Goal: Task Accomplishment & Management: Use online tool/utility

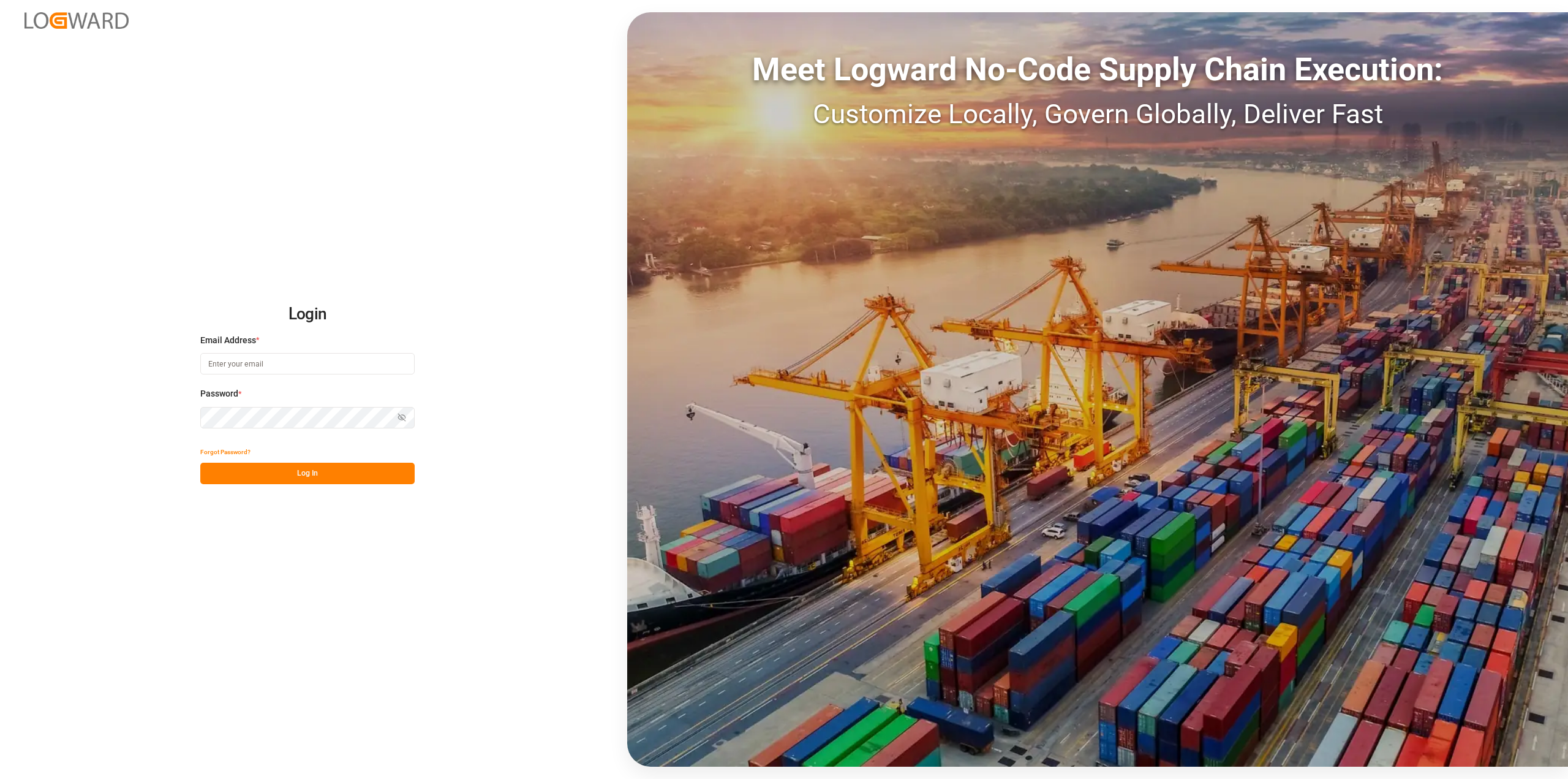
click at [268, 359] on input at bounding box center [308, 364] width 215 height 21
type input "[PERSON_NAME][EMAIL_ADDRESS][PERSON_NAME][DOMAIN_NAME]"
click at [362, 474] on button "Log In" at bounding box center [308, 474] width 215 height 21
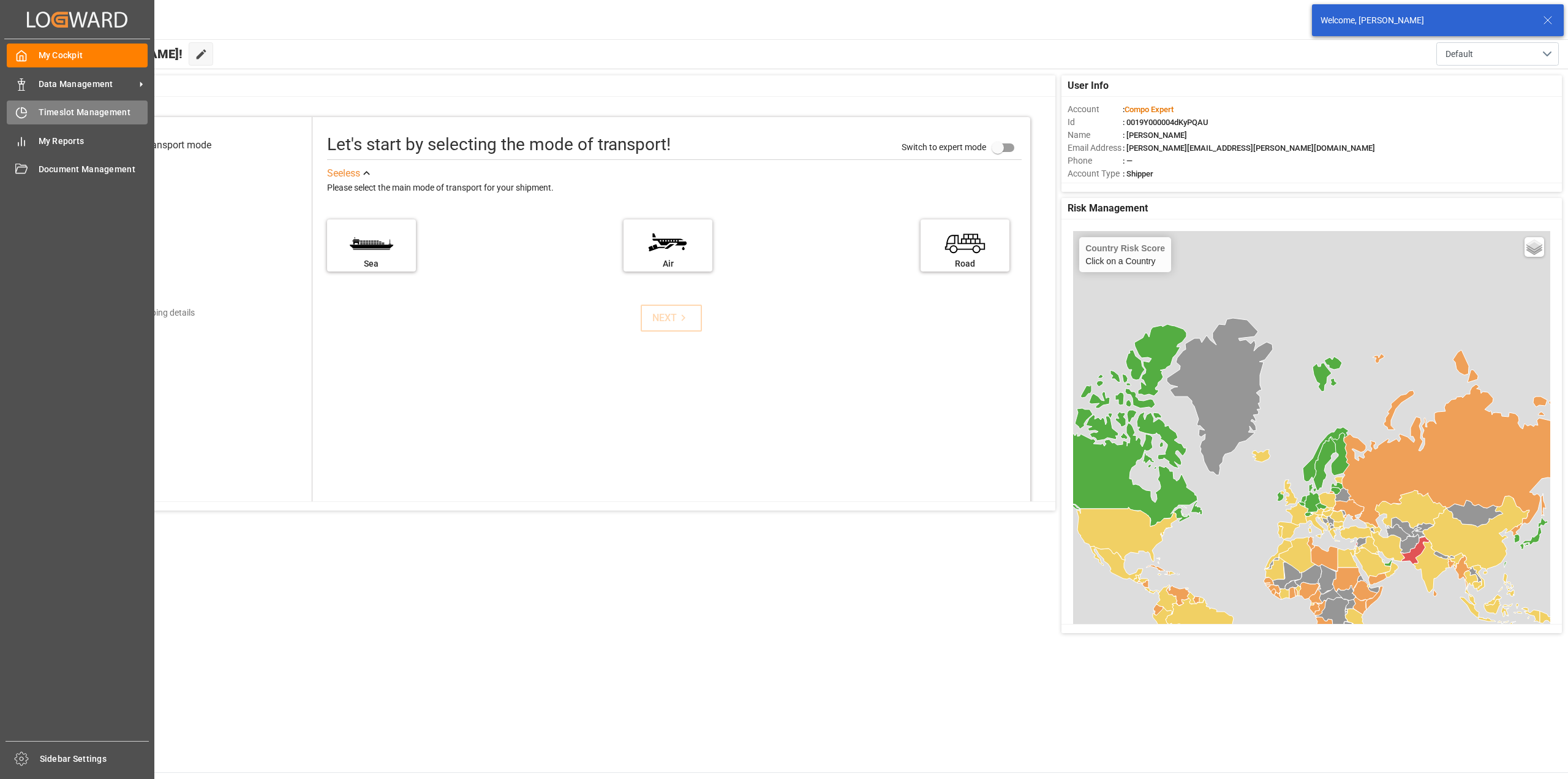
click at [28, 105] on div "Timeslot Management Timeslot Management" at bounding box center [77, 112] width 141 height 24
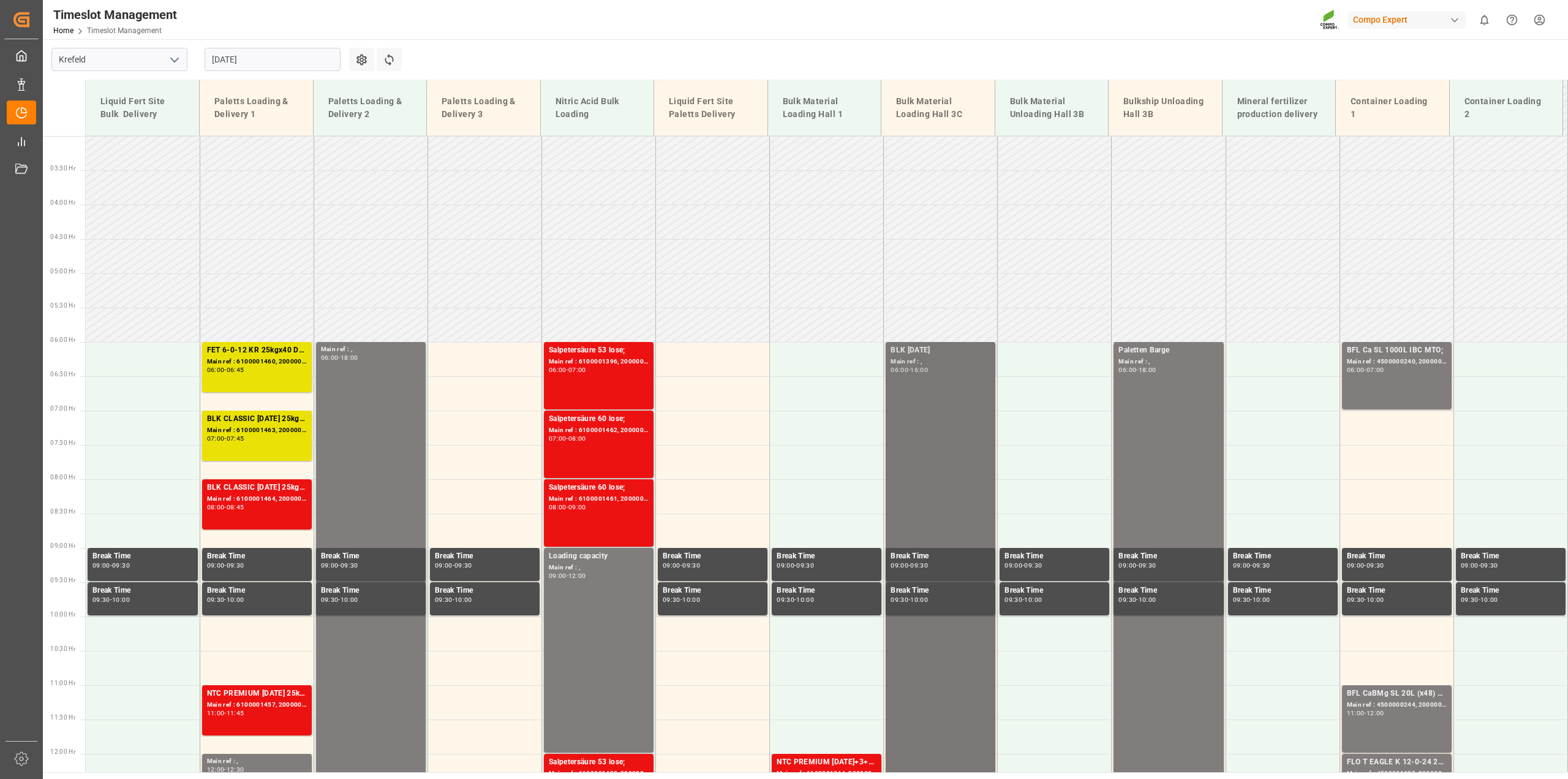
scroll to position [168, 0]
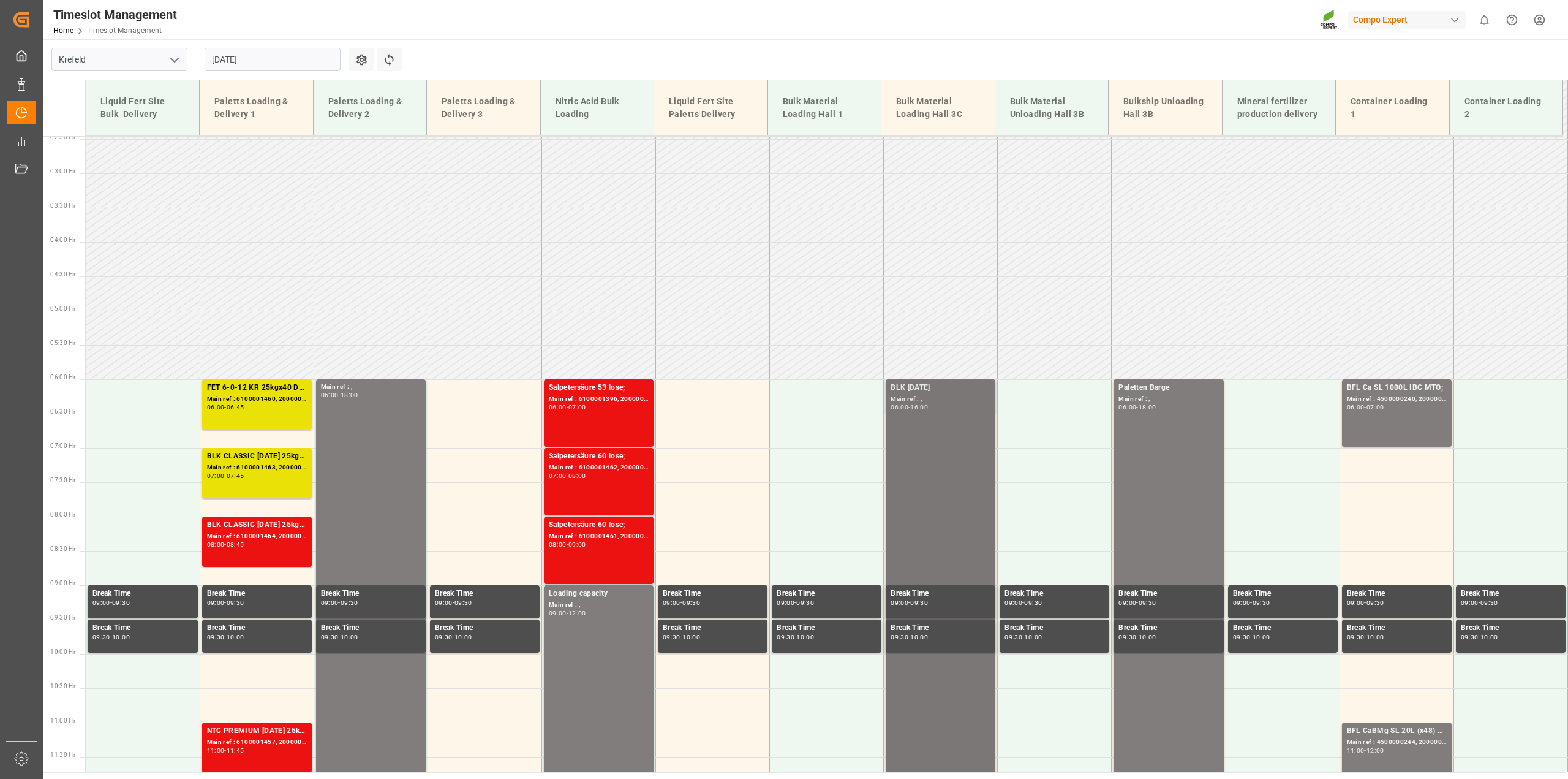
click at [920, 418] on div "BLK [DATE] Main ref : , 06:00 - 16:00" at bounding box center [940, 721] width 100 height 680
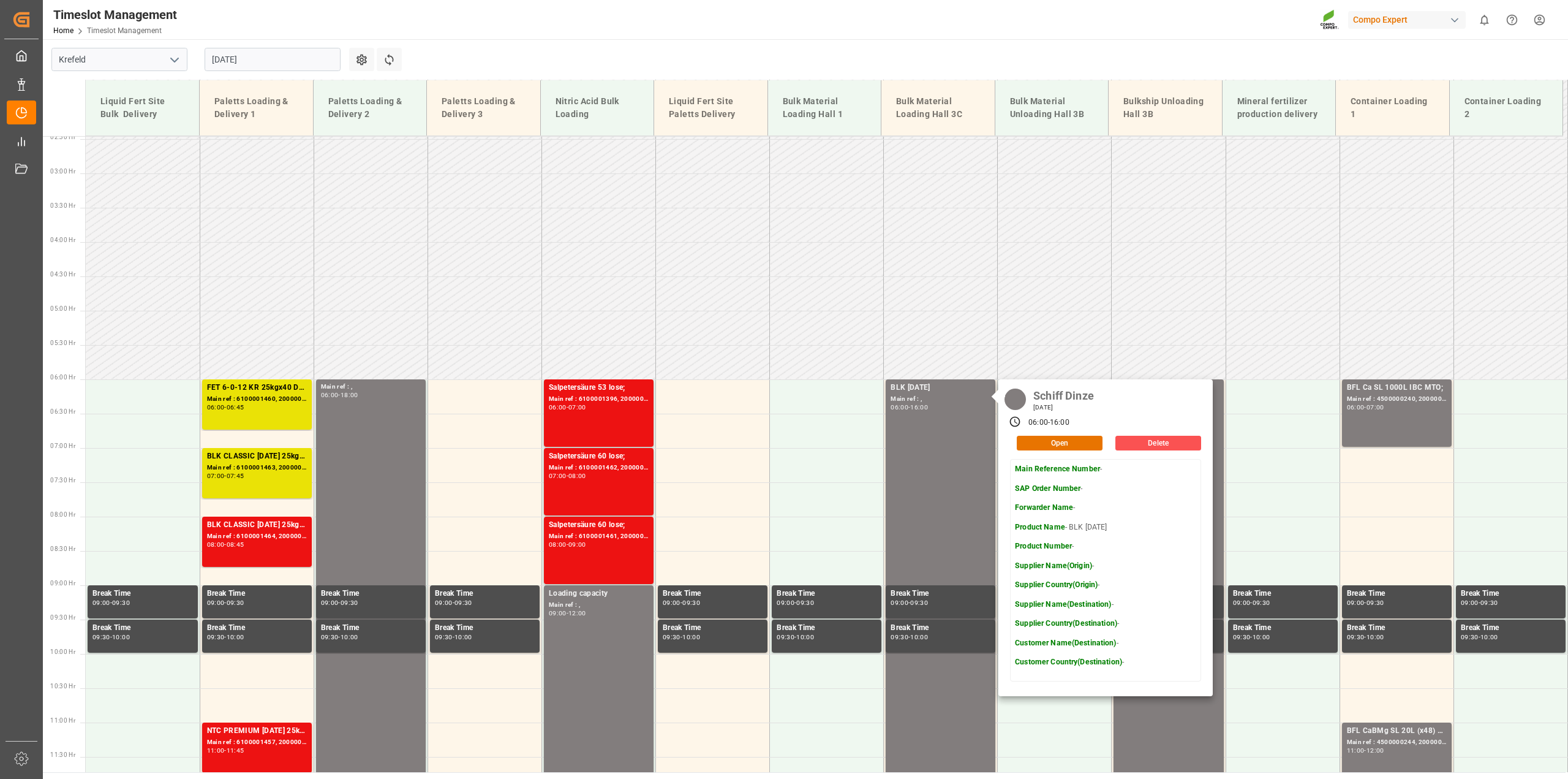
click at [253, 61] on input "[DATE]" at bounding box center [272, 59] width 136 height 24
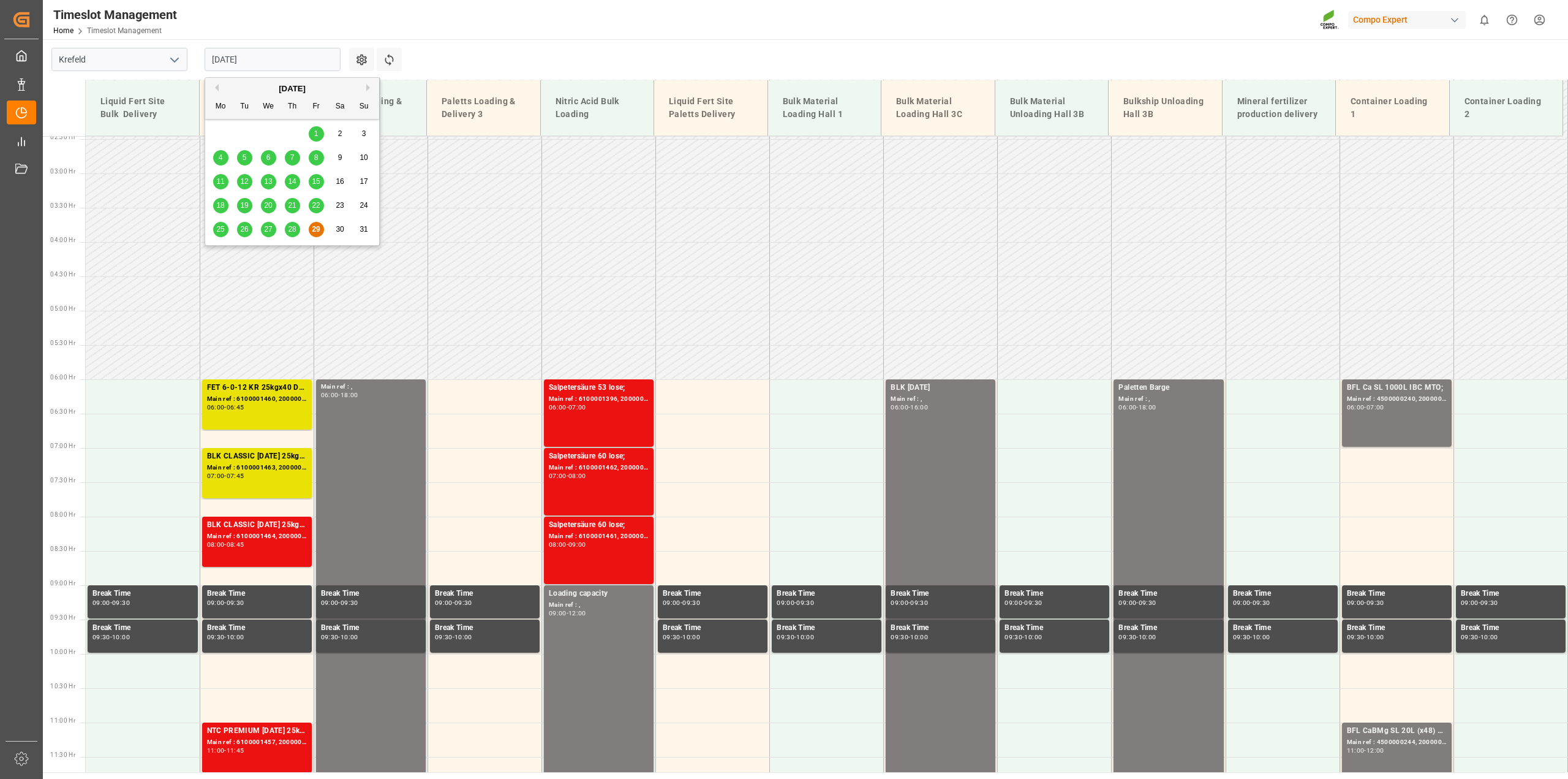
click at [293, 230] on span "28" at bounding box center [292, 228] width 8 height 8
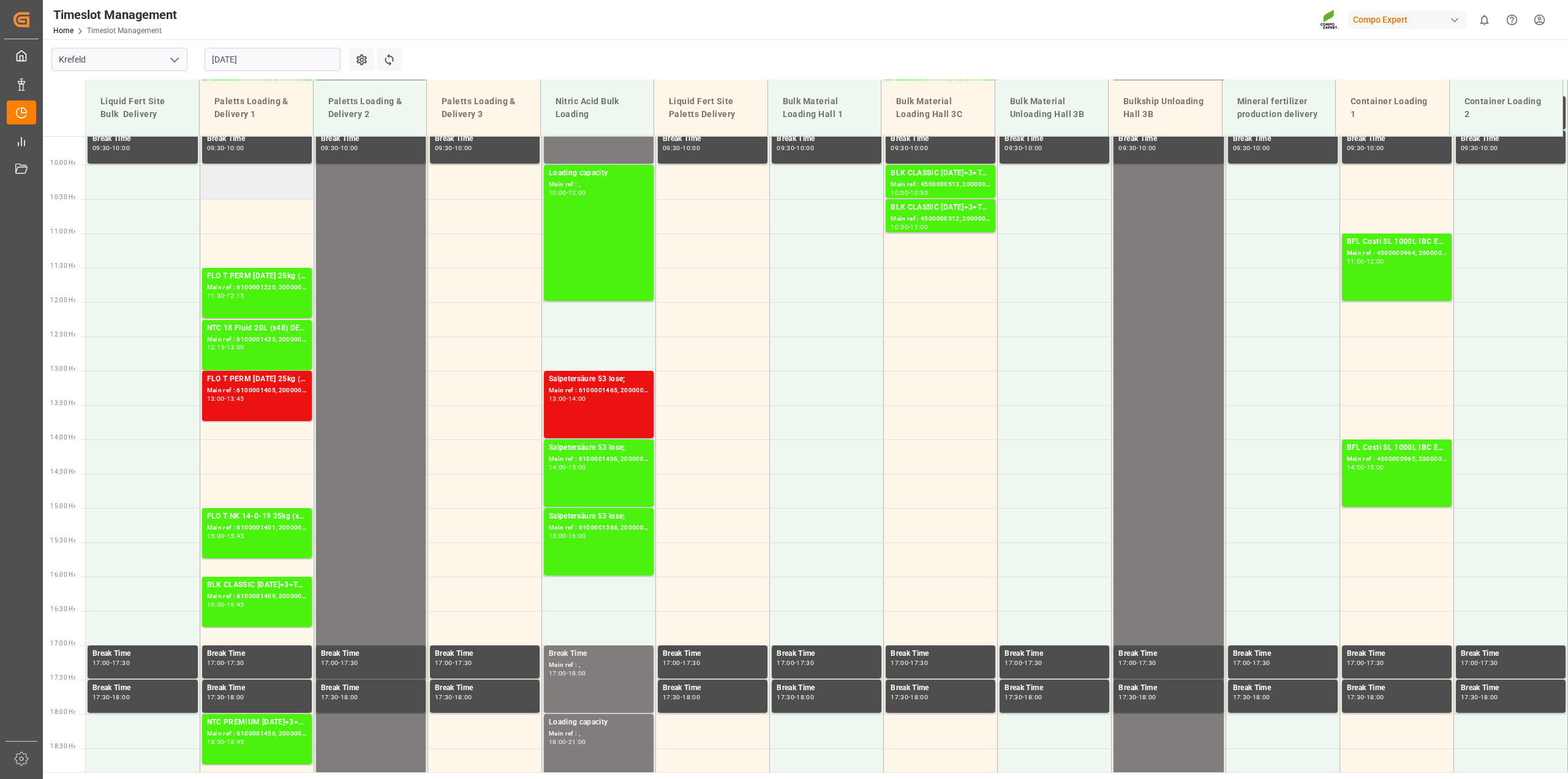
scroll to position [639, 0]
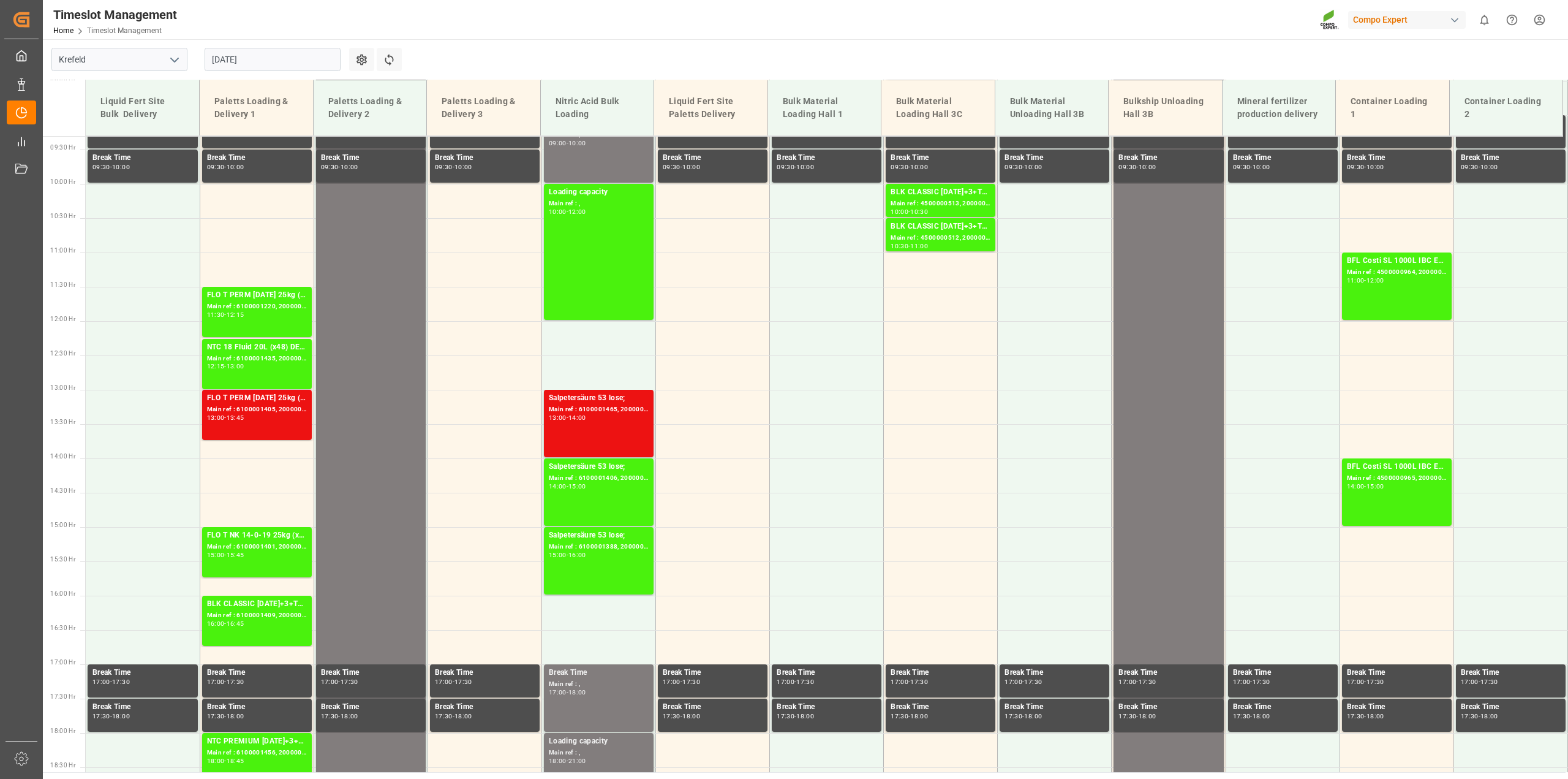
click at [253, 59] on input "[DATE]" at bounding box center [272, 59] width 136 height 24
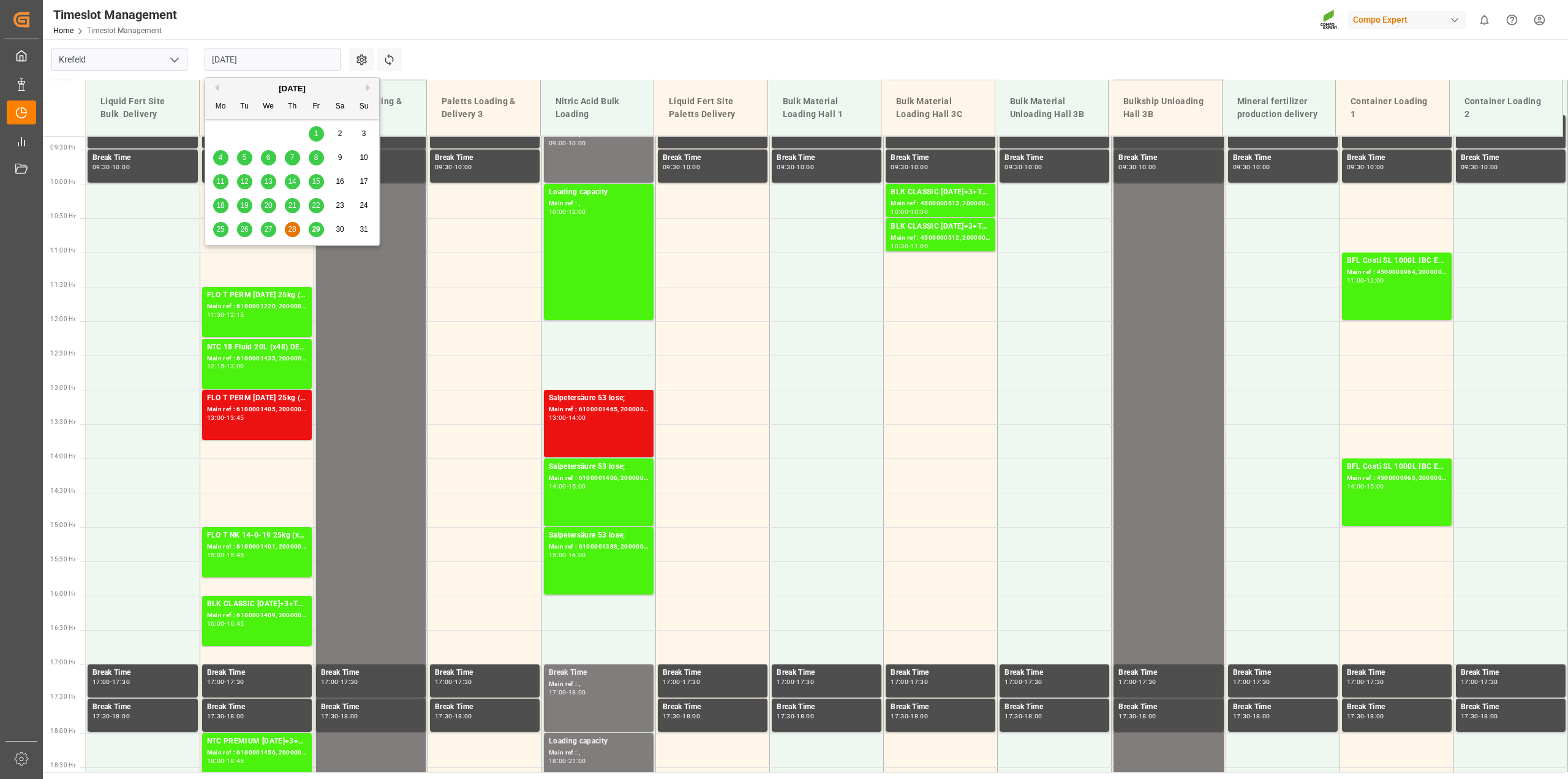
click at [317, 231] on span "29" at bounding box center [316, 228] width 8 height 8
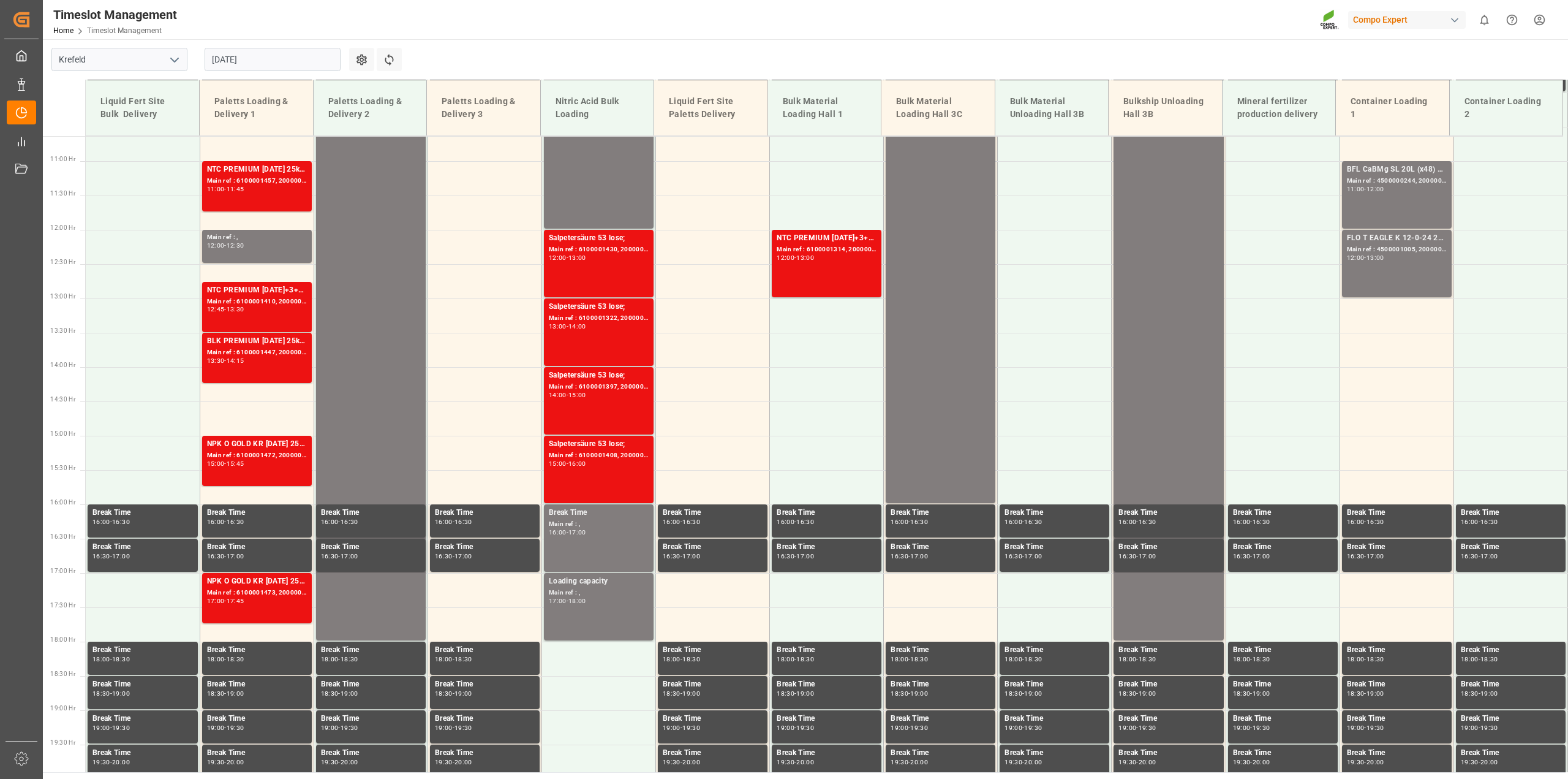
scroll to position [477, 0]
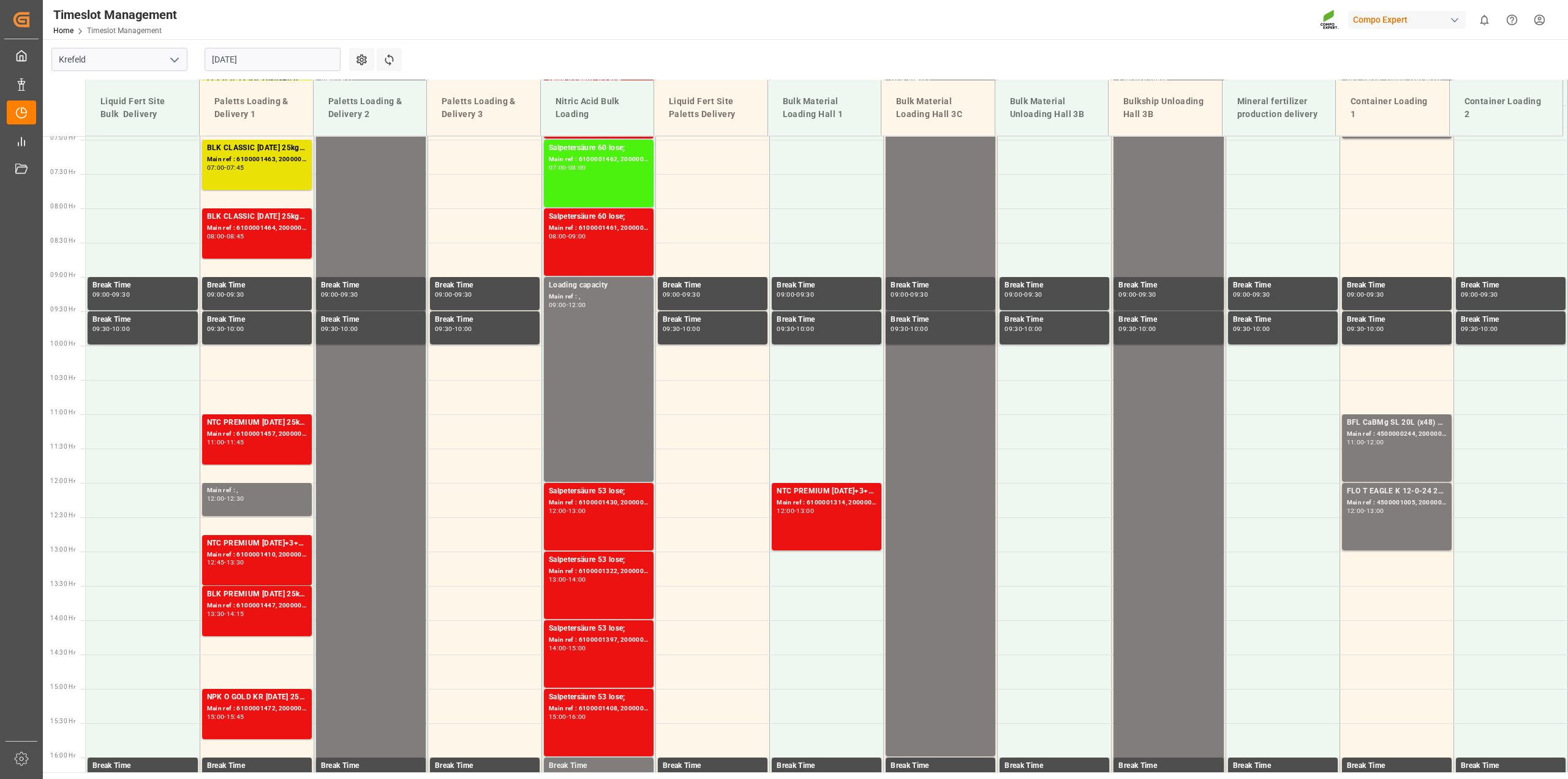
click at [237, 59] on input "[DATE]" at bounding box center [272, 59] width 136 height 24
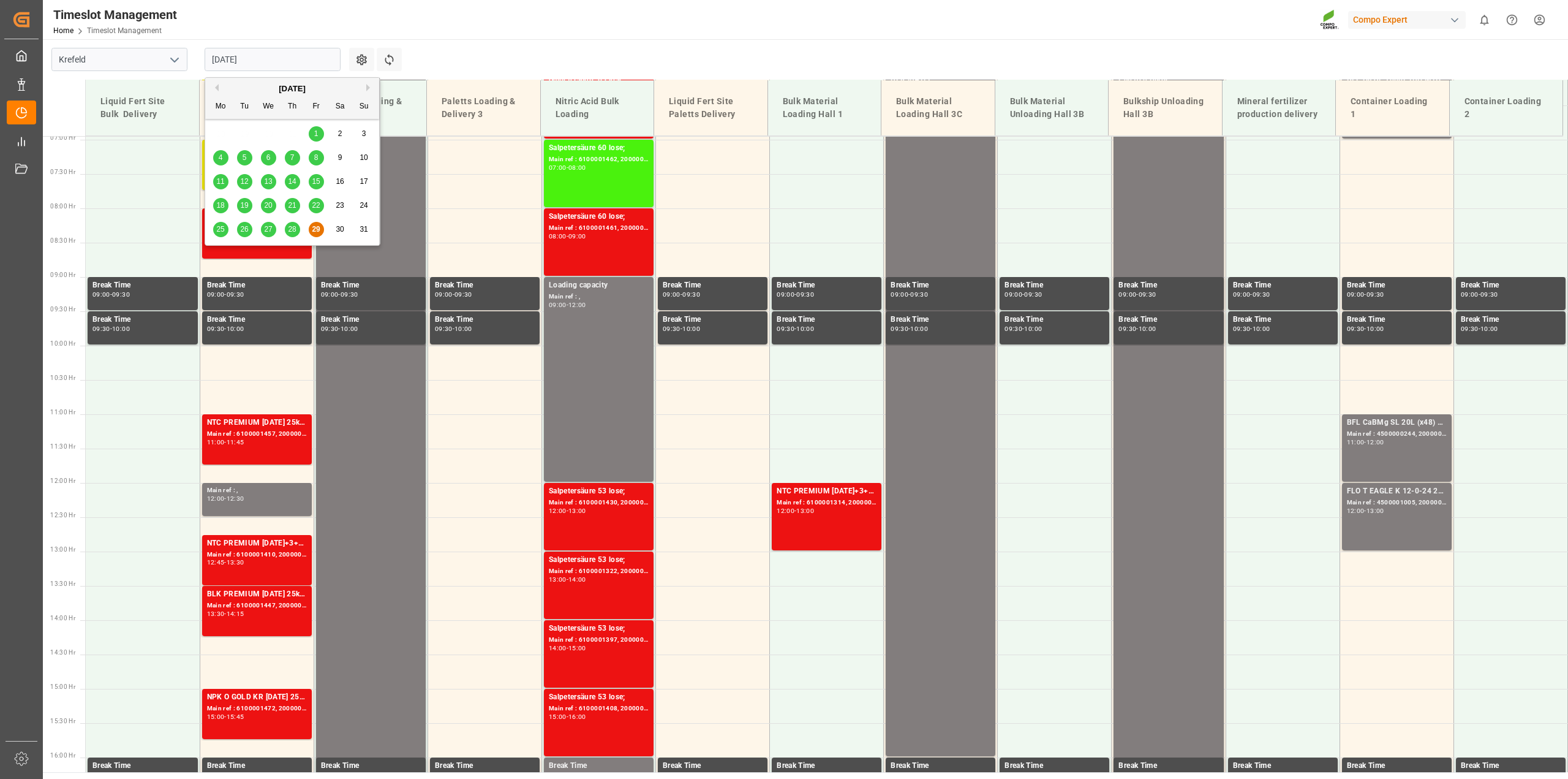
click at [289, 230] on span "28" at bounding box center [292, 228] width 8 height 8
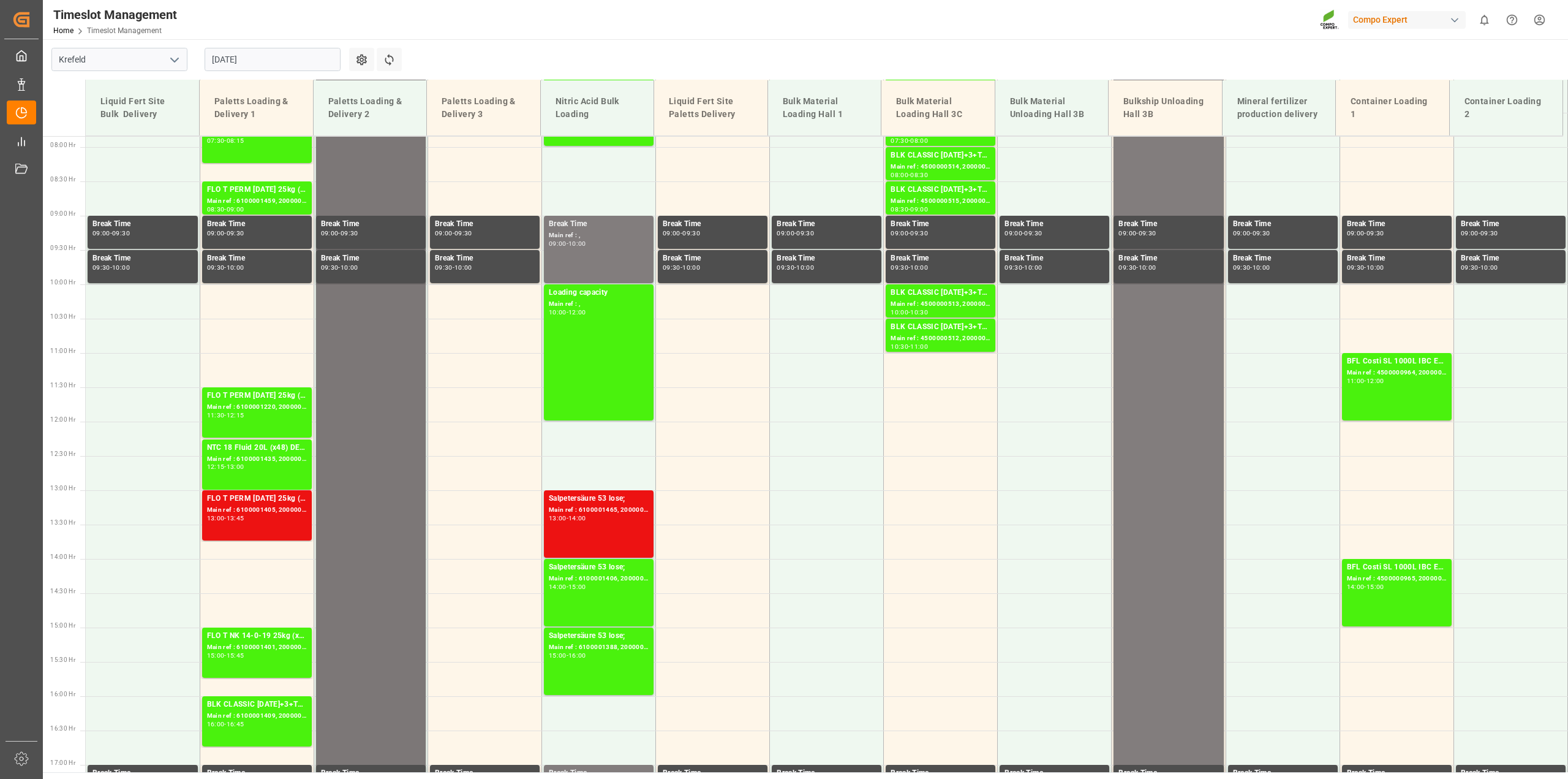
scroll to position [554, 0]
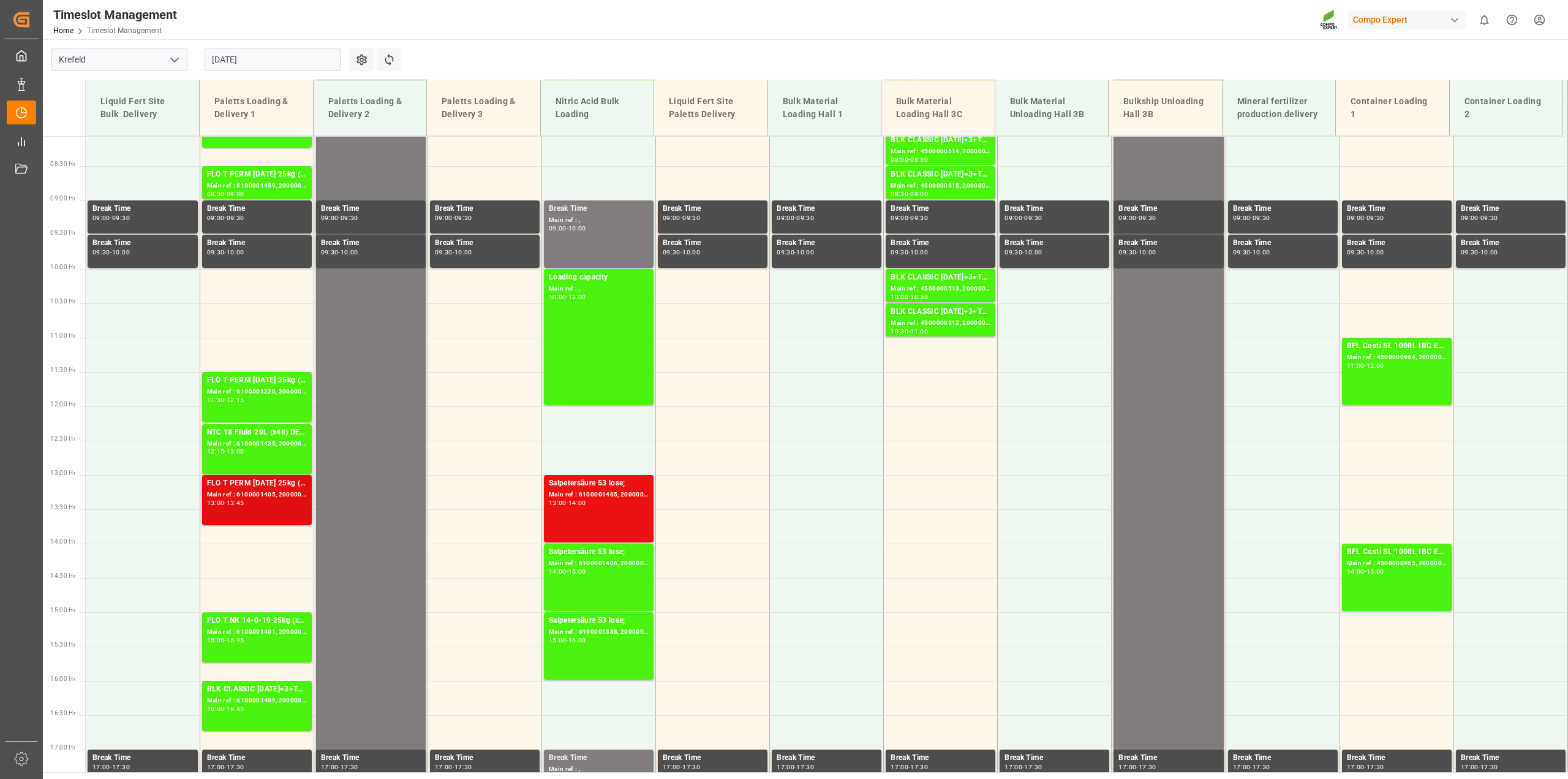
click at [246, 494] on div "Main ref : 6100001405, 2000001220;" at bounding box center [257, 495] width 100 height 11
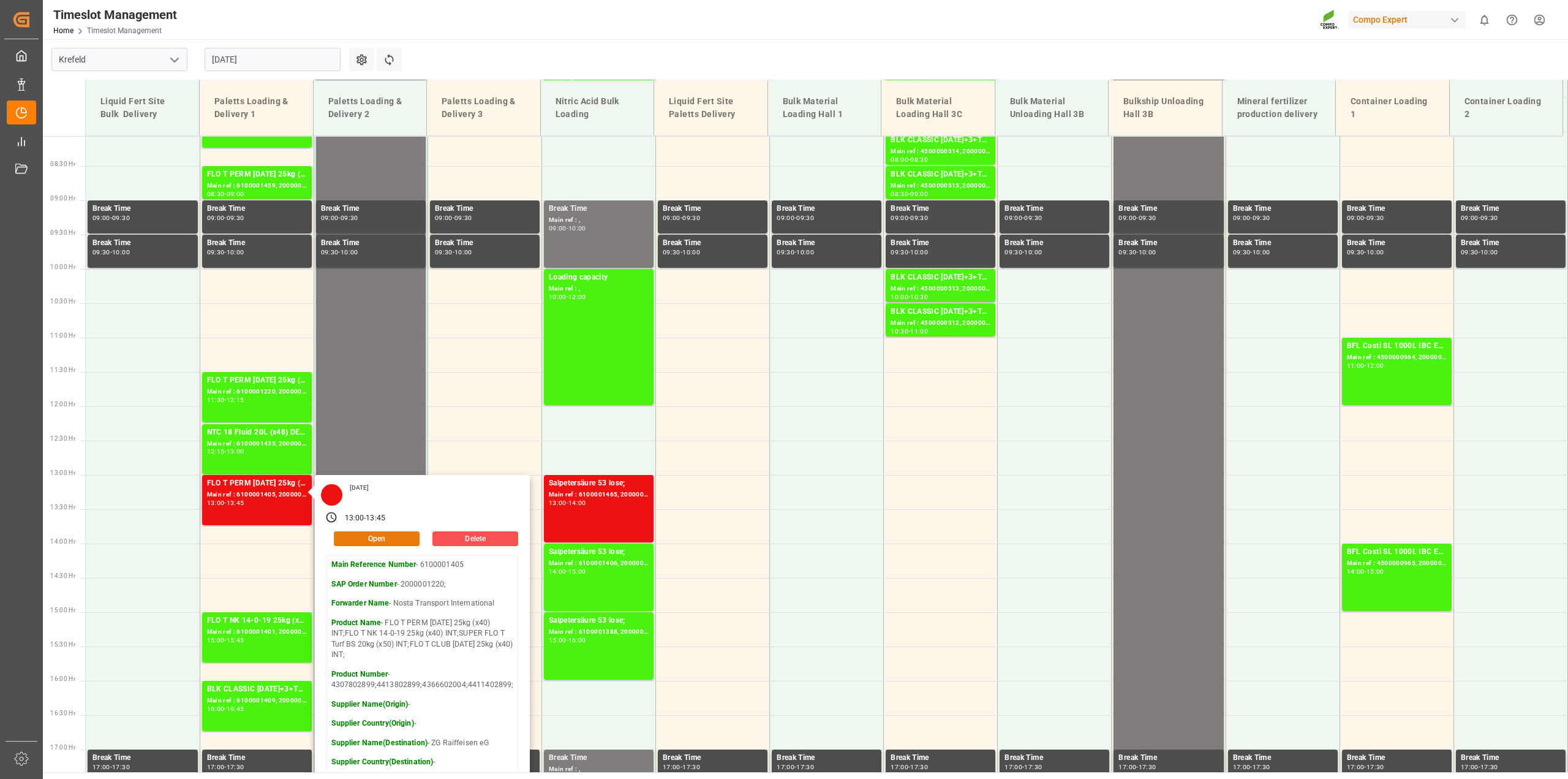
click at [377, 535] on button "Open" at bounding box center [377, 538] width 86 height 14
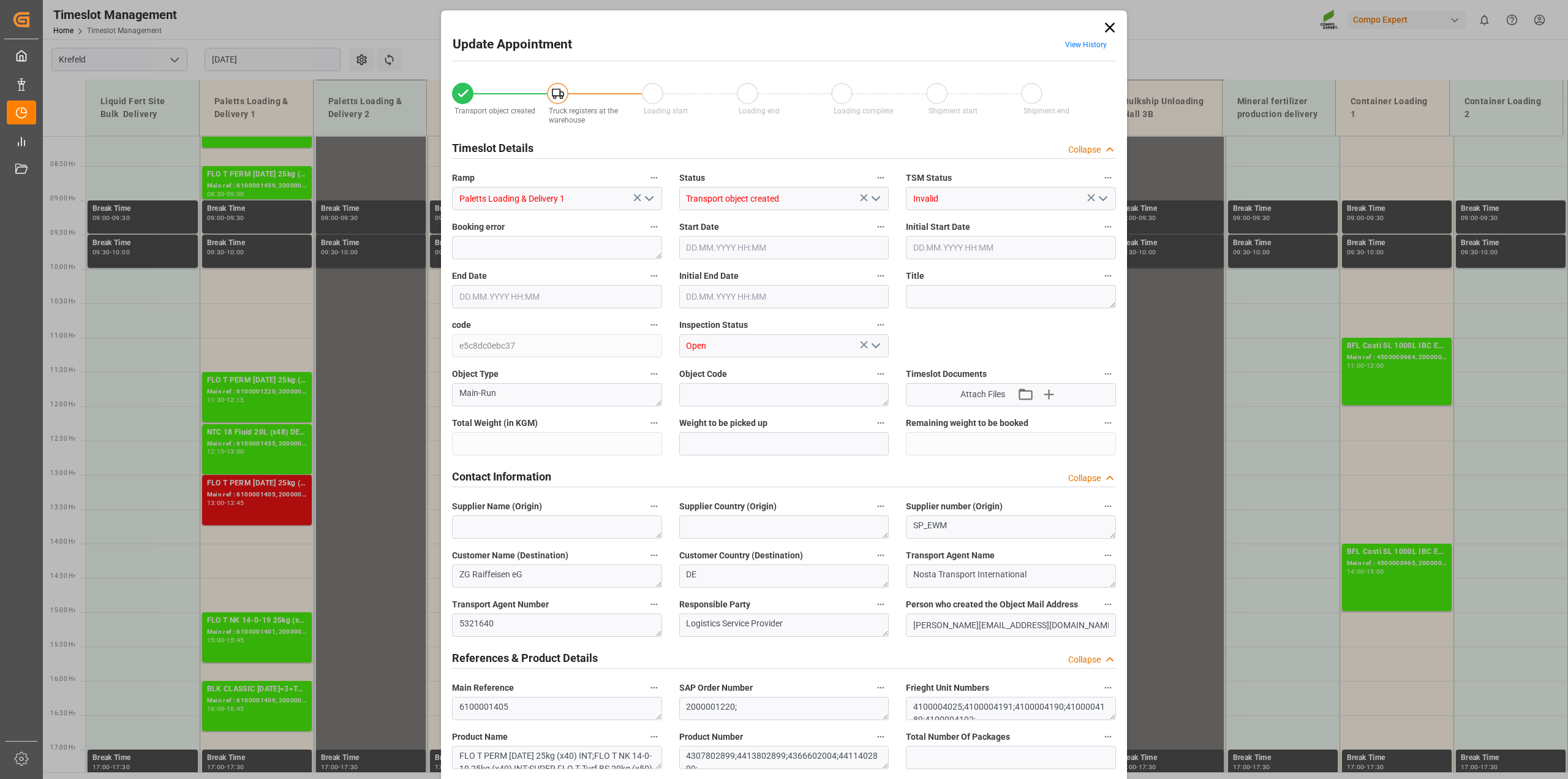
type input "23595.2"
type input "0"
type input "[DATE] 13:00"
type input "[DATE] 13:30"
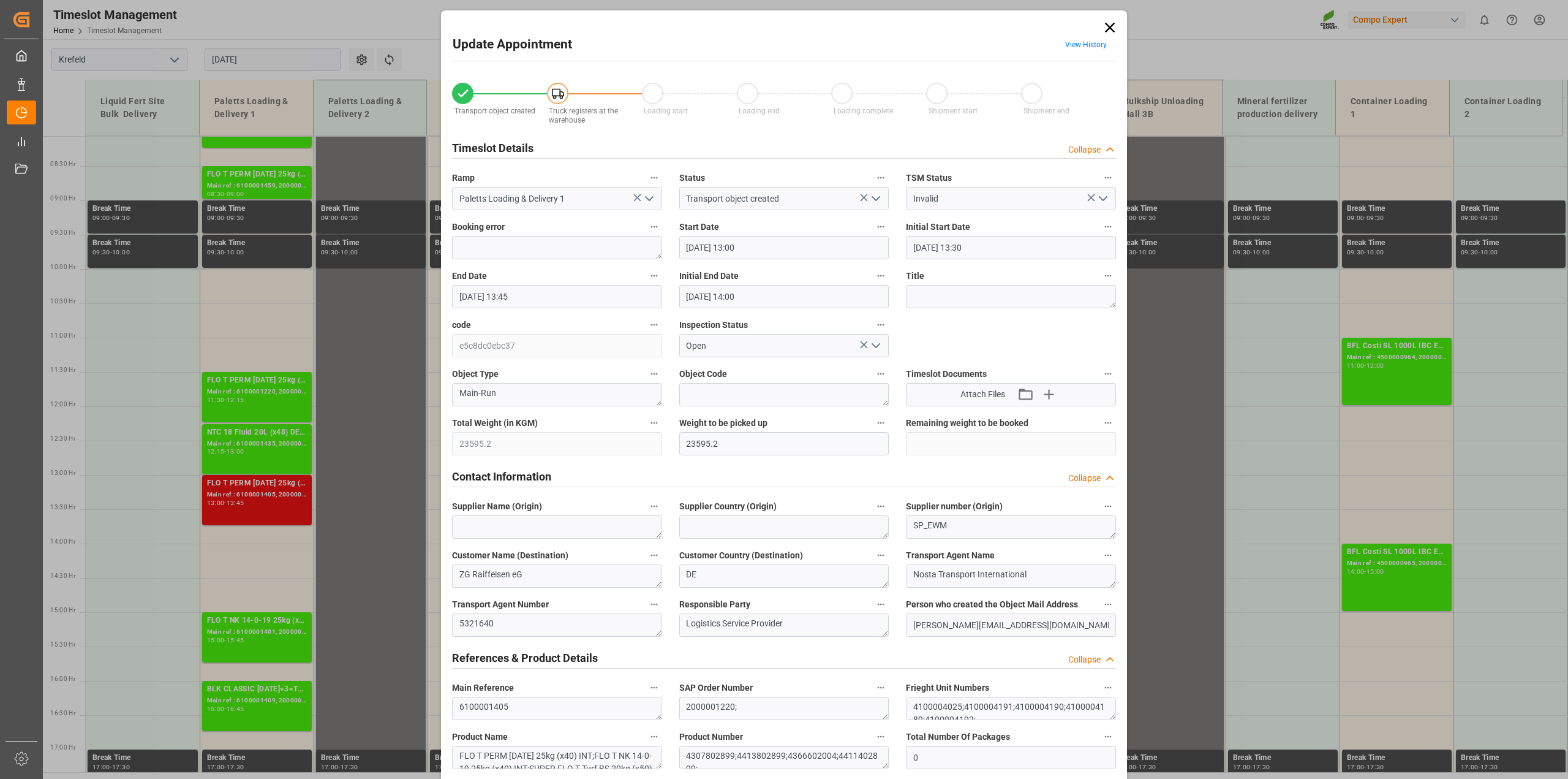
type input "[DATE] 13:45"
type input "[DATE] 14:00"
type input "[DATE] 14:32"
type input "[DATE] 10:34"
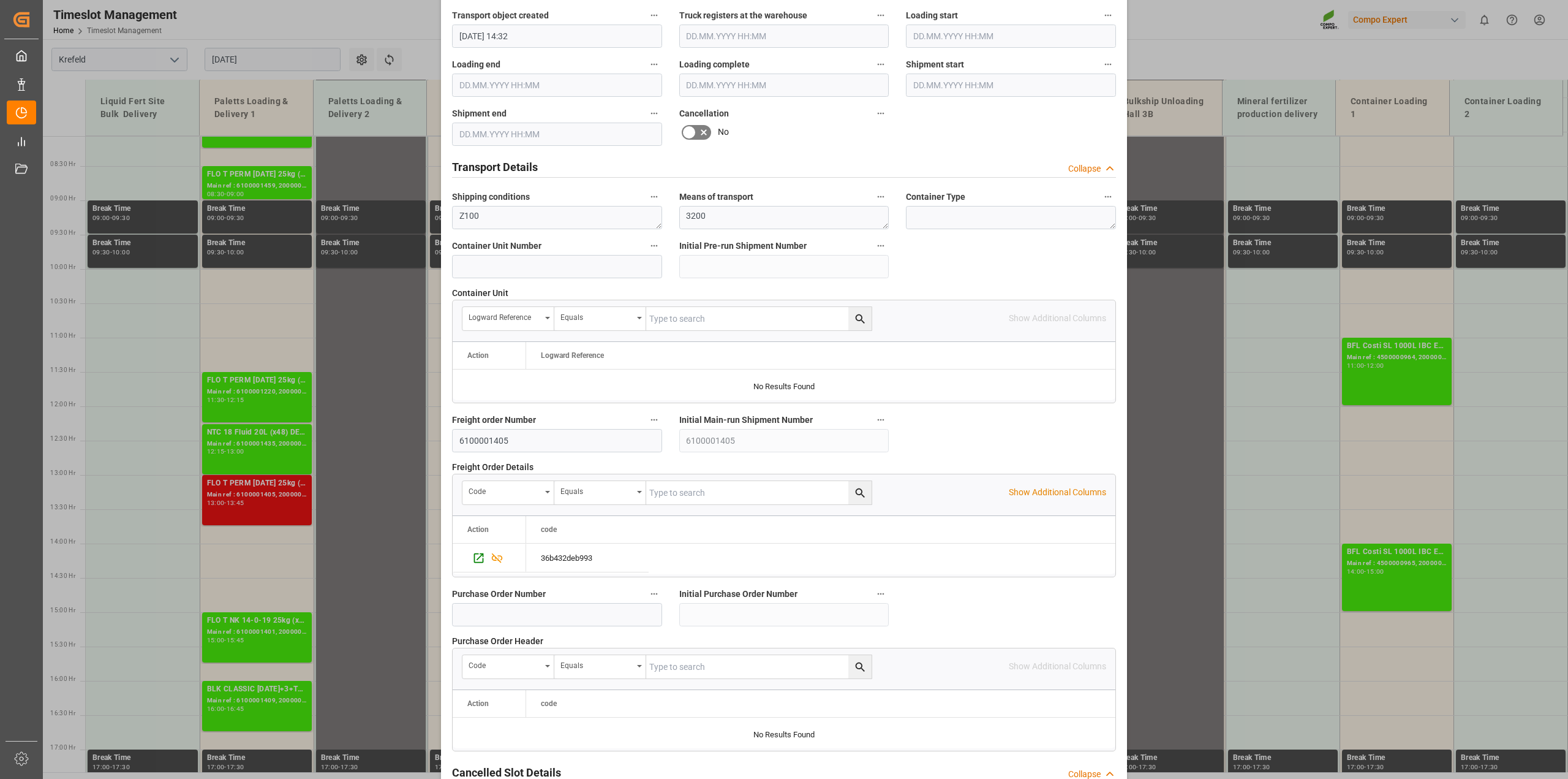
scroll to position [924, 0]
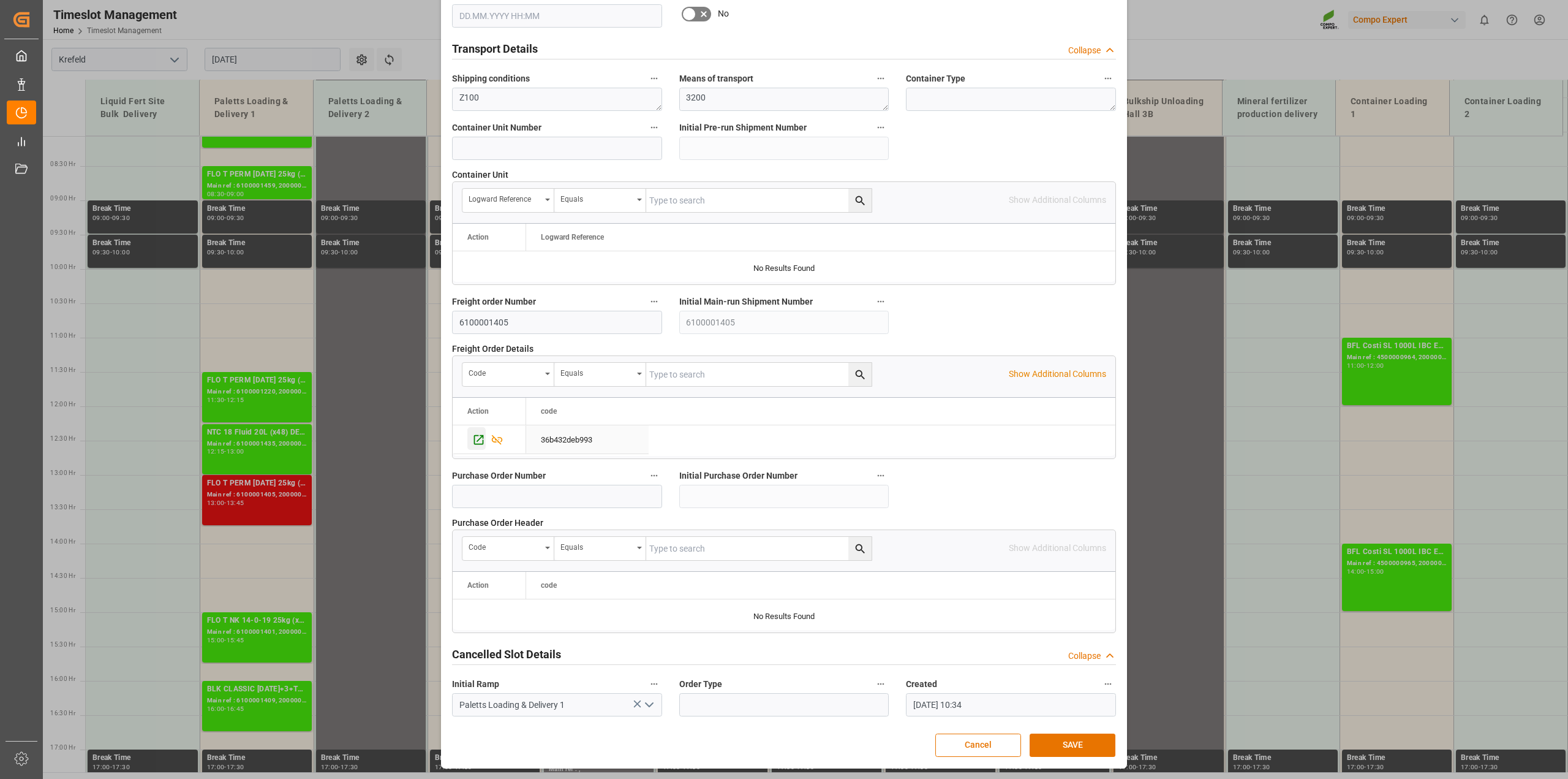
click at [475, 441] on icon "Press SPACE to select this row." at bounding box center [478, 439] width 13 height 13
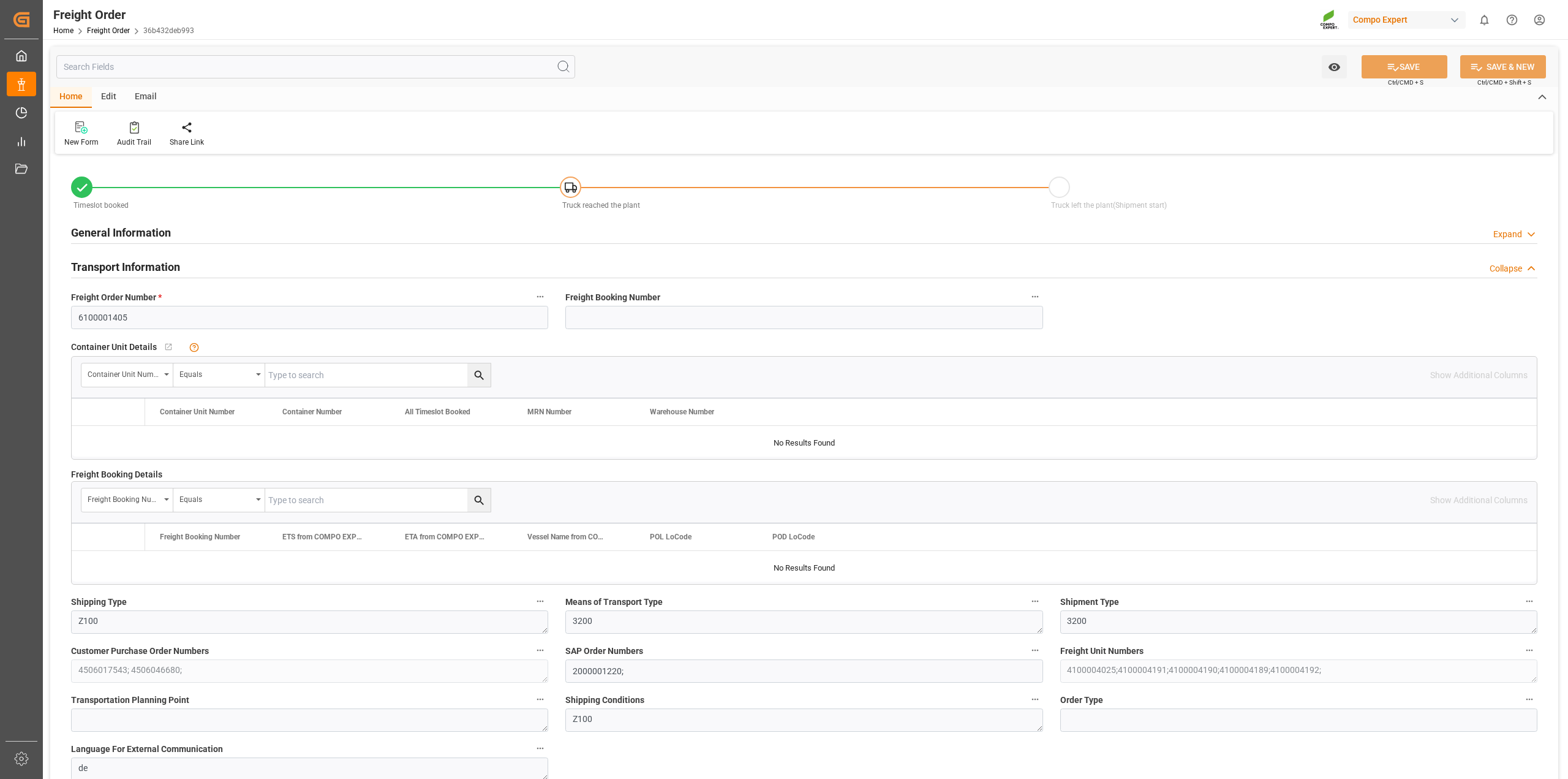
type input "0"
type input "23595.2"
type input "0"
type input "23595.2"
type input "26.08.2025 01:00"
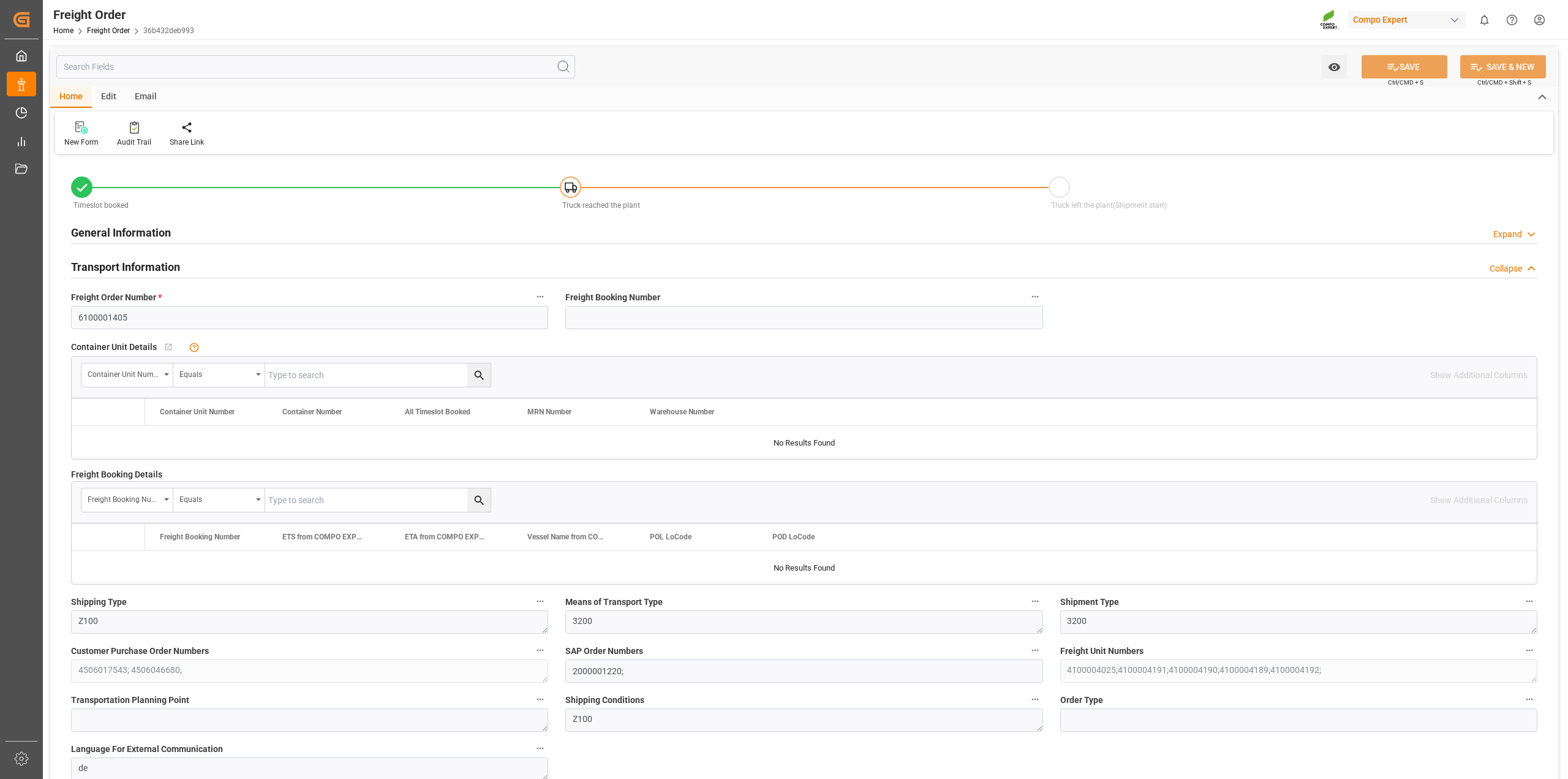
type input "[DATE] 14:32"
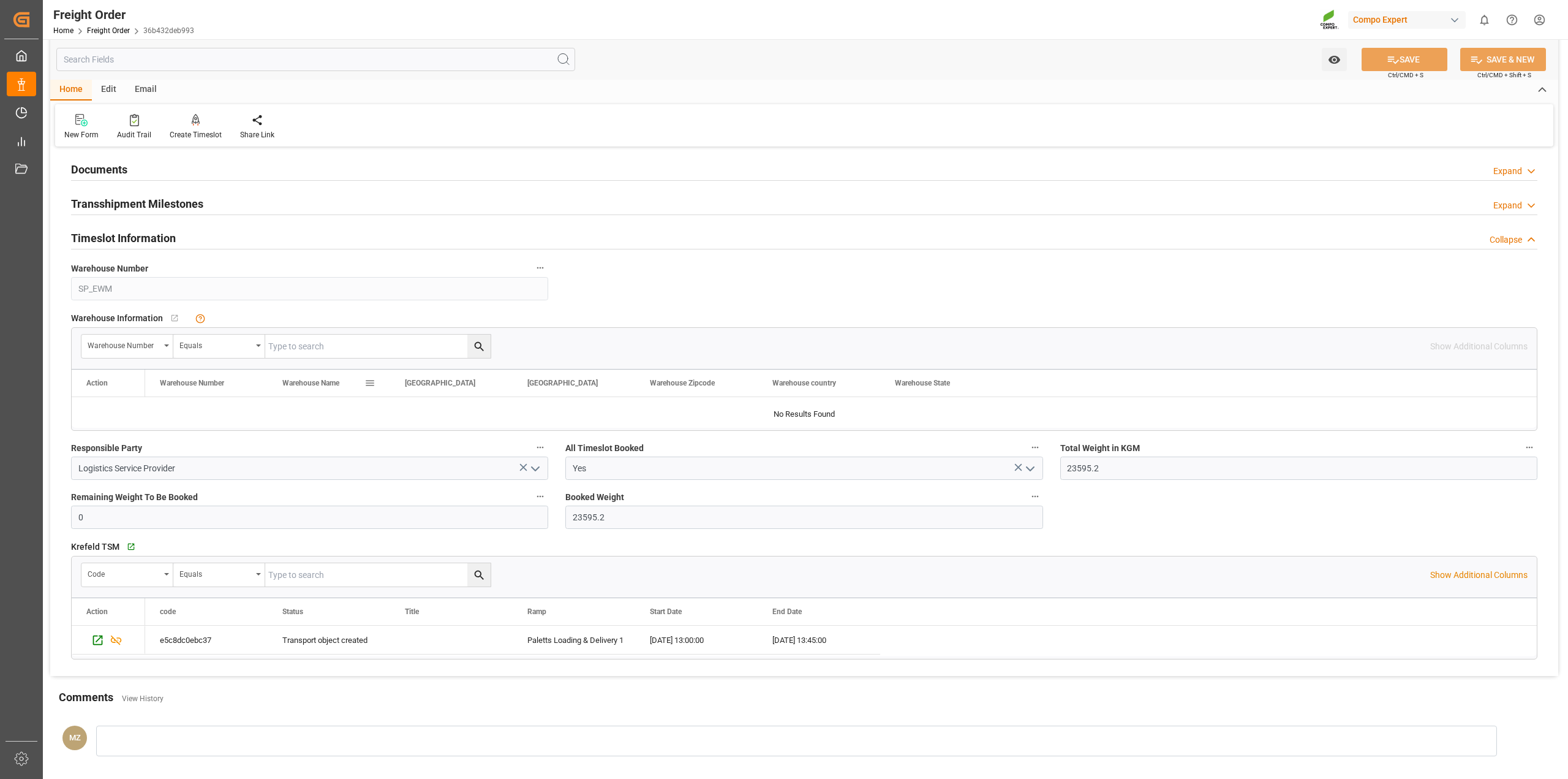
scroll to position [1455, 0]
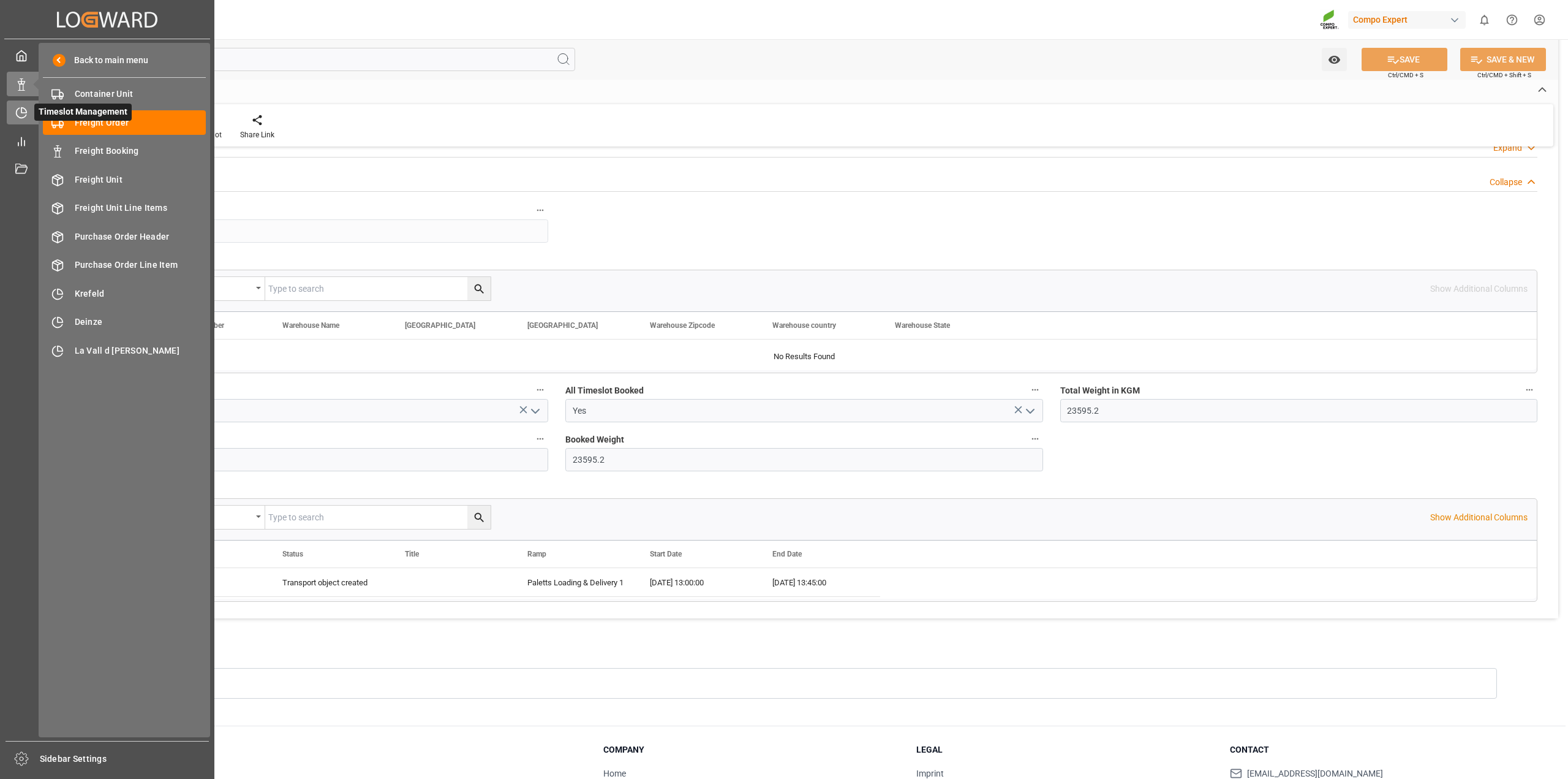
click at [23, 113] on icon at bounding box center [24, 110] width 5 height 5
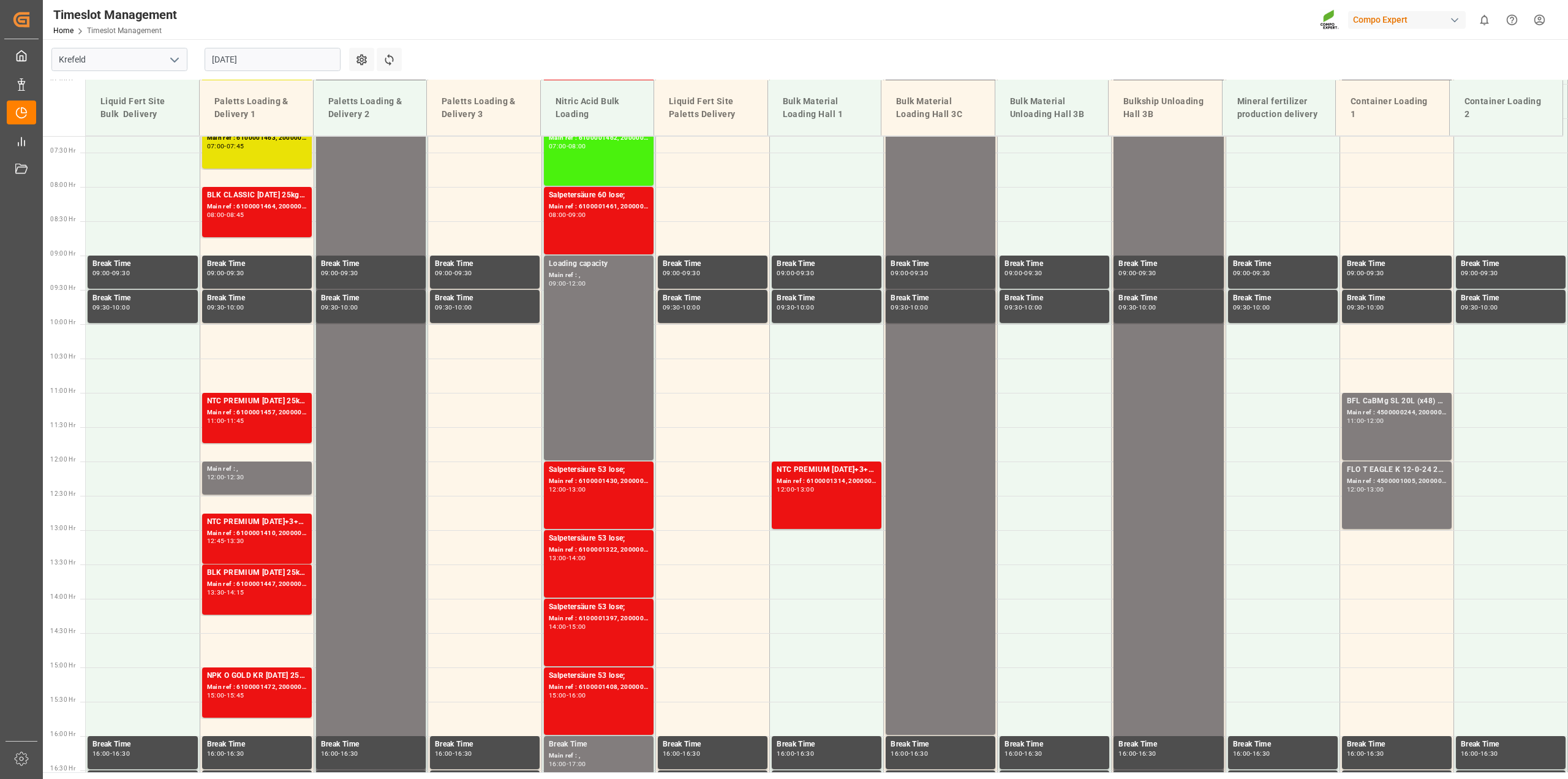
scroll to position [554, 0]
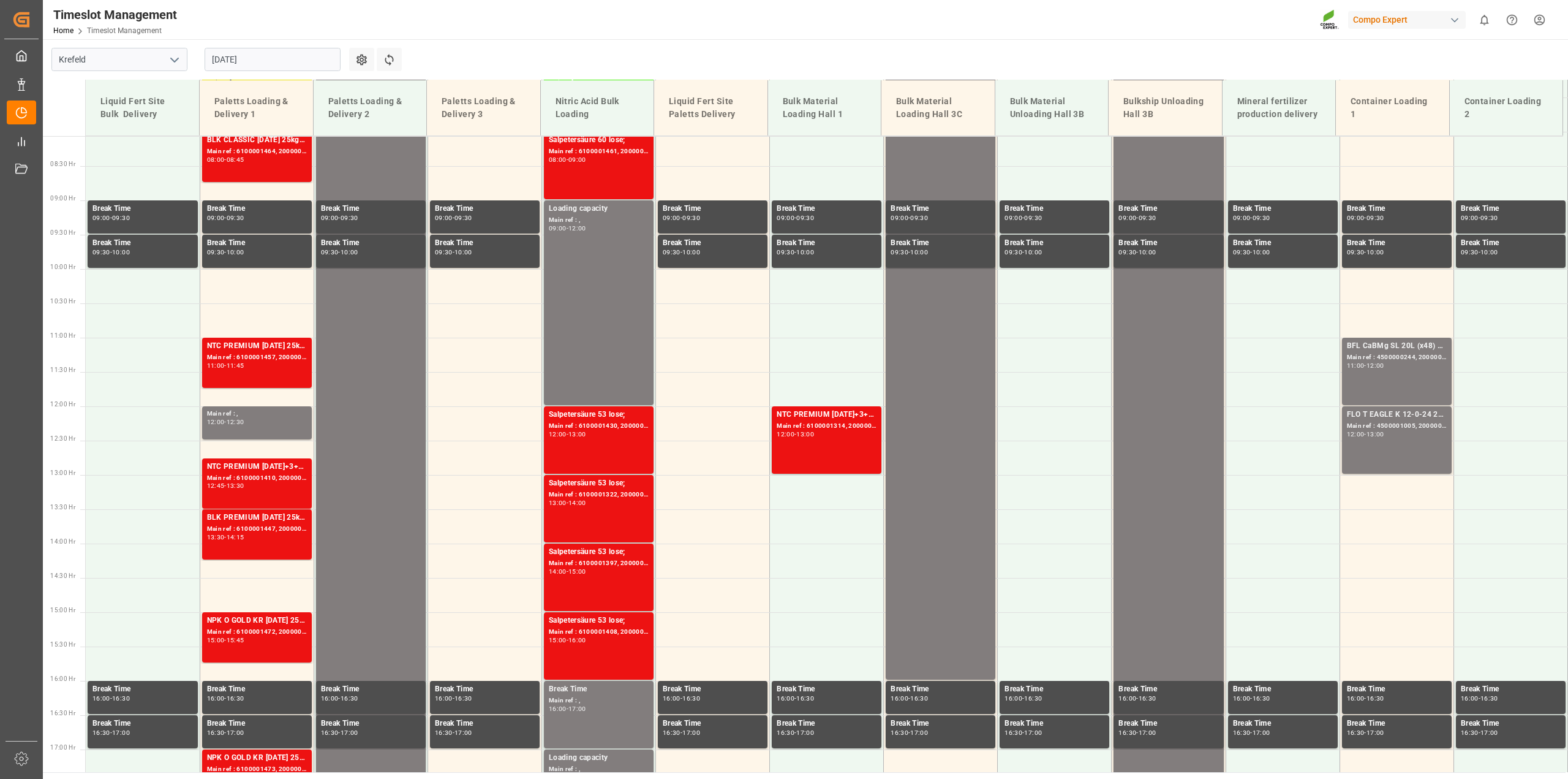
click at [248, 65] on input "[DATE]" at bounding box center [272, 59] width 136 height 24
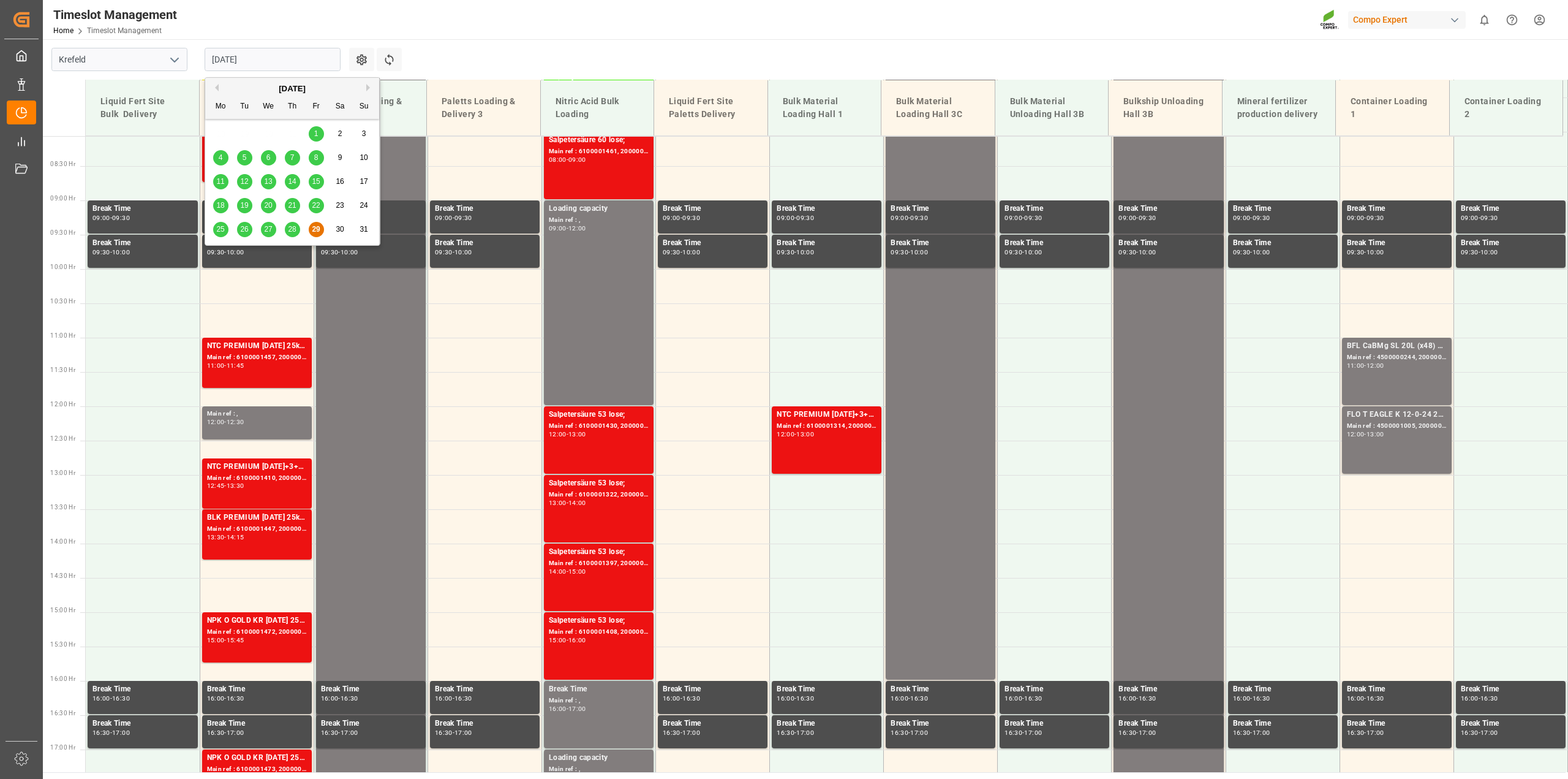
click at [291, 227] on span "28" at bounding box center [292, 228] width 8 height 8
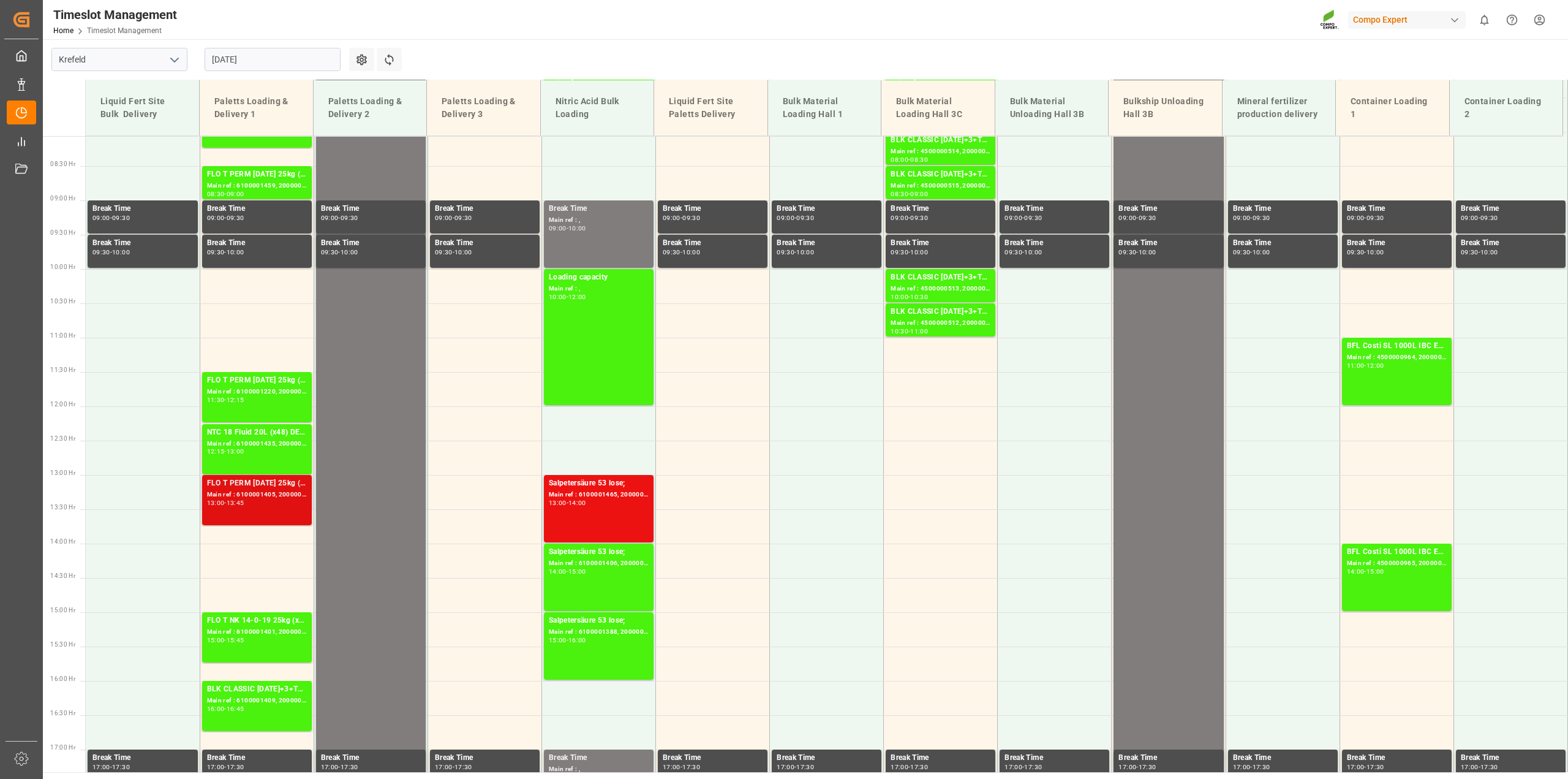
click at [293, 493] on div "Main ref : 6100001405, 2000001220;" at bounding box center [257, 495] width 100 height 11
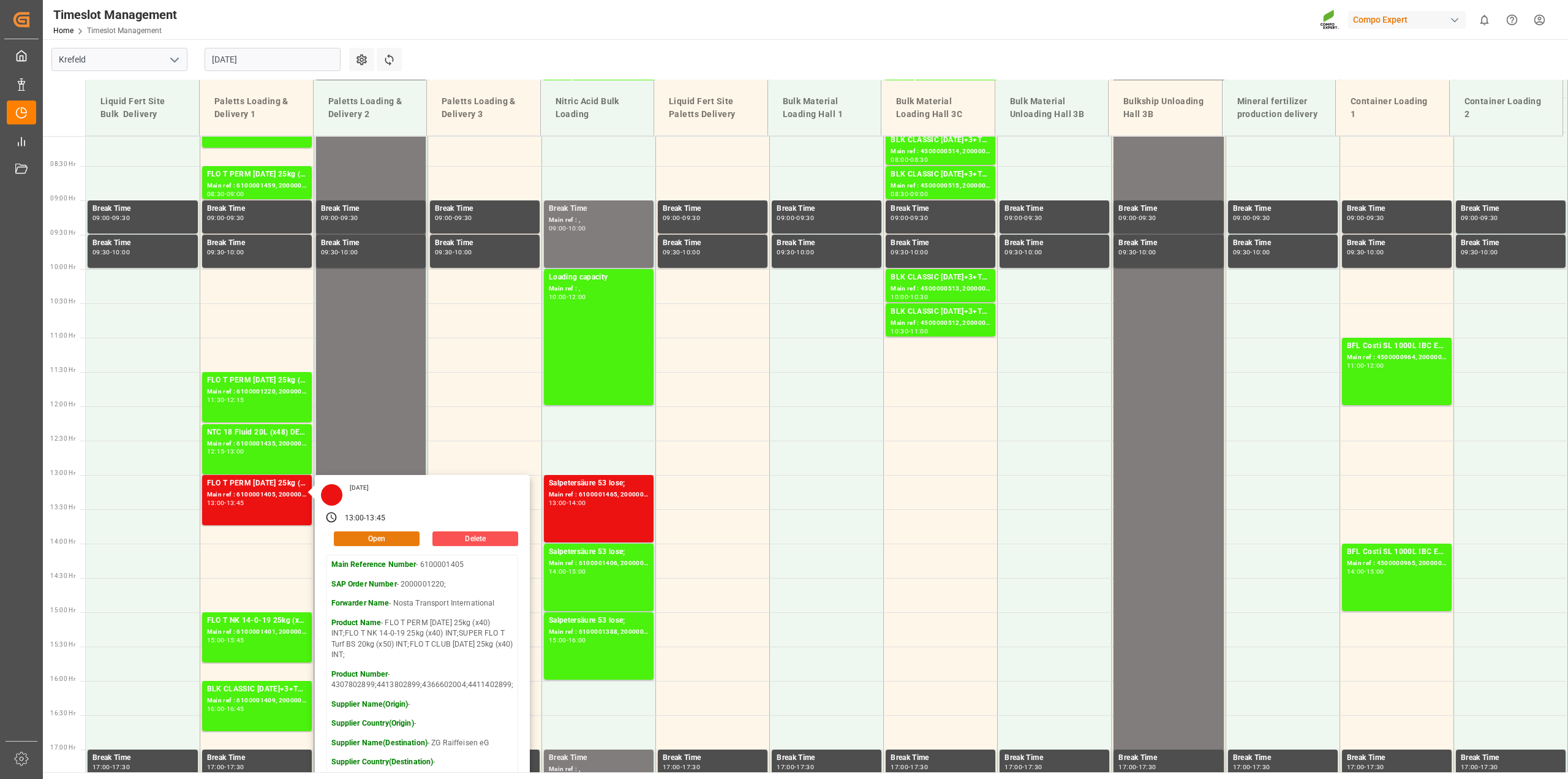
click at [360, 536] on button "Open" at bounding box center [377, 538] width 86 height 14
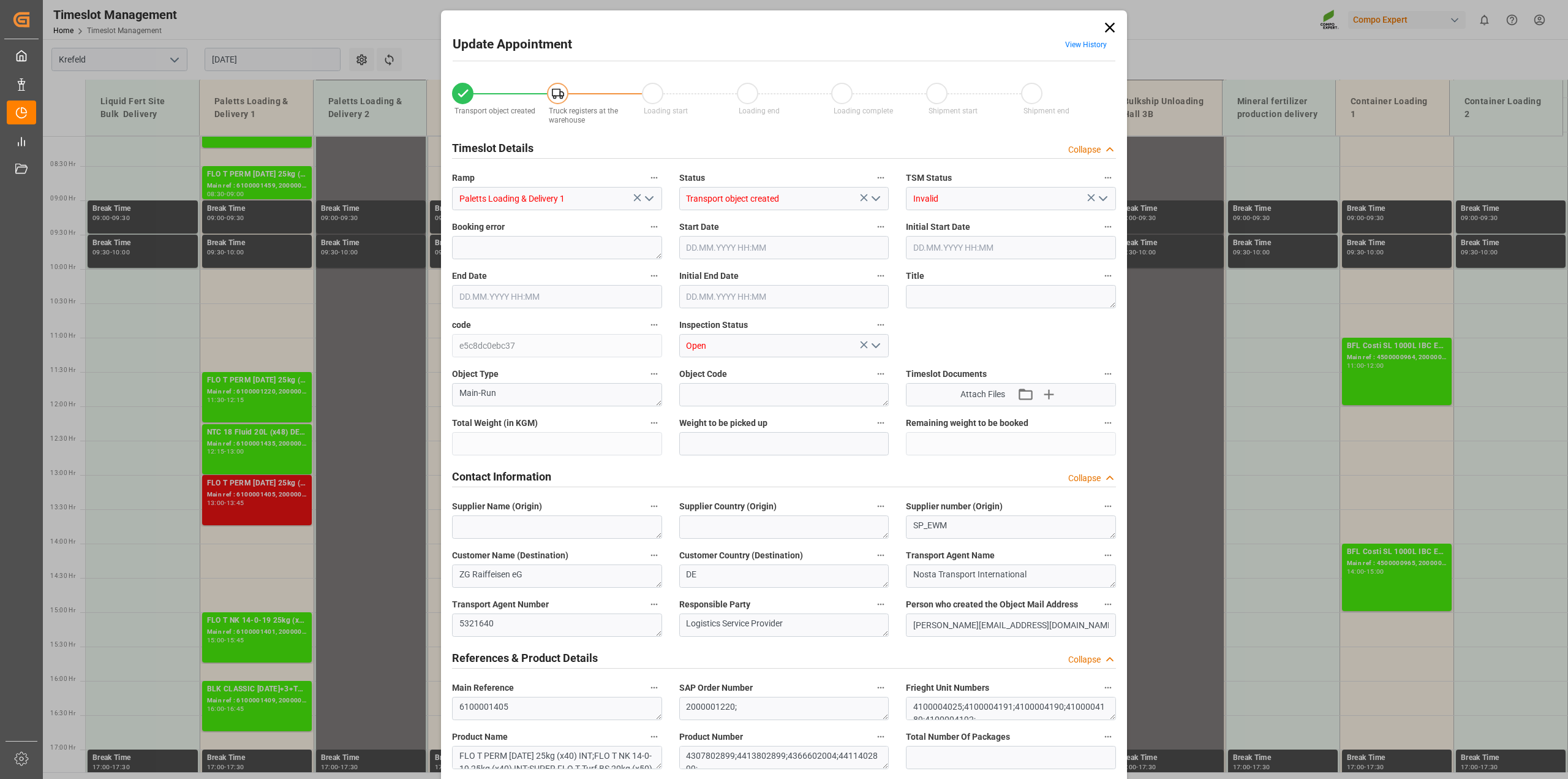
type input "23595.2"
type input "0"
type input "[DATE] 13:00"
type input "[DATE] 13:30"
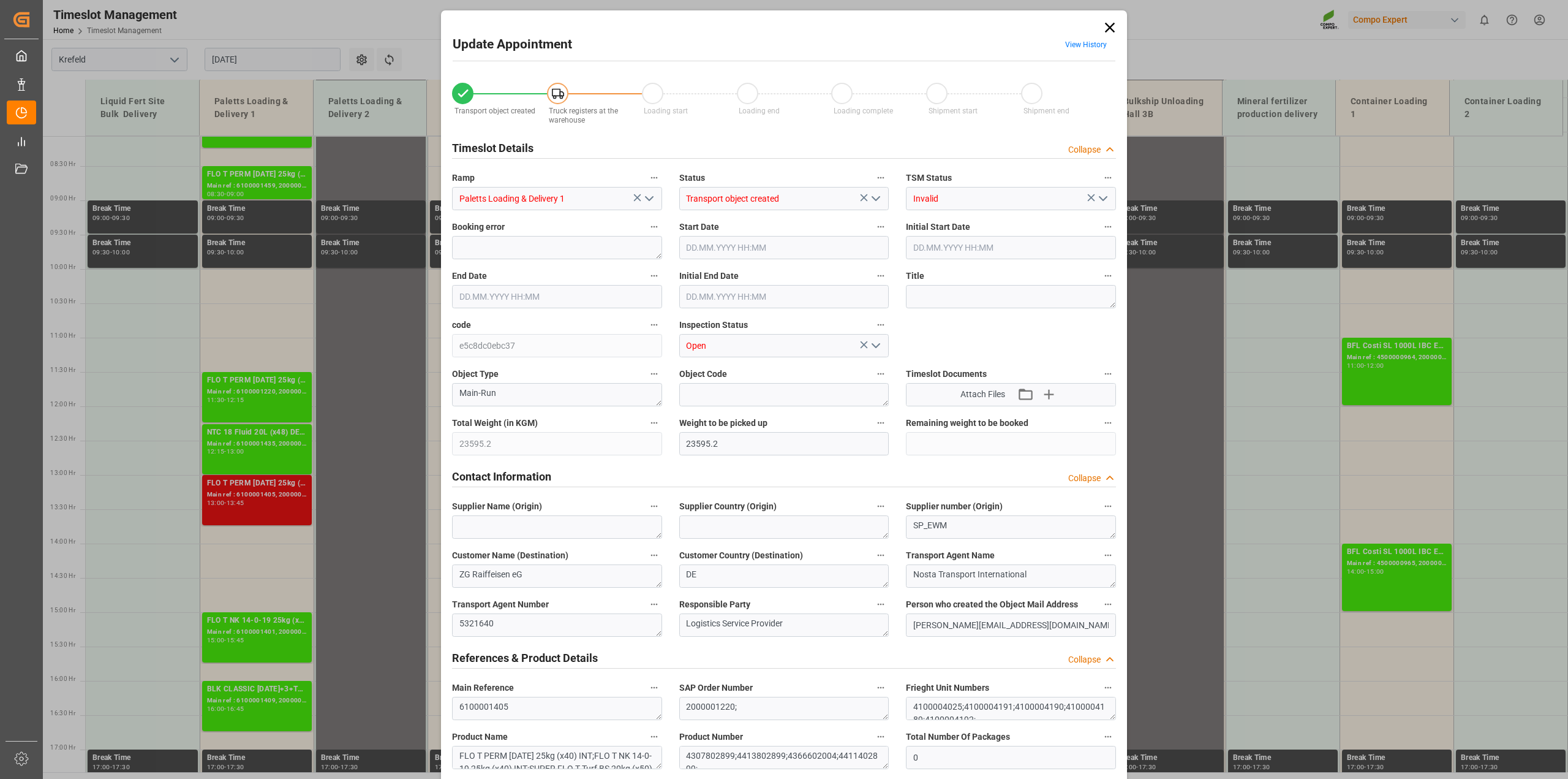
type input "[DATE] 13:45"
type input "[DATE] 14:00"
type input "[DATE] 14:32"
type input "[DATE] 10:34"
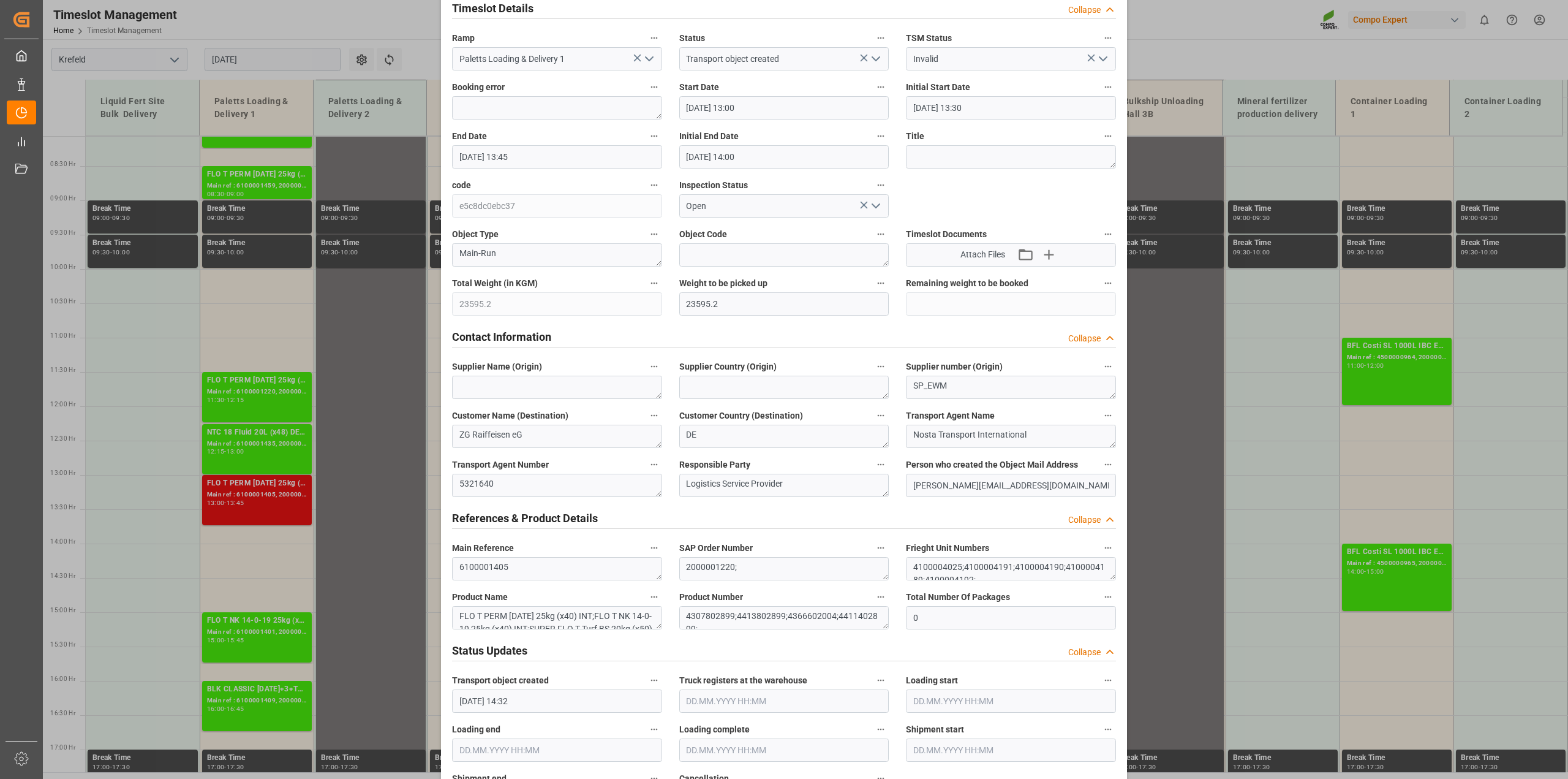
scroll to position [383, 0]
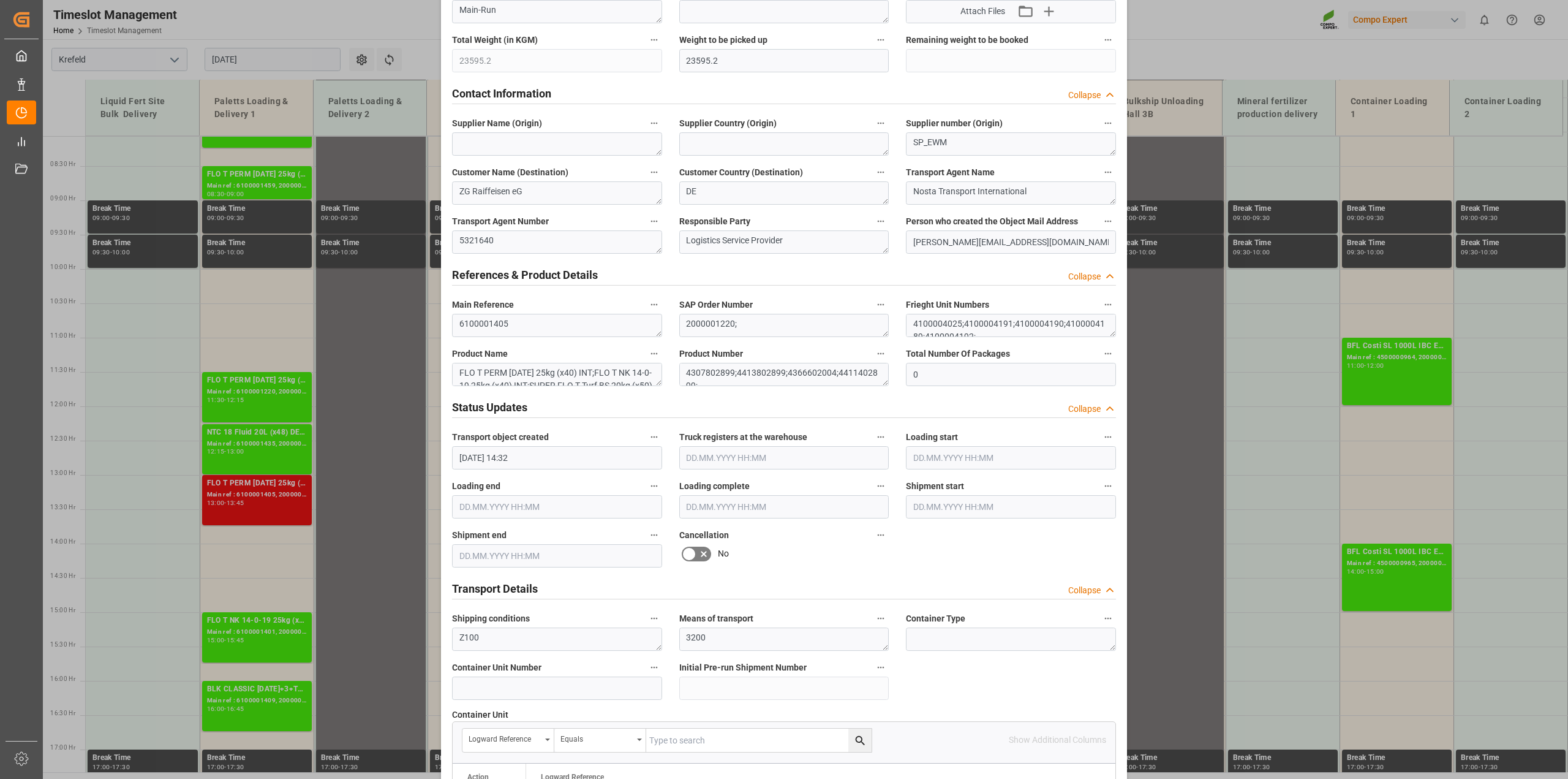
click at [696, 548] on icon at bounding box center [703, 554] width 14 height 14
click at [0, 0] on input "checkbox" at bounding box center [0, 0] width 0 height 0
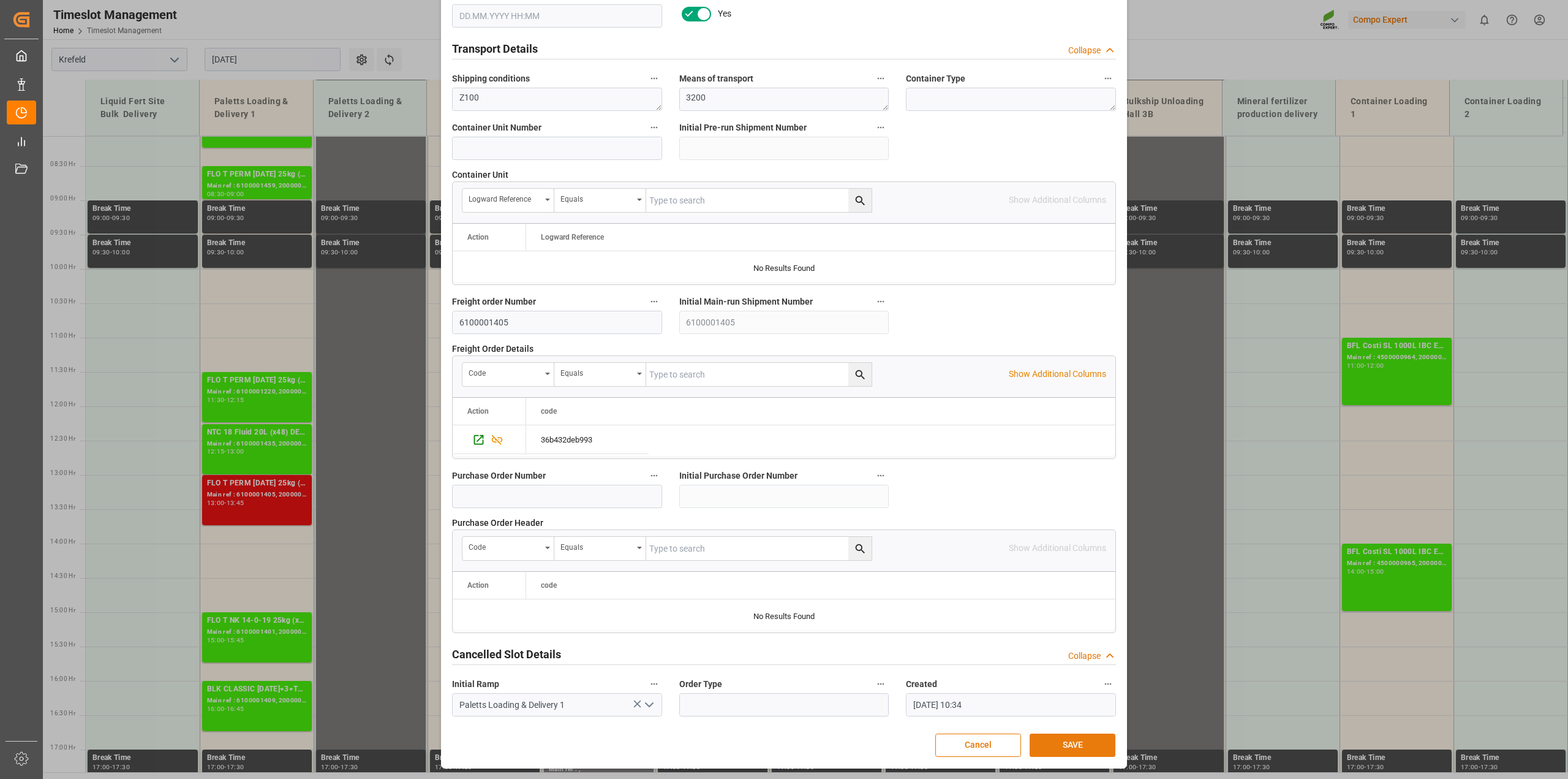
click at [1068, 739] on button "SAVE" at bounding box center [1072, 745] width 86 height 24
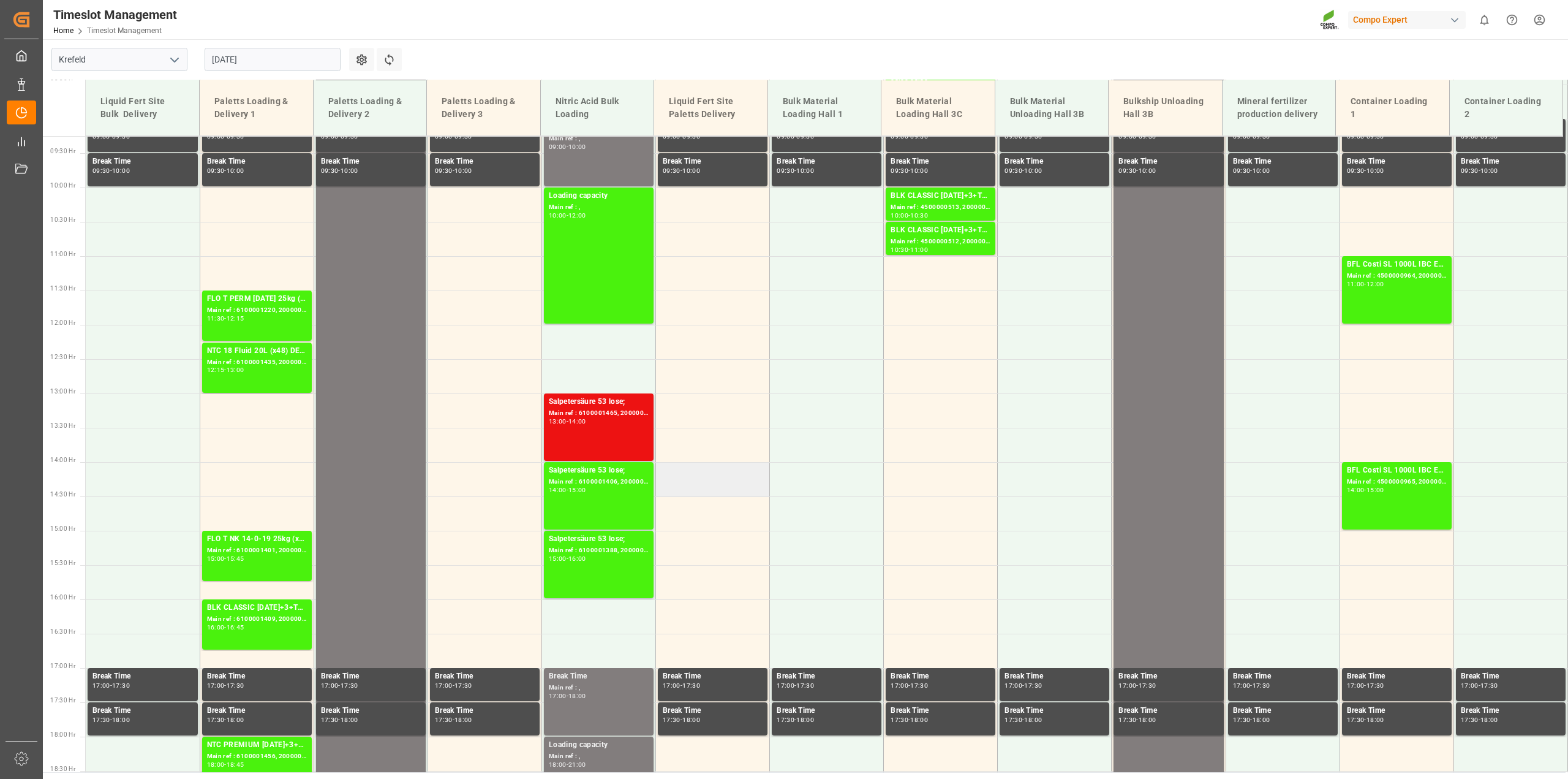
scroll to position [599, 0]
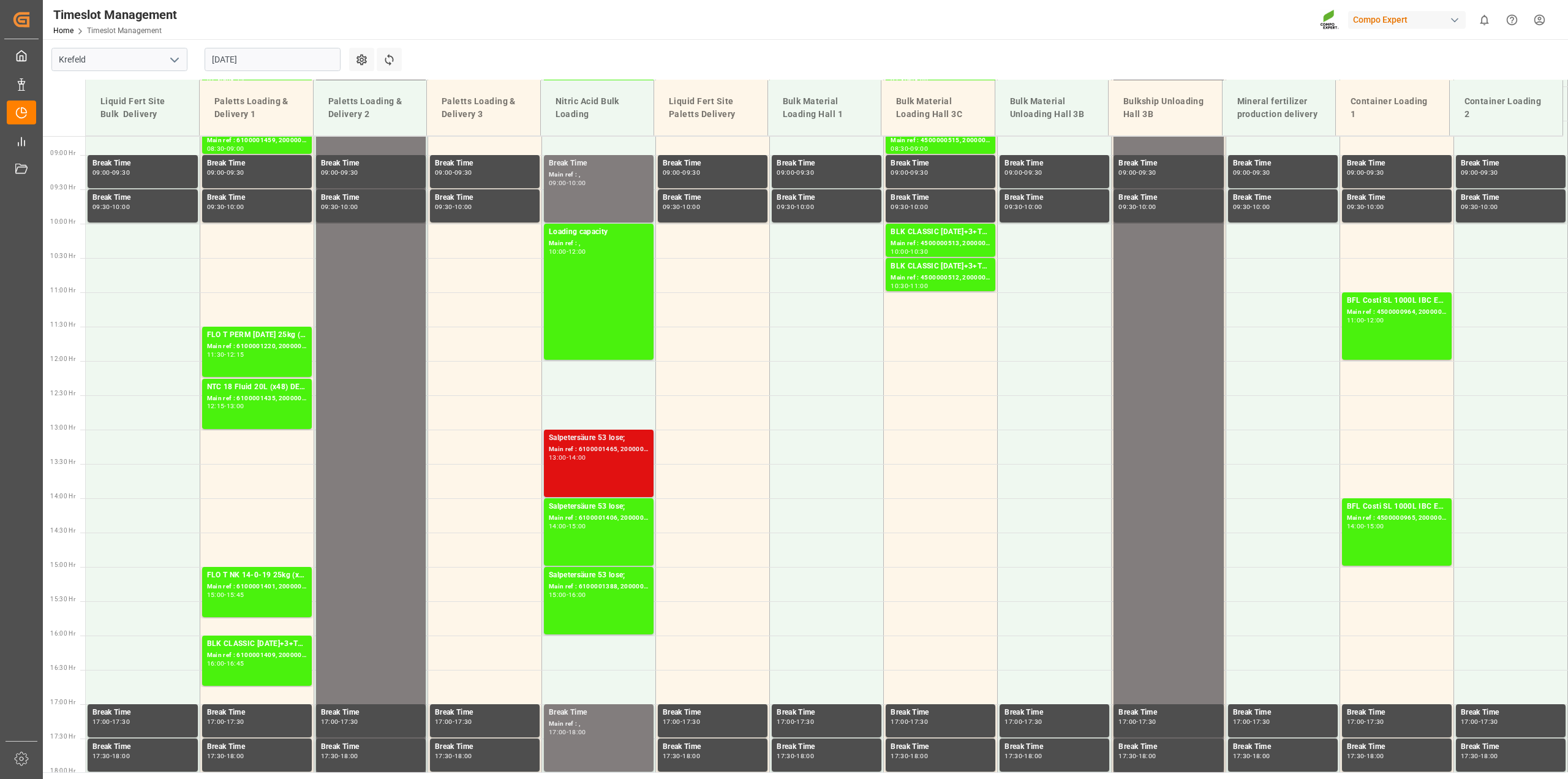
click at [592, 465] on div "Salpetersäure 53 lose; Main ref : 6100001465, 2000001278; 13:00 - 14:00" at bounding box center [598, 463] width 100 height 62
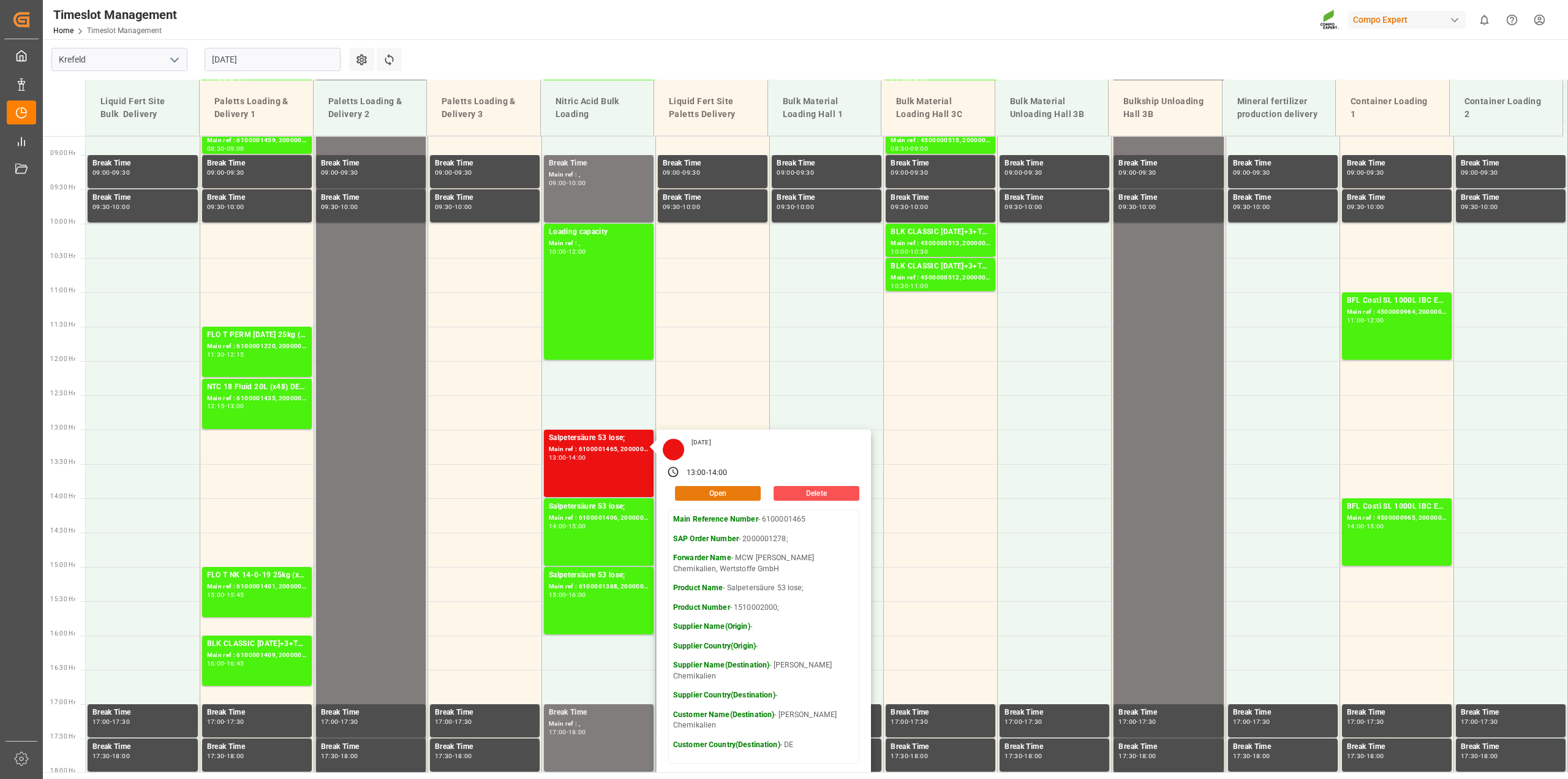
click at [729, 489] on button "Open" at bounding box center [718, 493] width 86 height 14
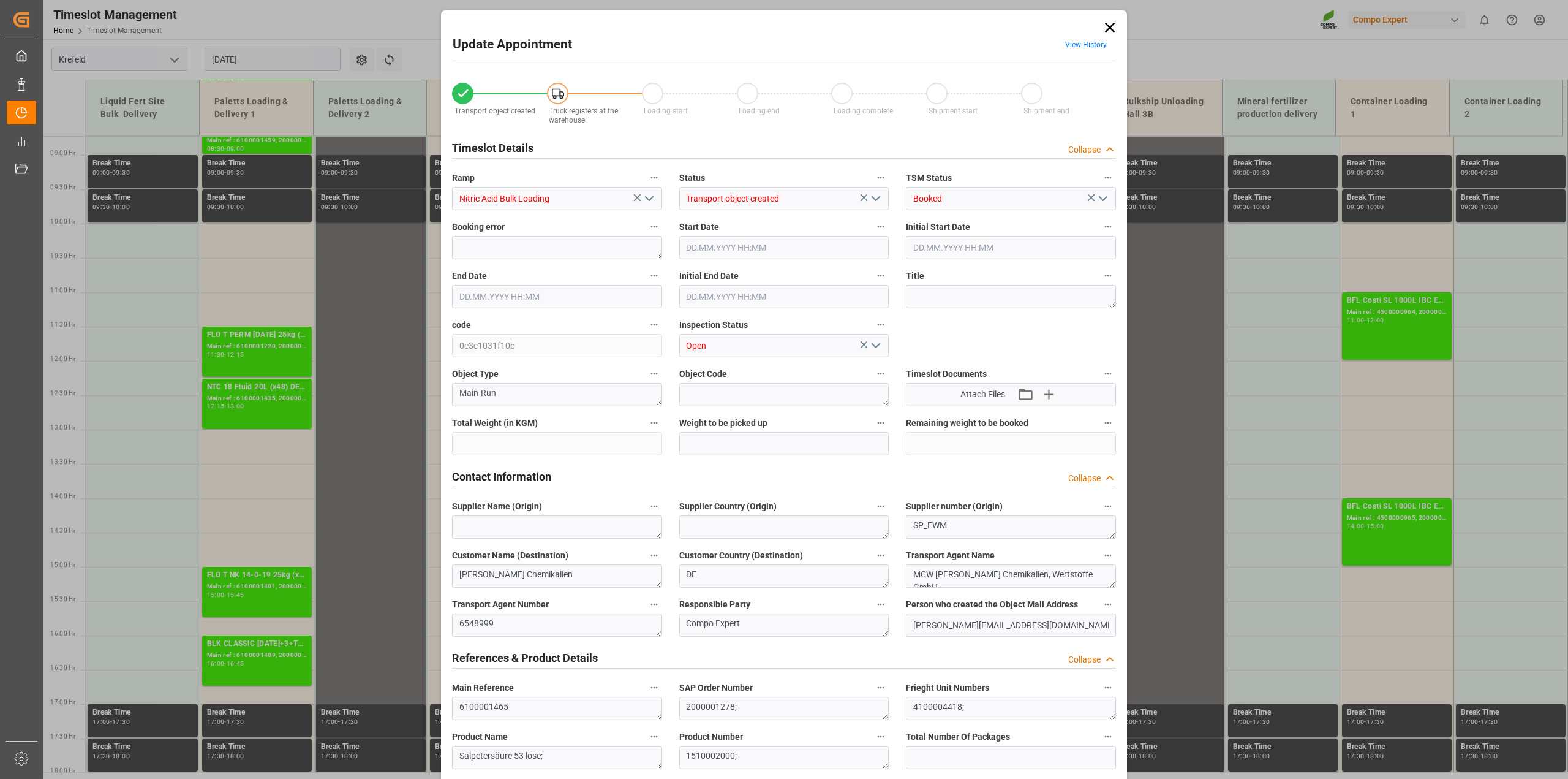
type input "23000"
type input "0"
type input "[DATE] 13:00"
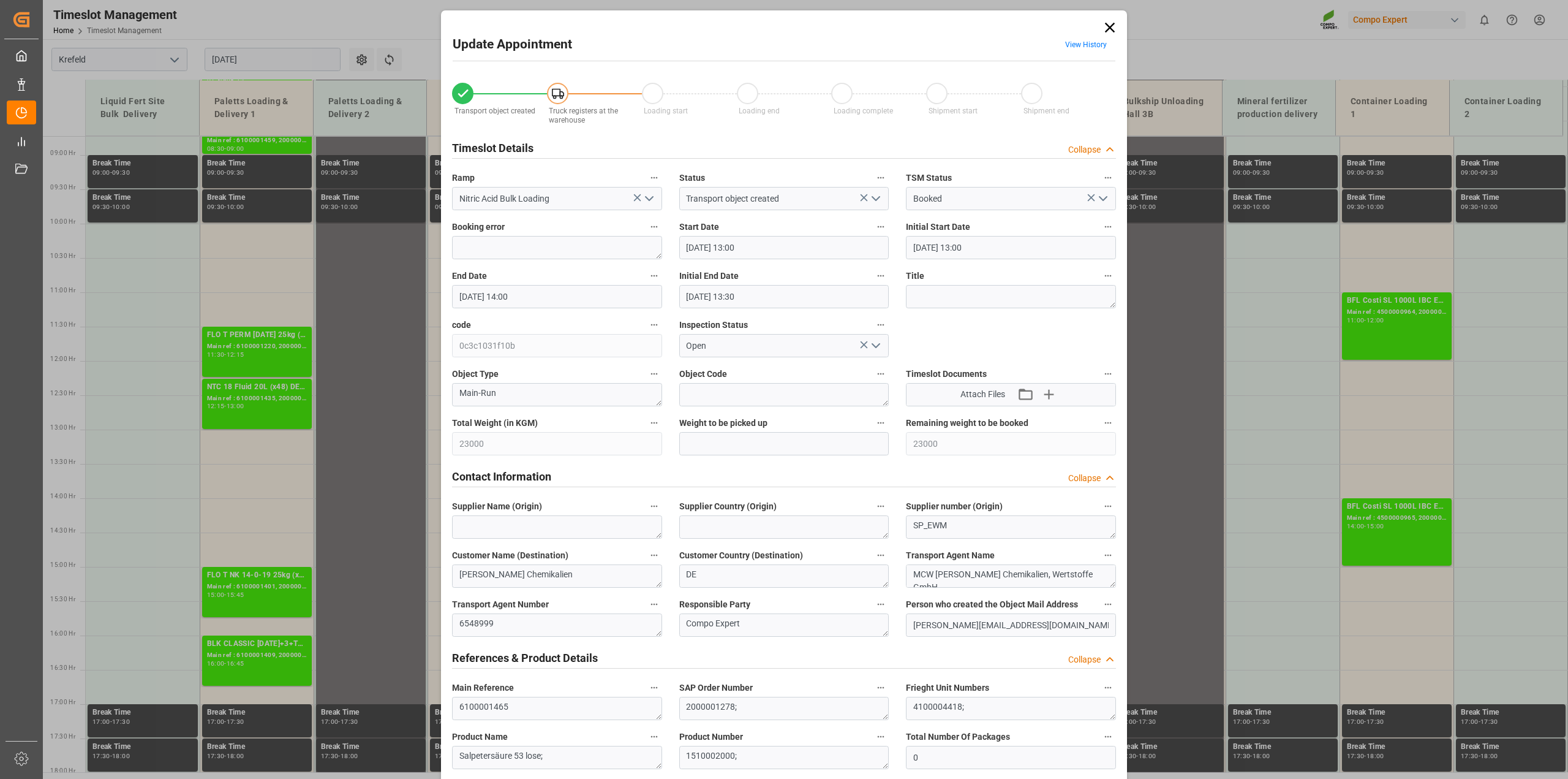
type input "[DATE] 14:00"
type input "[DATE] 13:30"
type input "27.08.2025 12:48"
type input "28.08.2025 07:48"
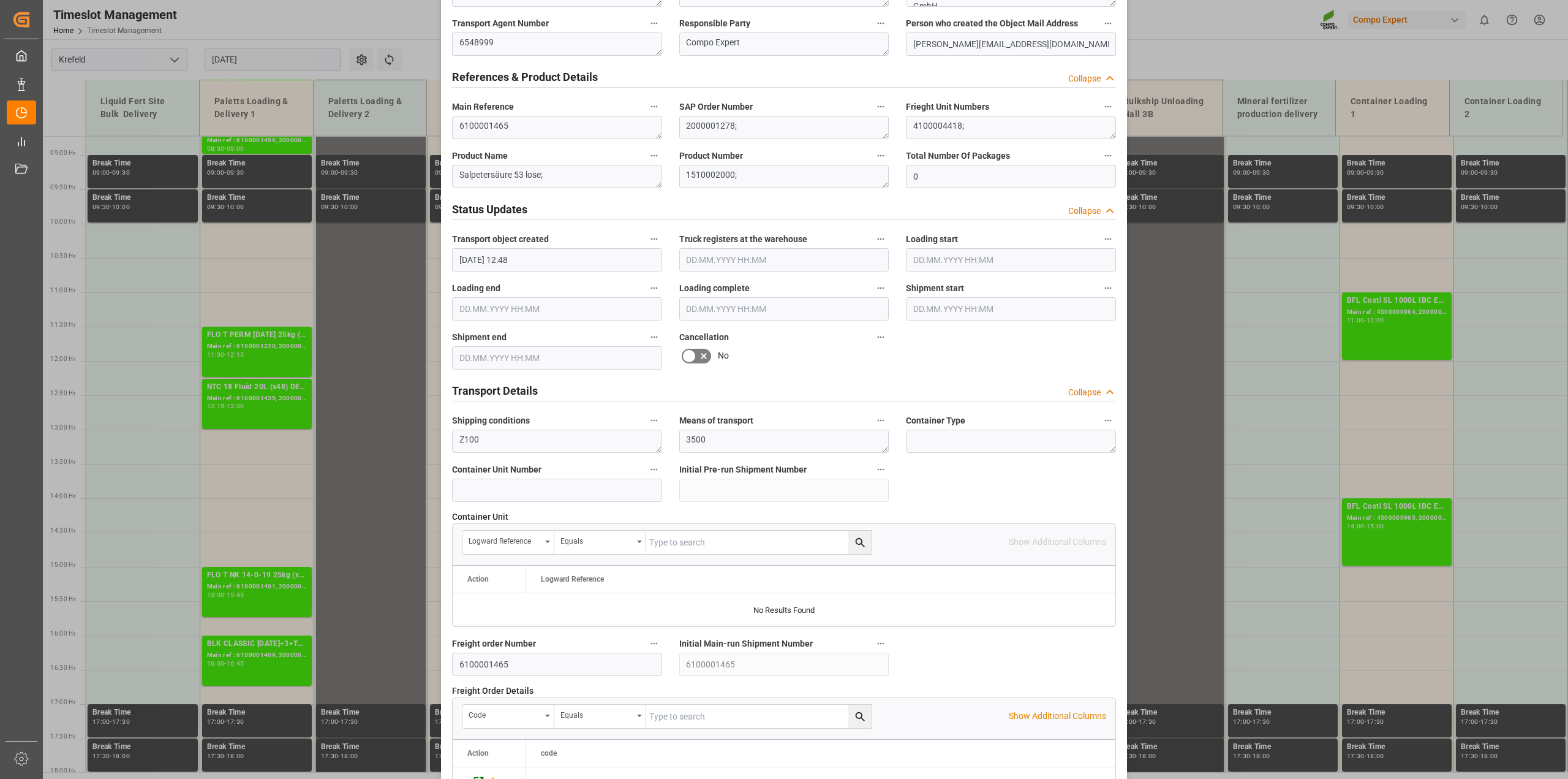
scroll to position [766, 0]
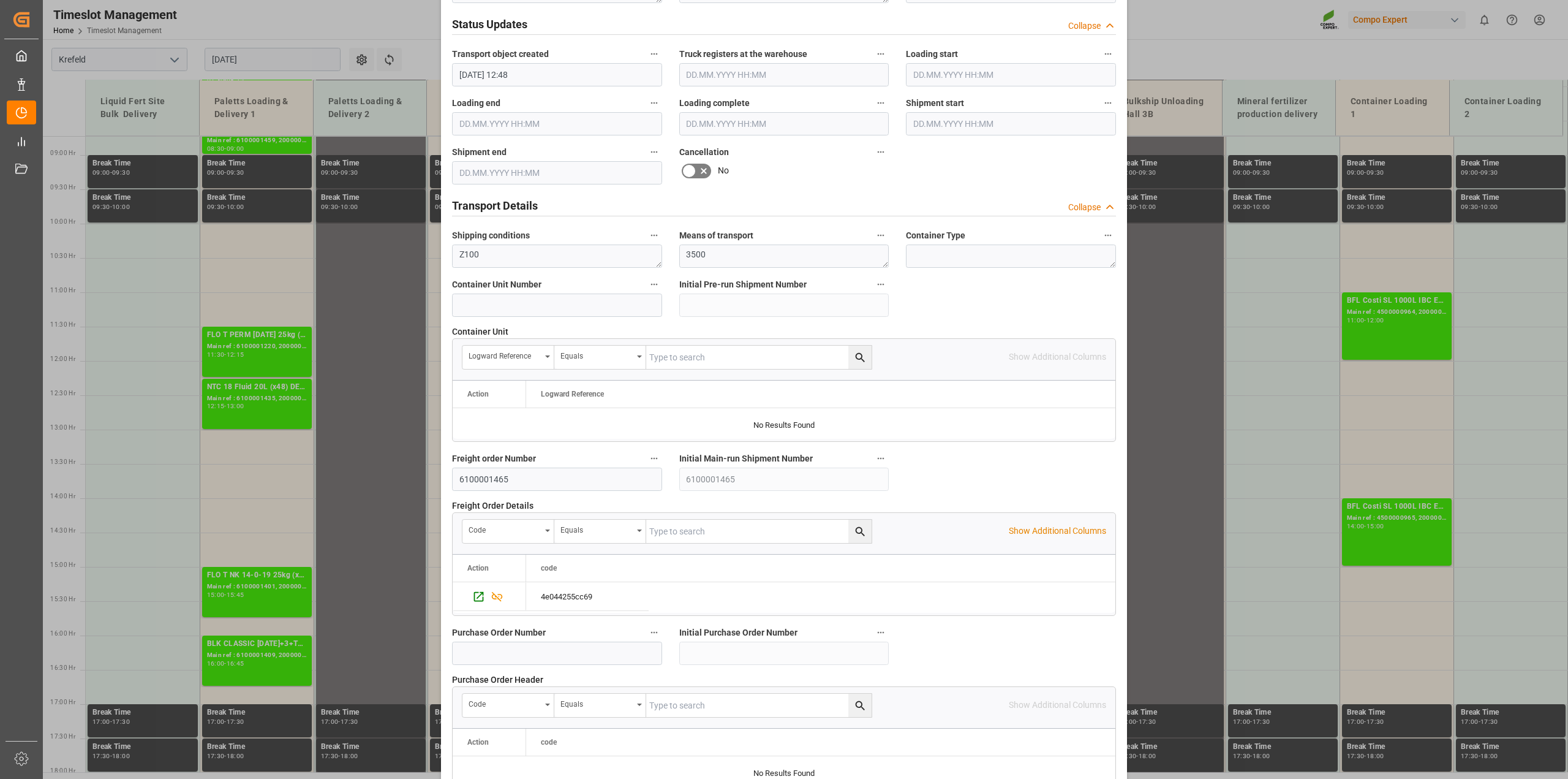
click at [701, 171] on icon at bounding box center [704, 171] width 6 height 6
click at [0, 0] on input "checkbox" at bounding box center [0, 0] width 0 height 0
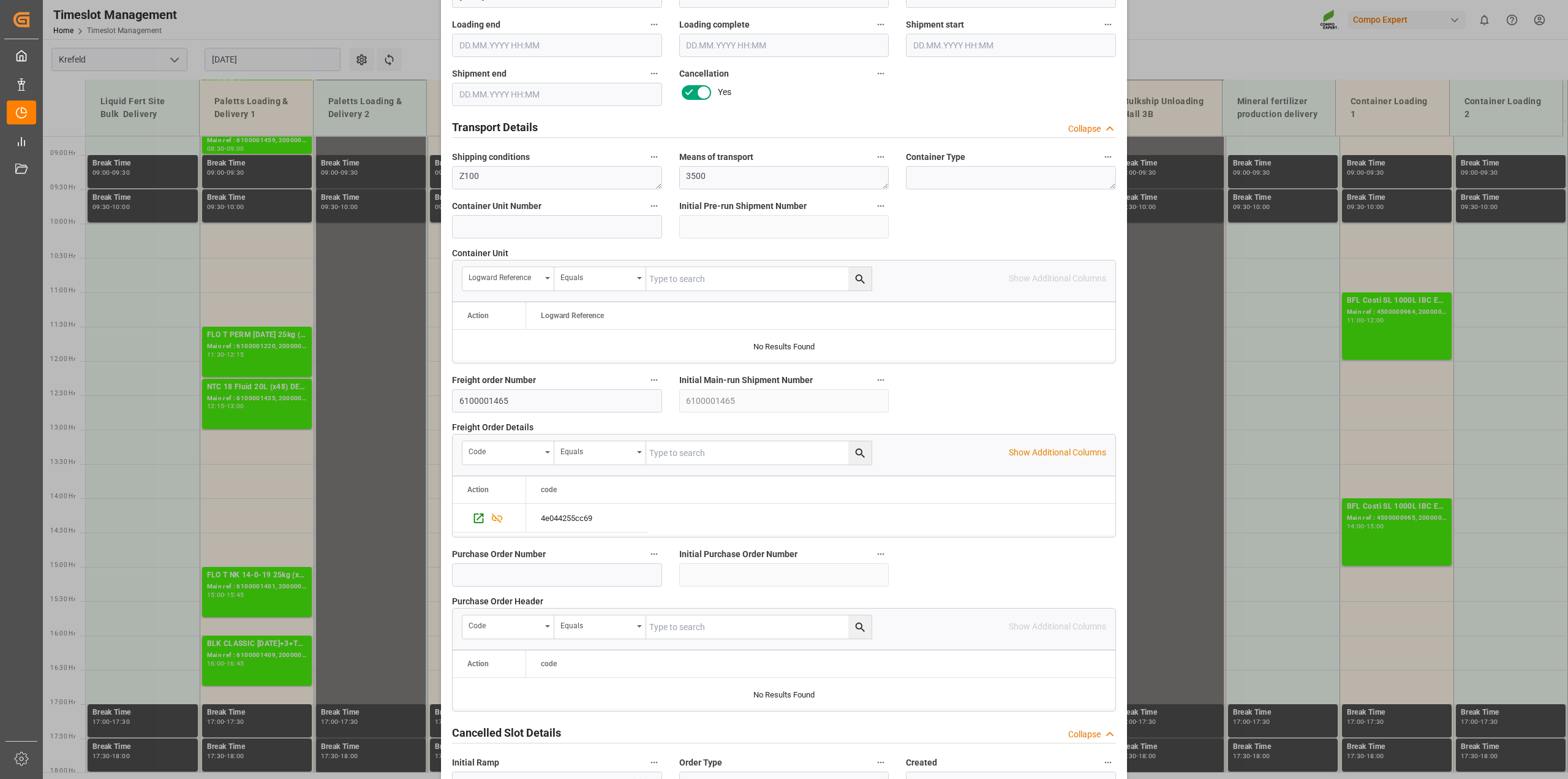
scroll to position [924, 0]
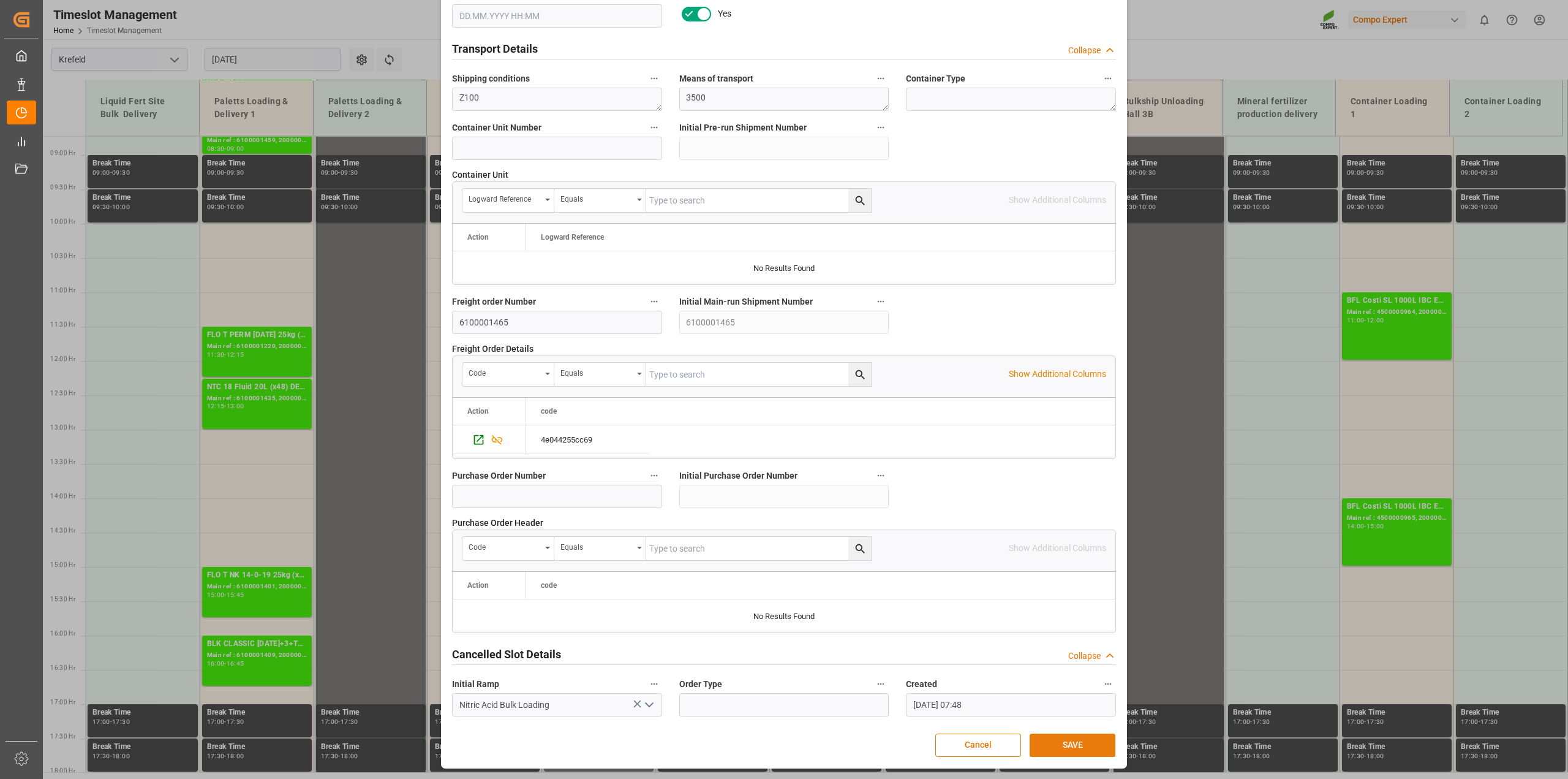
click at [1072, 749] on button "SAVE" at bounding box center [1072, 745] width 86 height 24
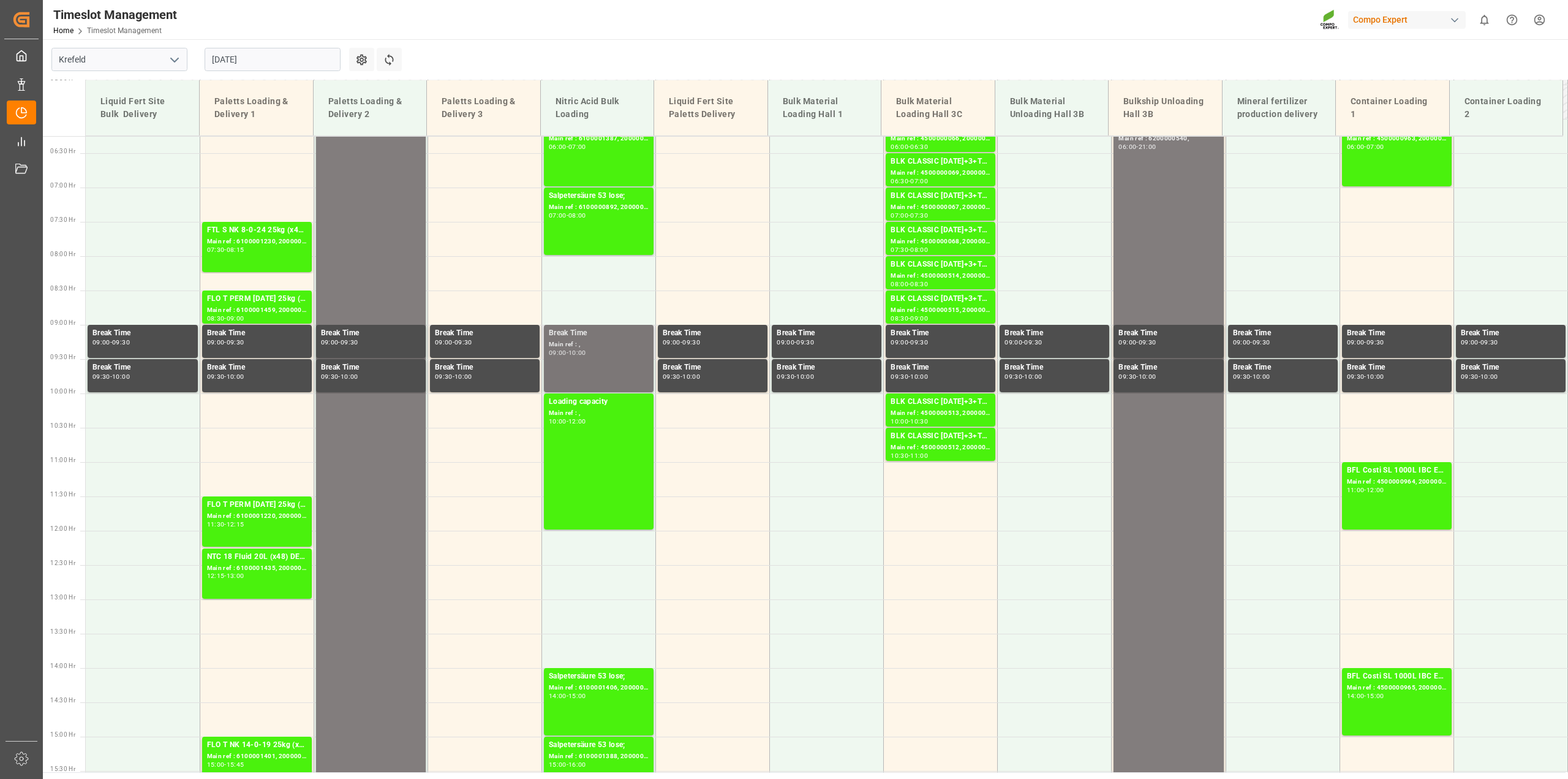
scroll to position [216, 0]
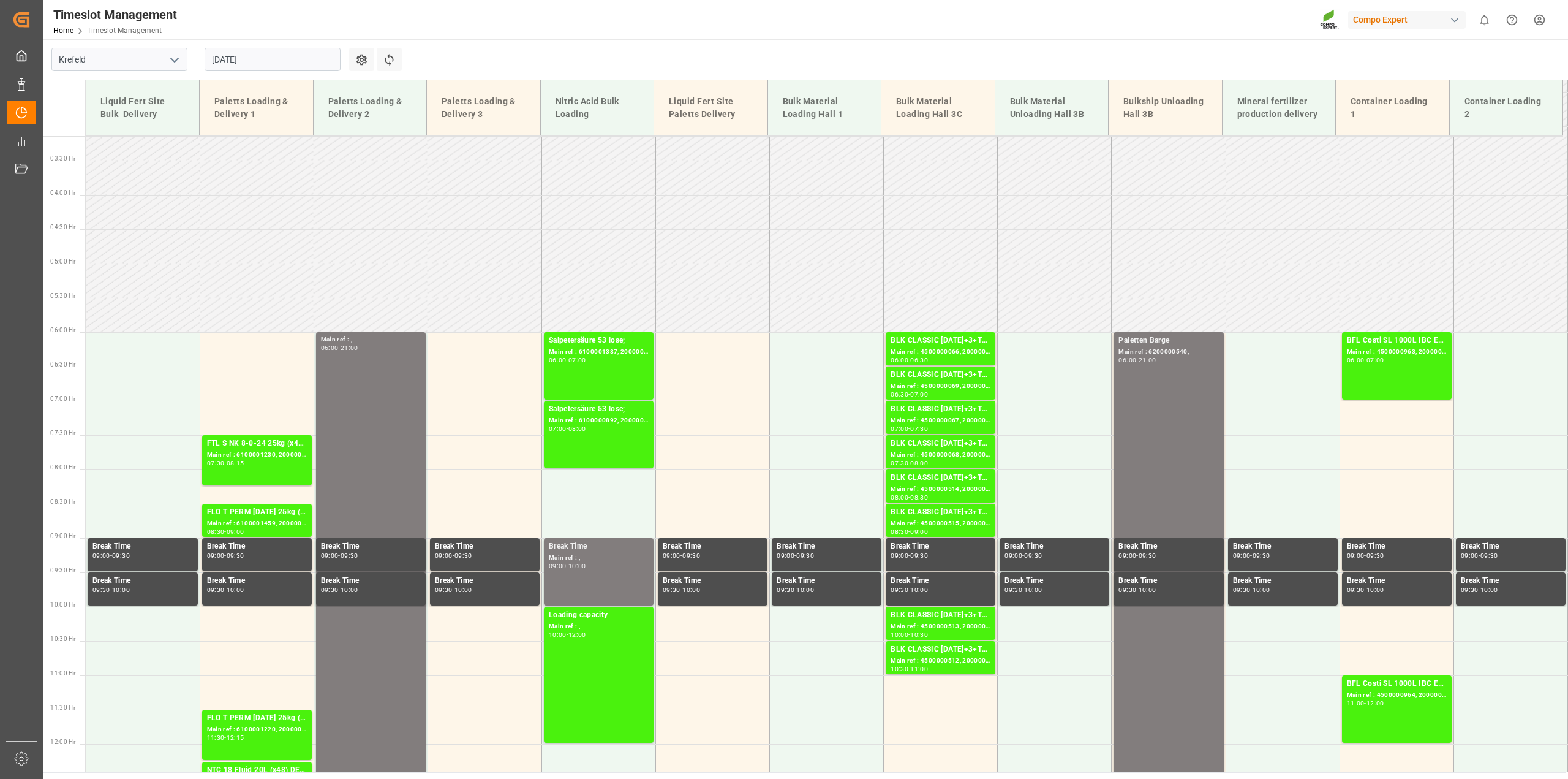
drag, startPoint x: 240, startPoint y: 64, endPoint x: 244, endPoint y: 72, distance: 8.9
click at [240, 63] on input "[DATE]" at bounding box center [272, 59] width 136 height 24
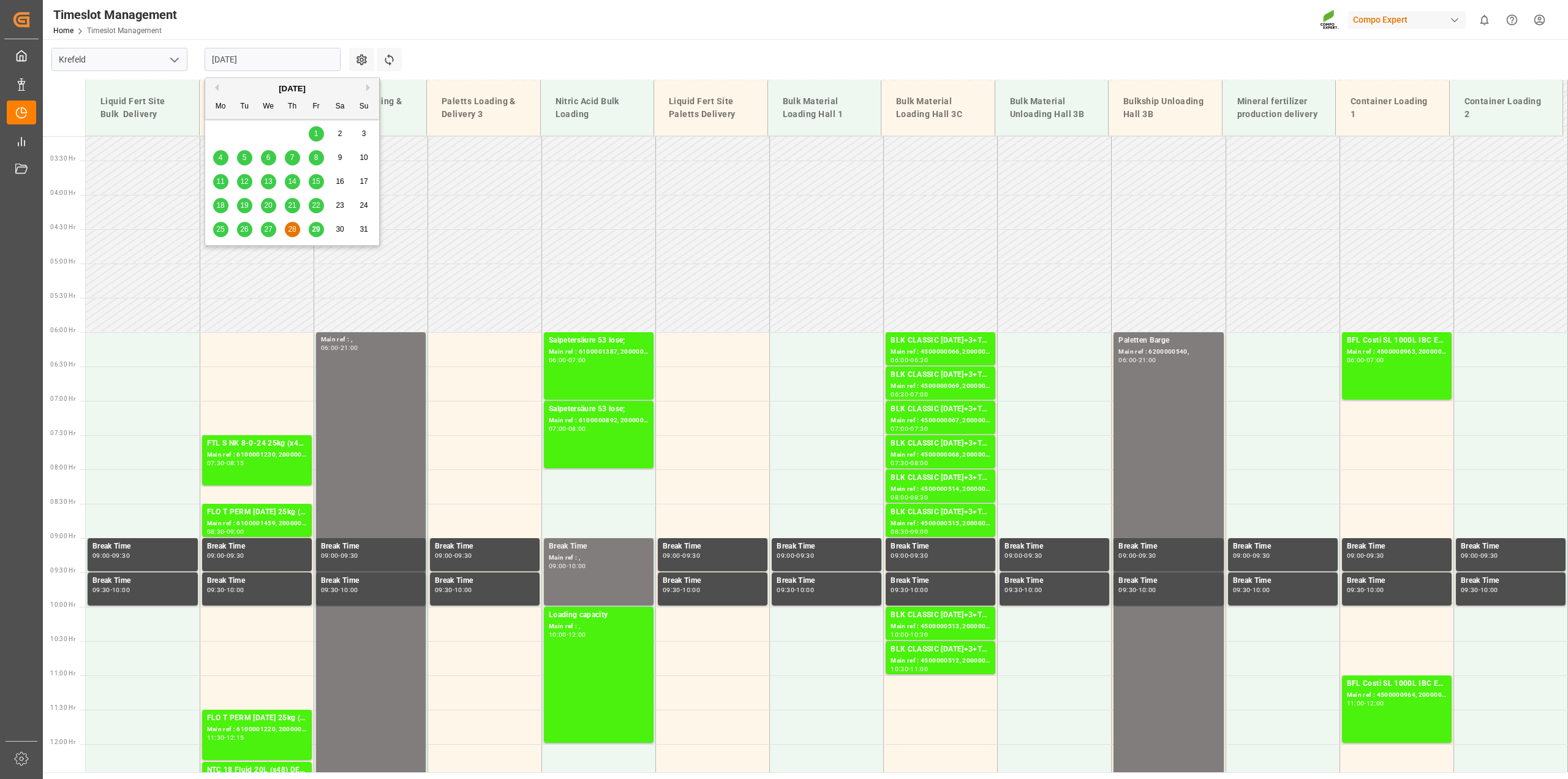
click at [312, 233] on span "29" at bounding box center [316, 228] width 8 height 8
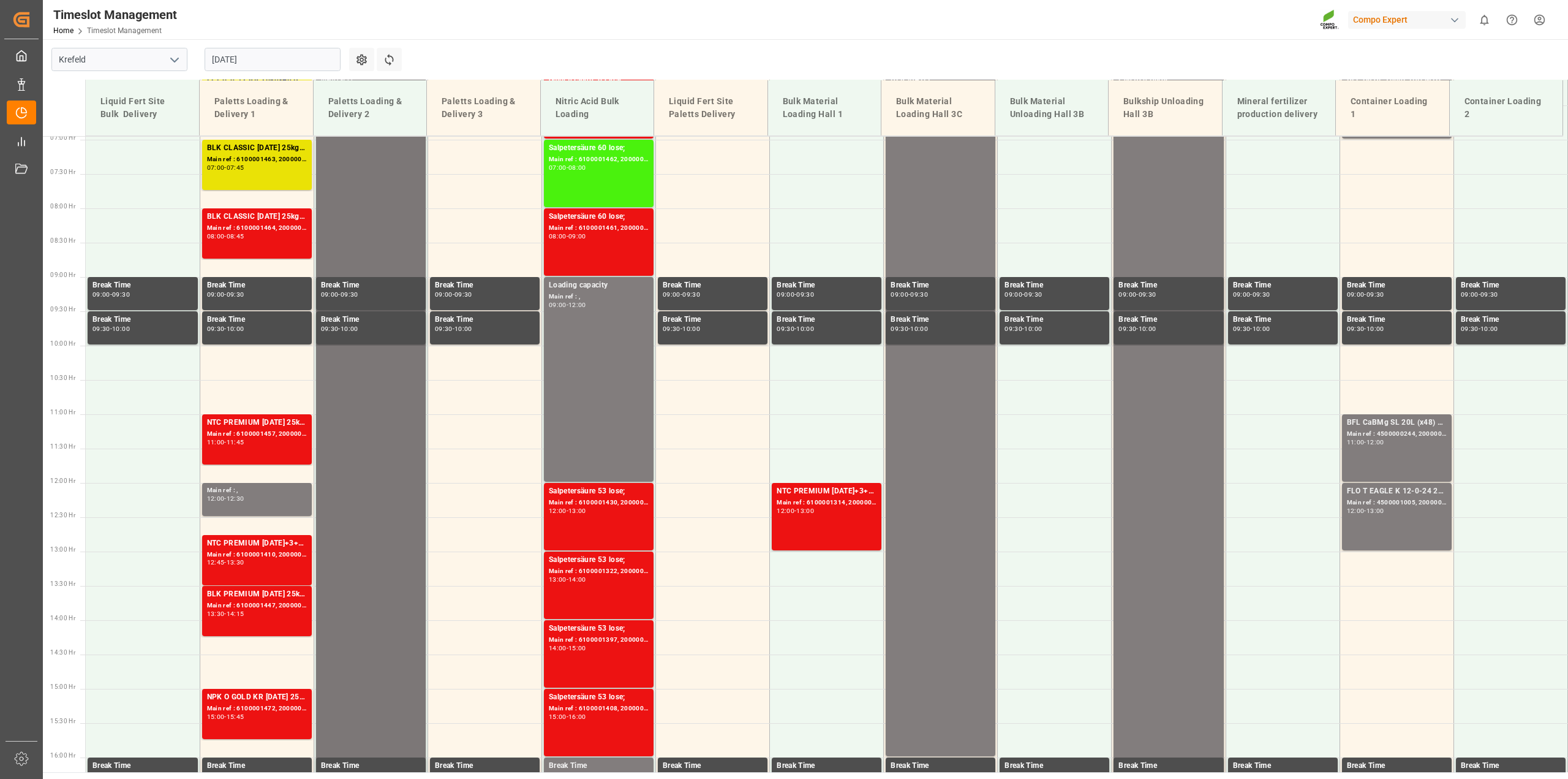
scroll to position [94, 0]
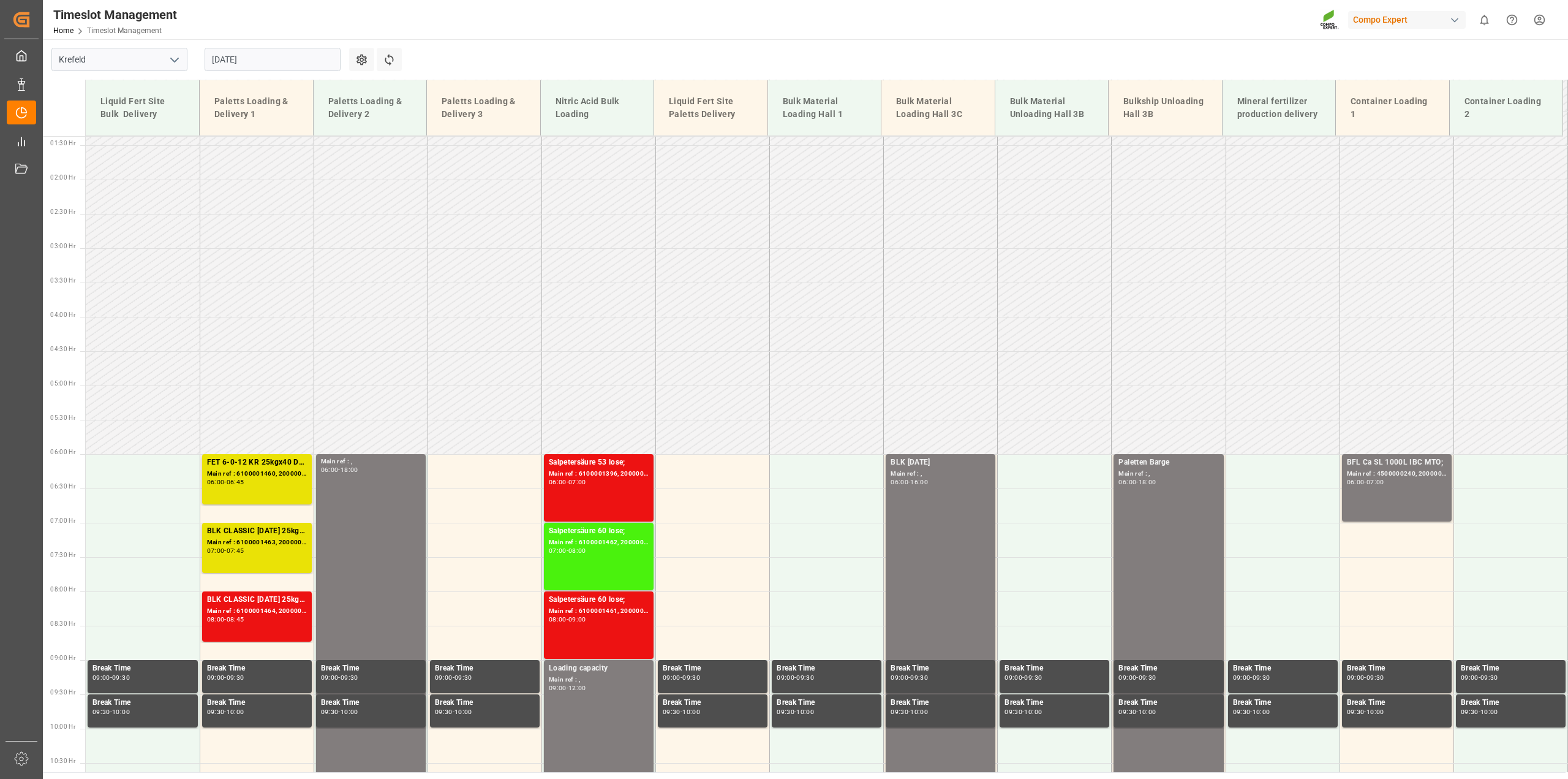
drag, startPoint x: 252, startPoint y: 59, endPoint x: 249, endPoint y: 68, distance: 9.5
click at [252, 59] on input "[DATE]" at bounding box center [272, 59] width 136 height 24
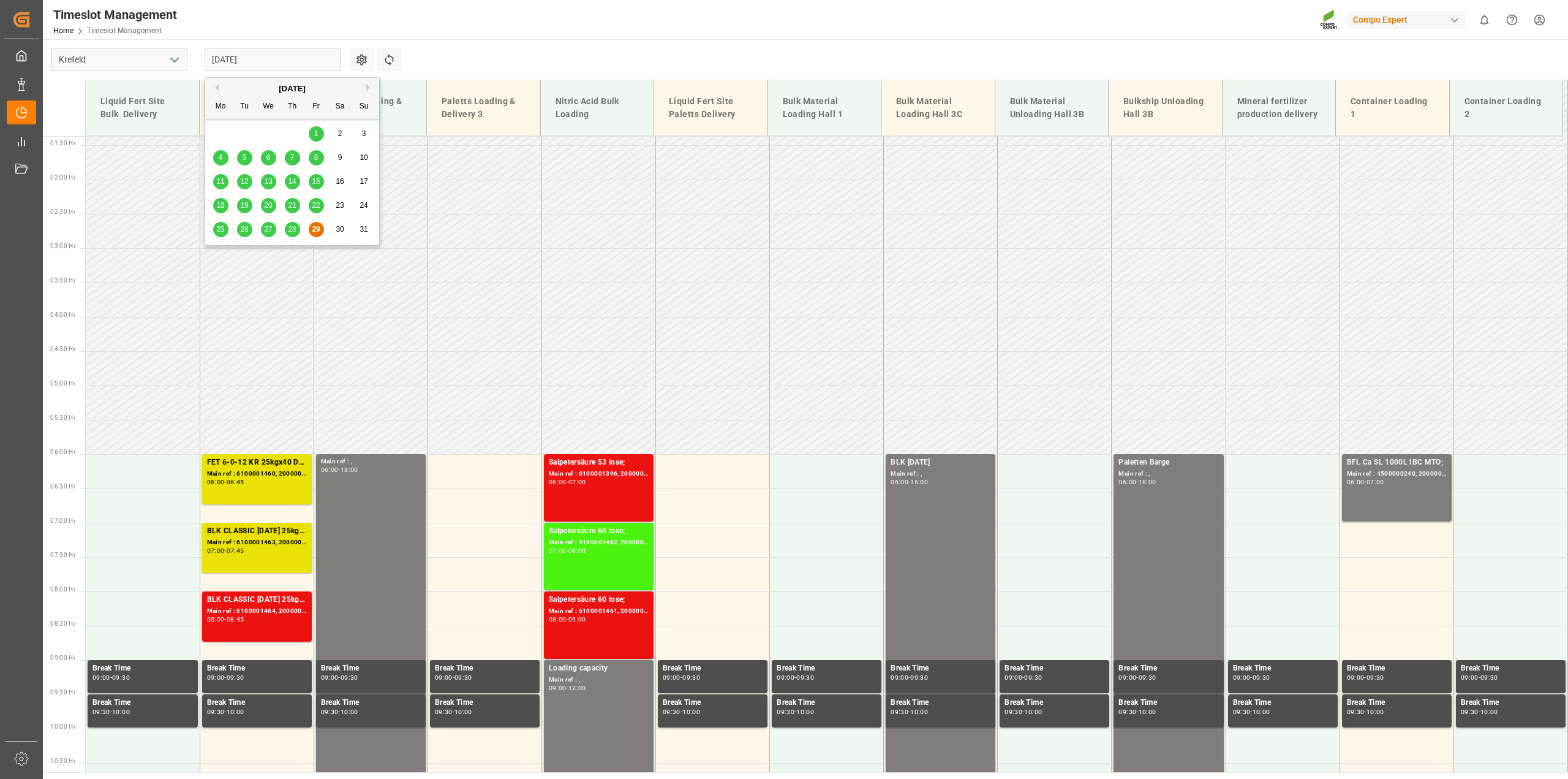
click at [295, 236] on div "28" at bounding box center [292, 229] width 15 height 14
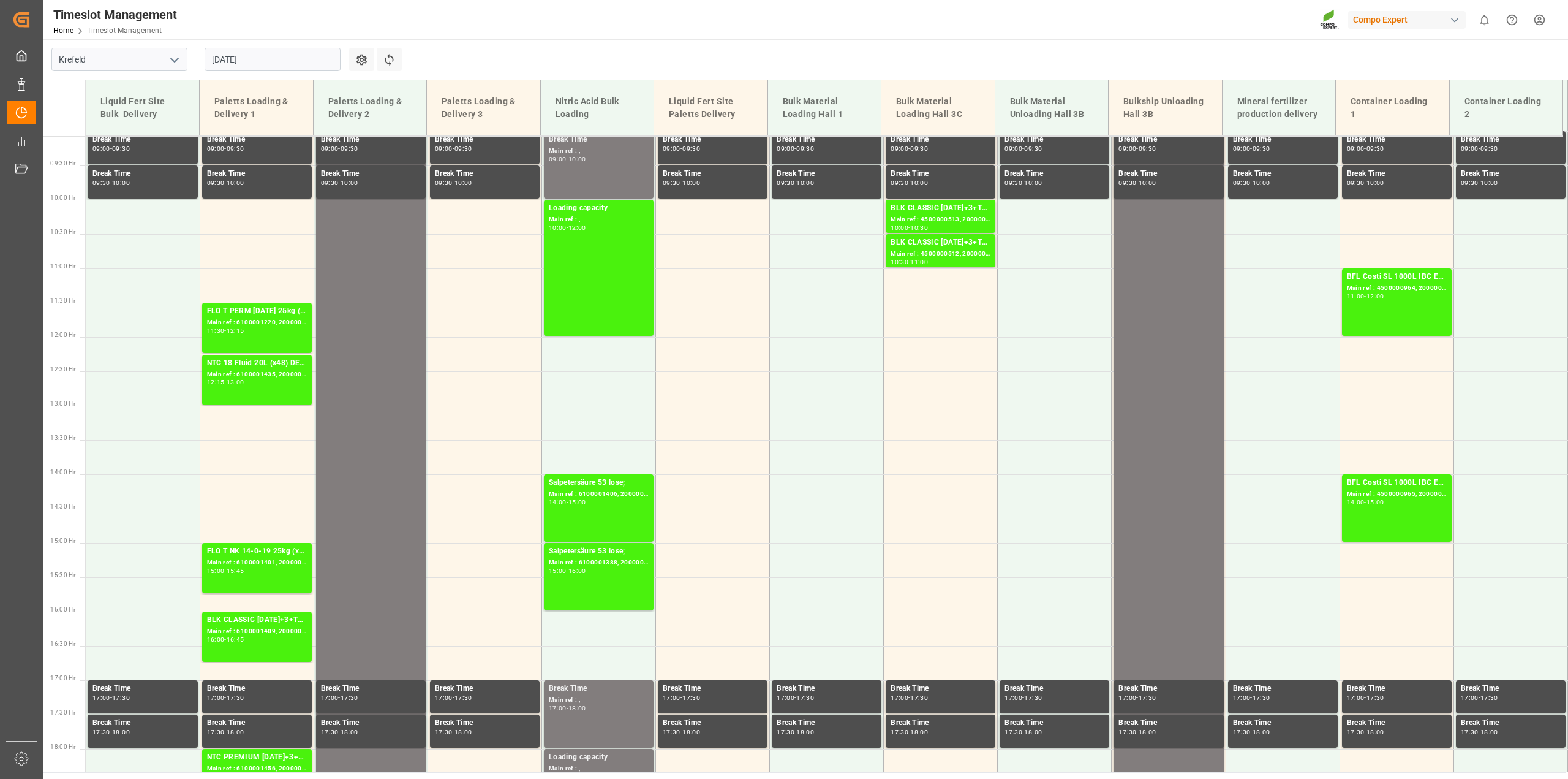
scroll to position [316, 0]
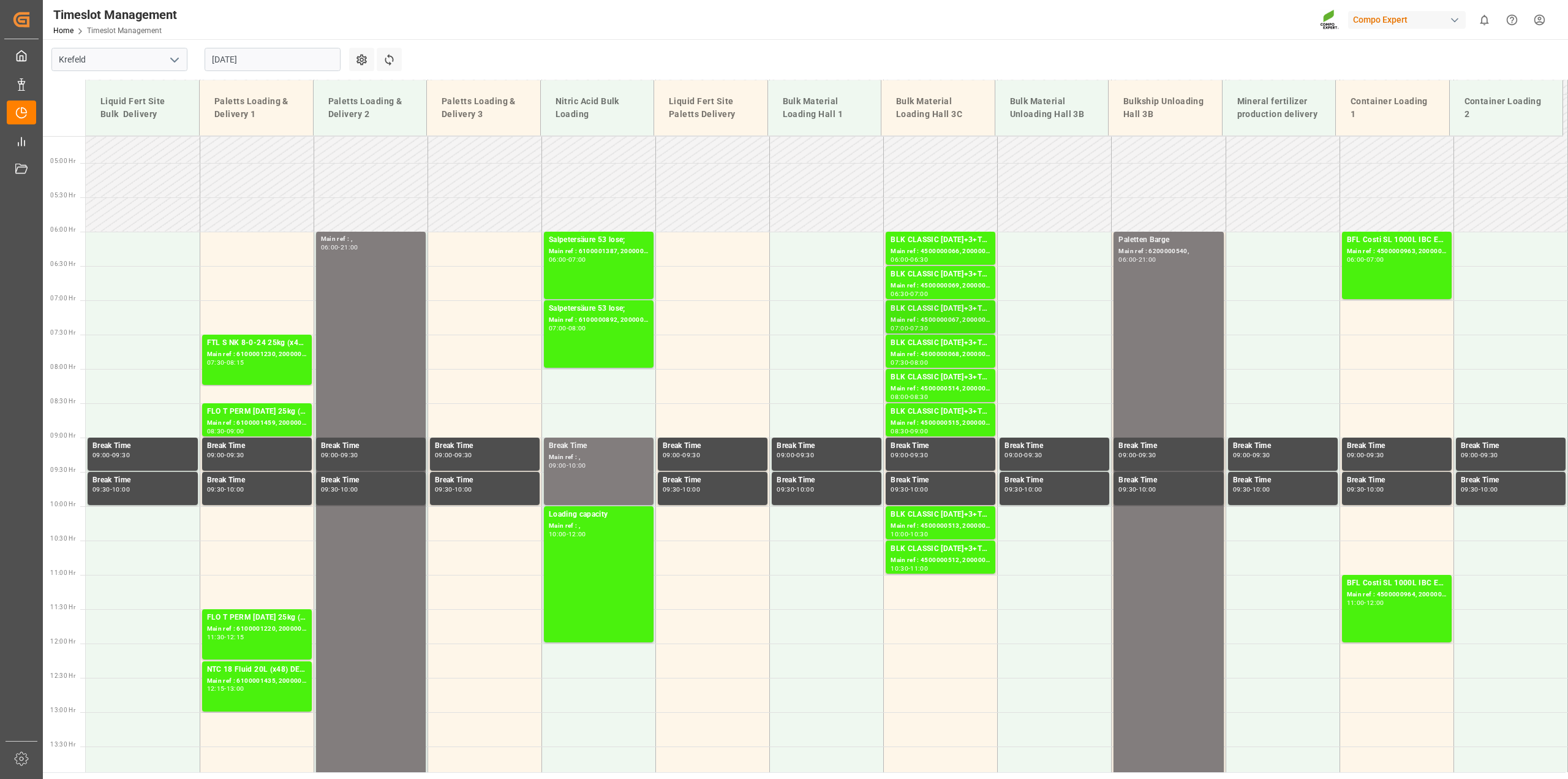
click at [925, 318] on div "Main ref : 4500000067, 2000000015;" at bounding box center [940, 321] width 100 height 11
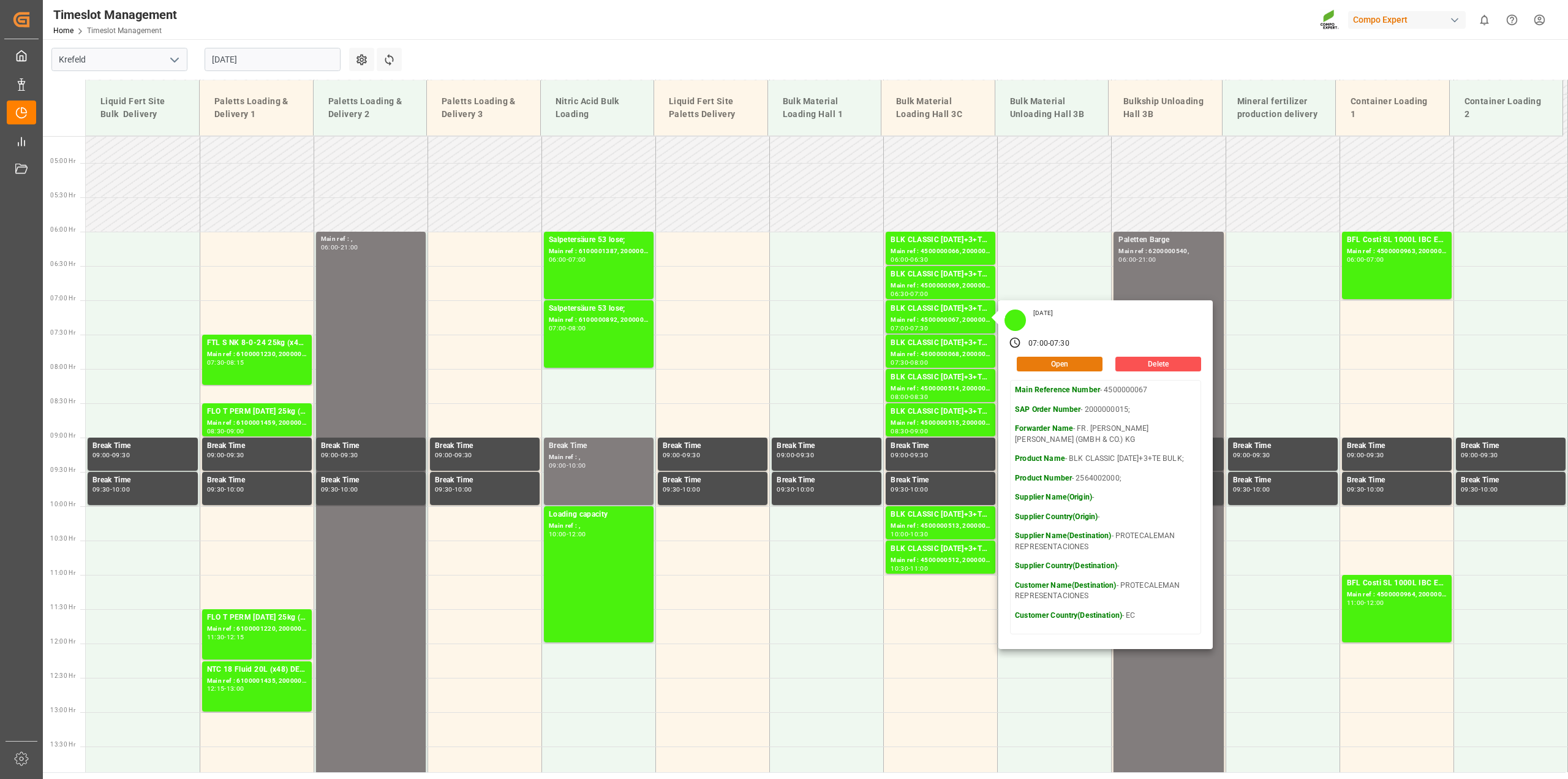
click at [1038, 359] on button "Open" at bounding box center [1060, 363] width 86 height 14
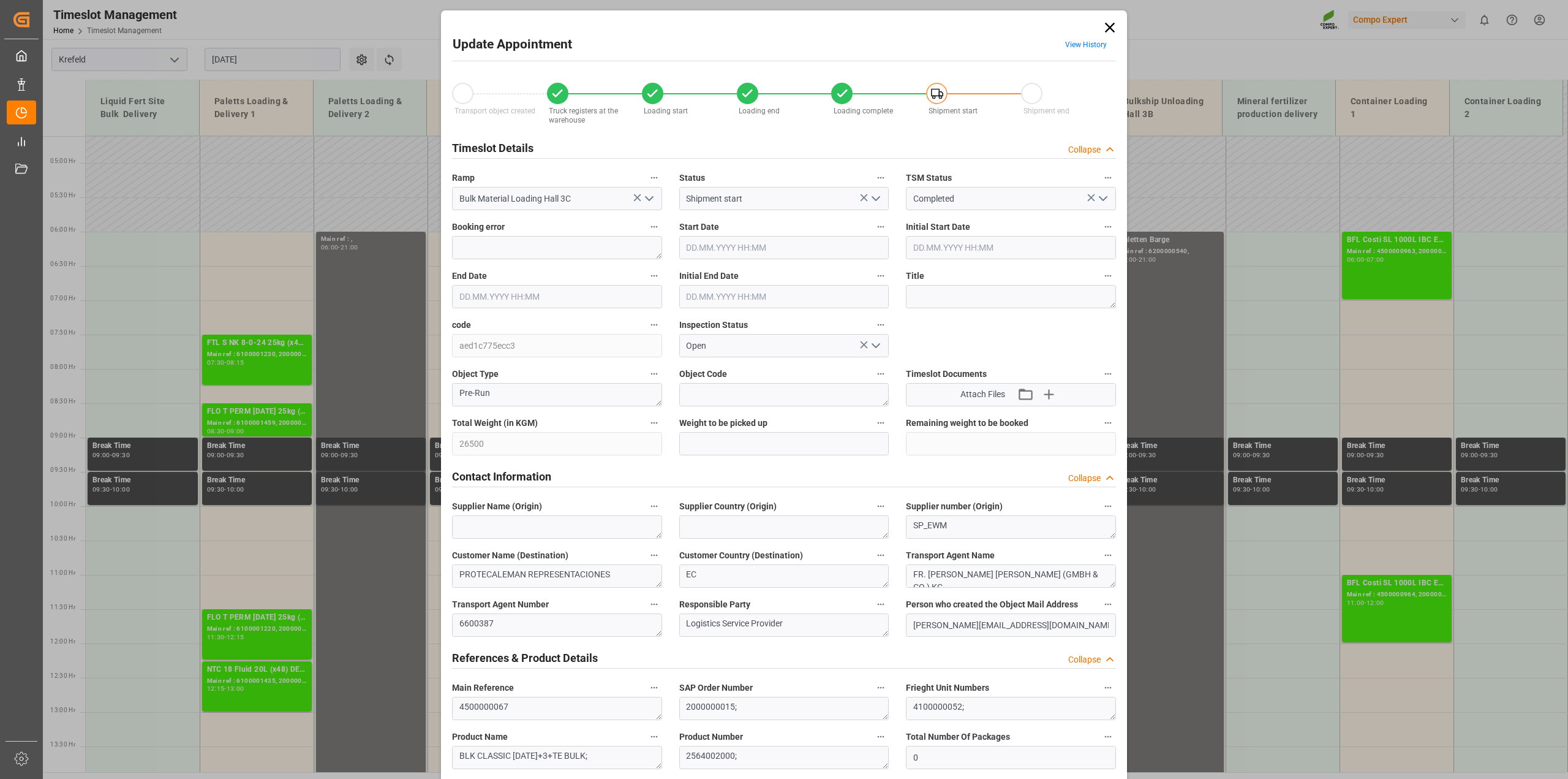
type input "26500"
type input "0"
type input "28.08.2025 07:00"
type input "28.08.2025 07:30"
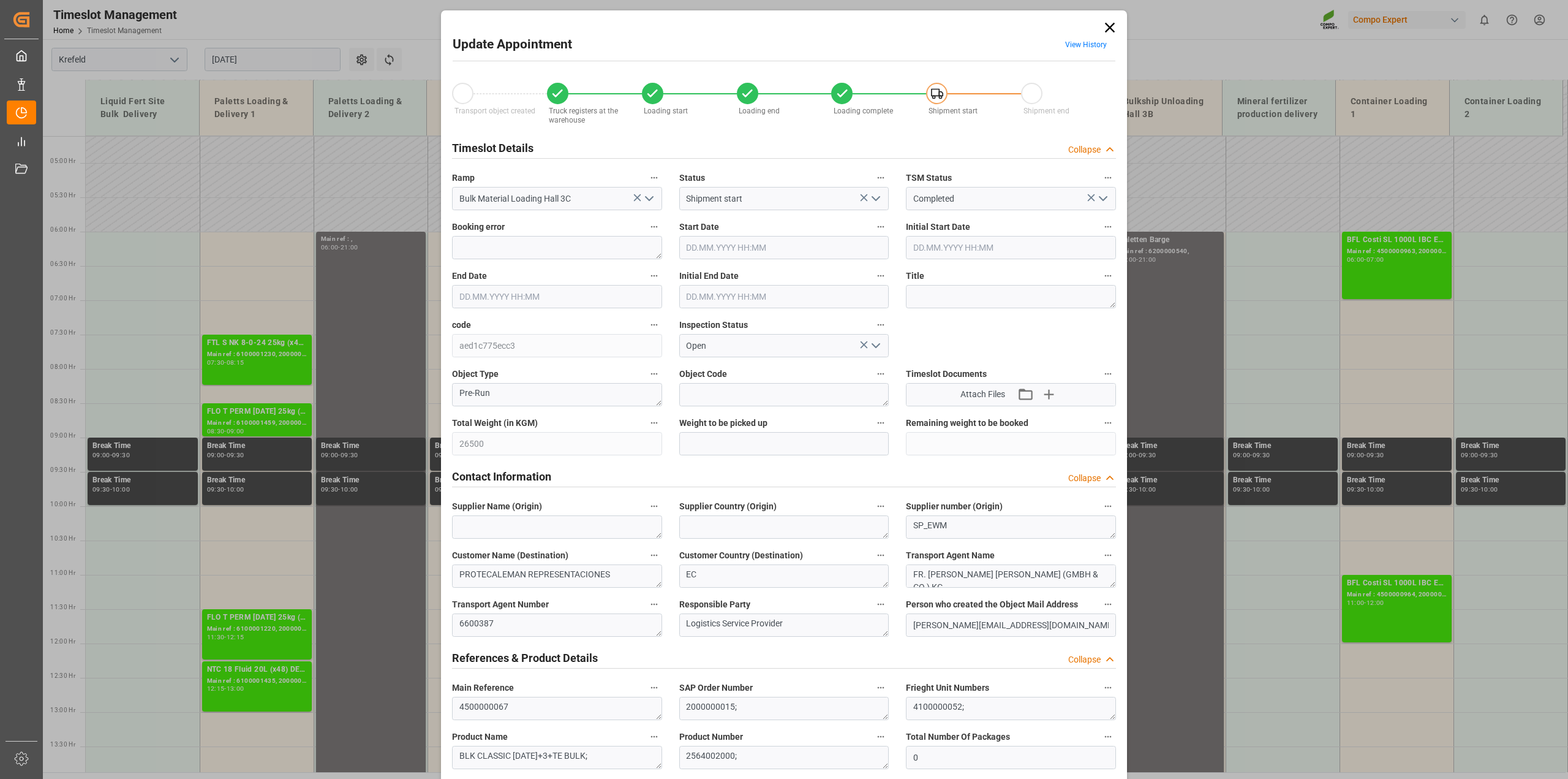
type input "28.08.2025 07:30"
type input "28.08.2025 09:31"
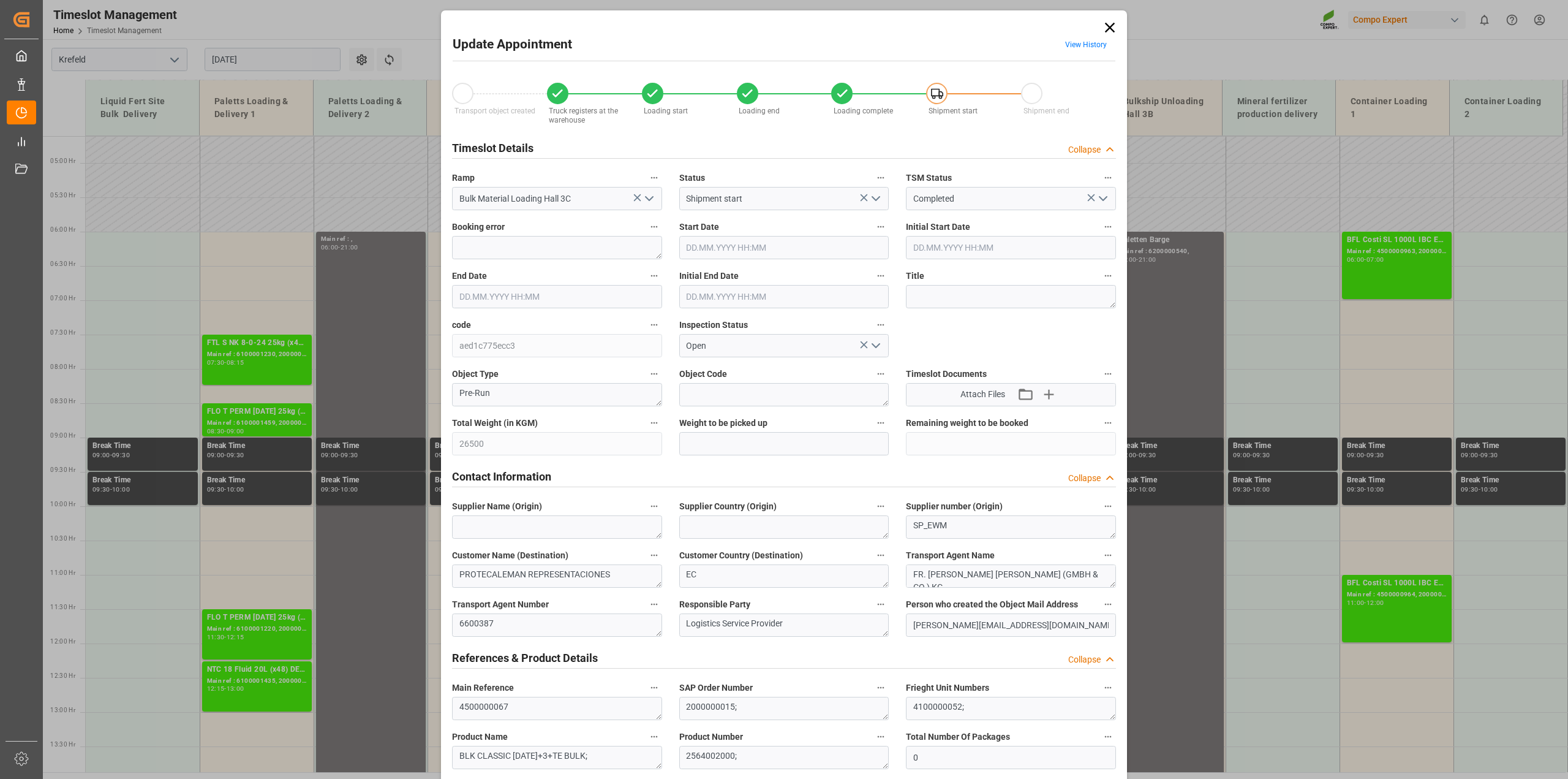
type input "28.08.2025 09:31"
type input "05.08.2025 10:16"
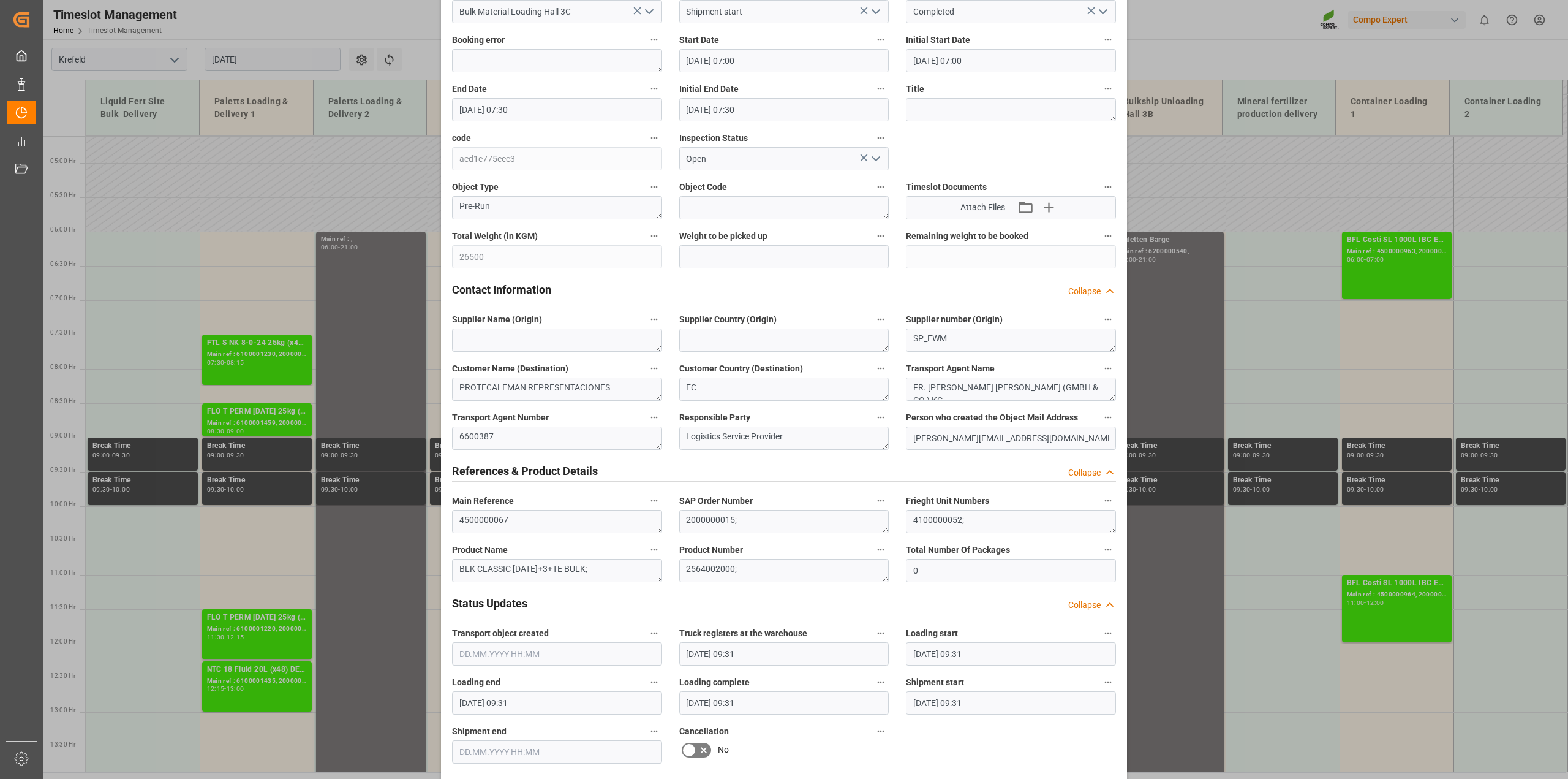
scroll to position [77, 0]
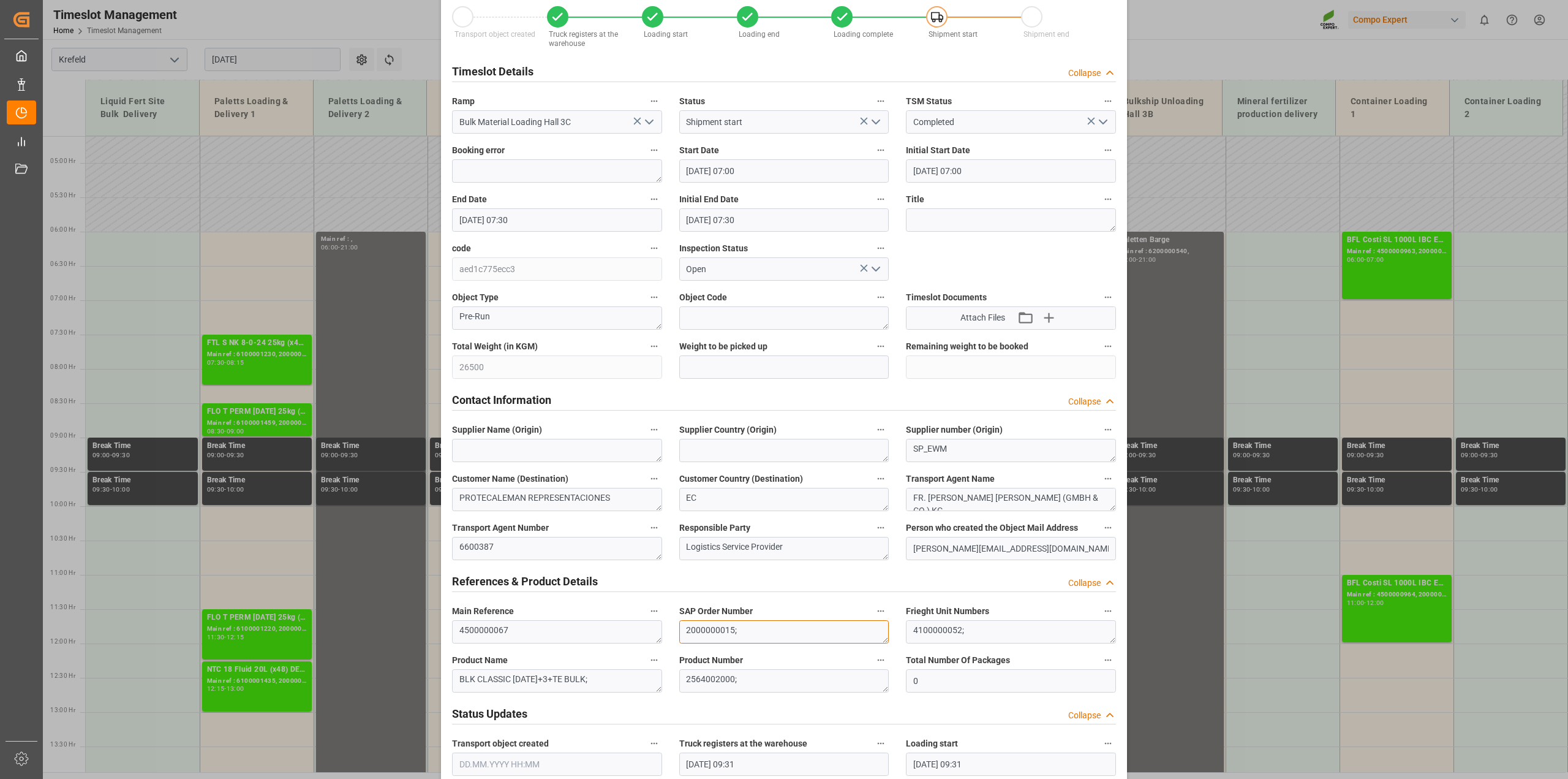
drag, startPoint x: 732, startPoint y: 629, endPoint x: 595, endPoint y: 623, distance: 137.1
click at [595, 623] on div "Transport object created Truck registers at the warehouse Loading start Loading…" at bounding box center [784, 780] width 681 height 1574
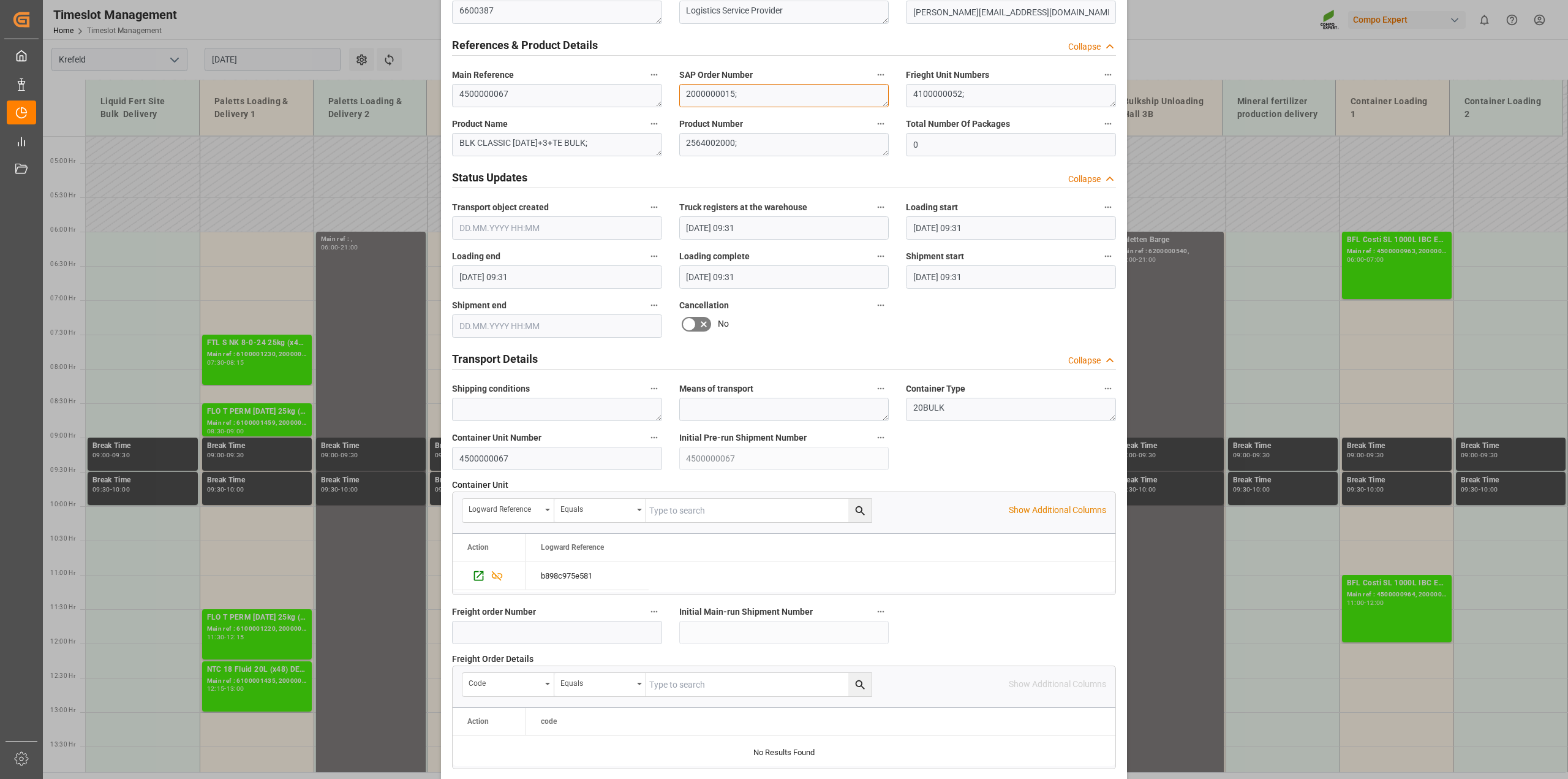
scroll to position [919, 0]
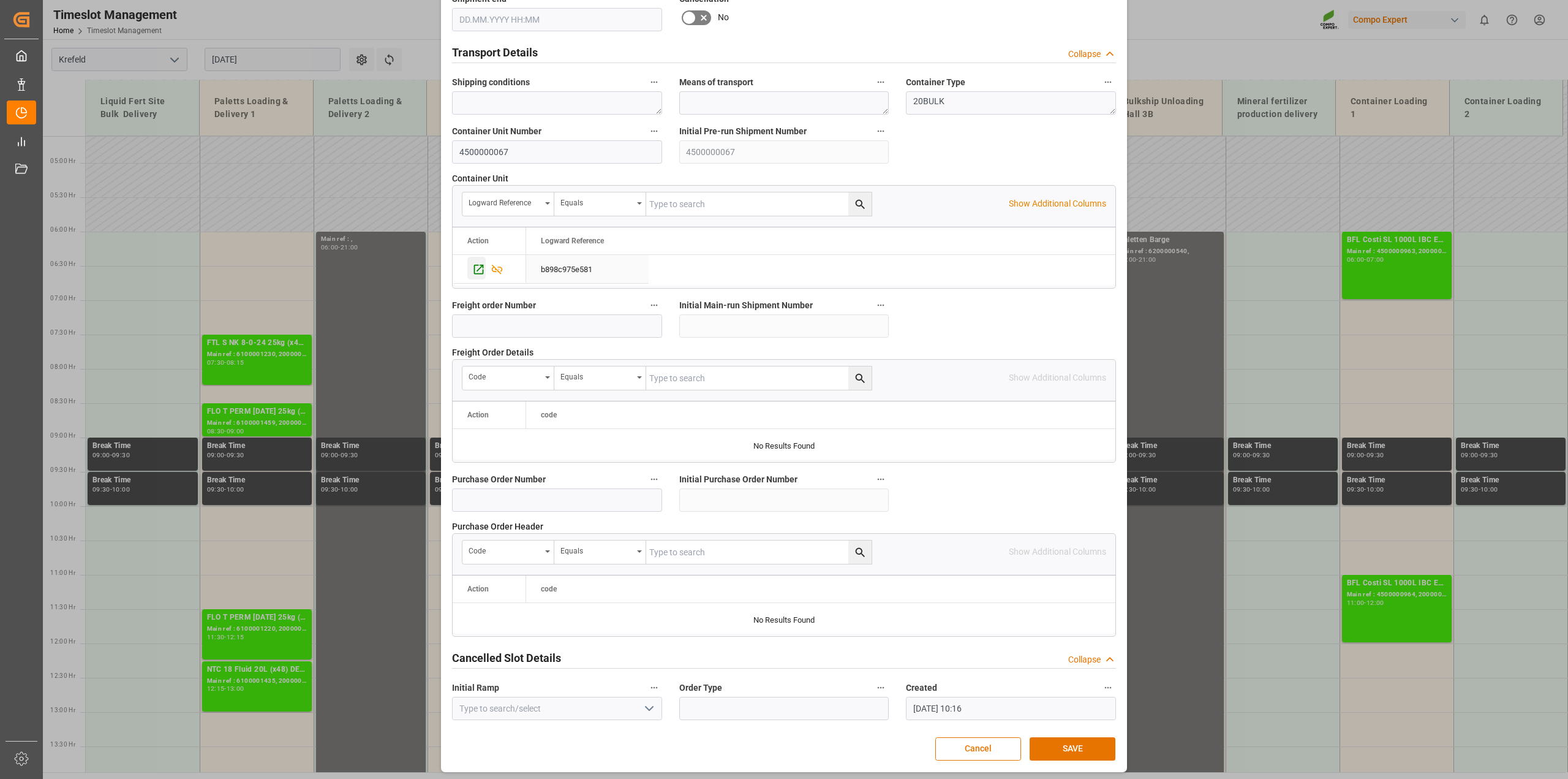
click at [482, 268] on icon "Press SPACE to select this row." at bounding box center [479, 269] width 10 height 10
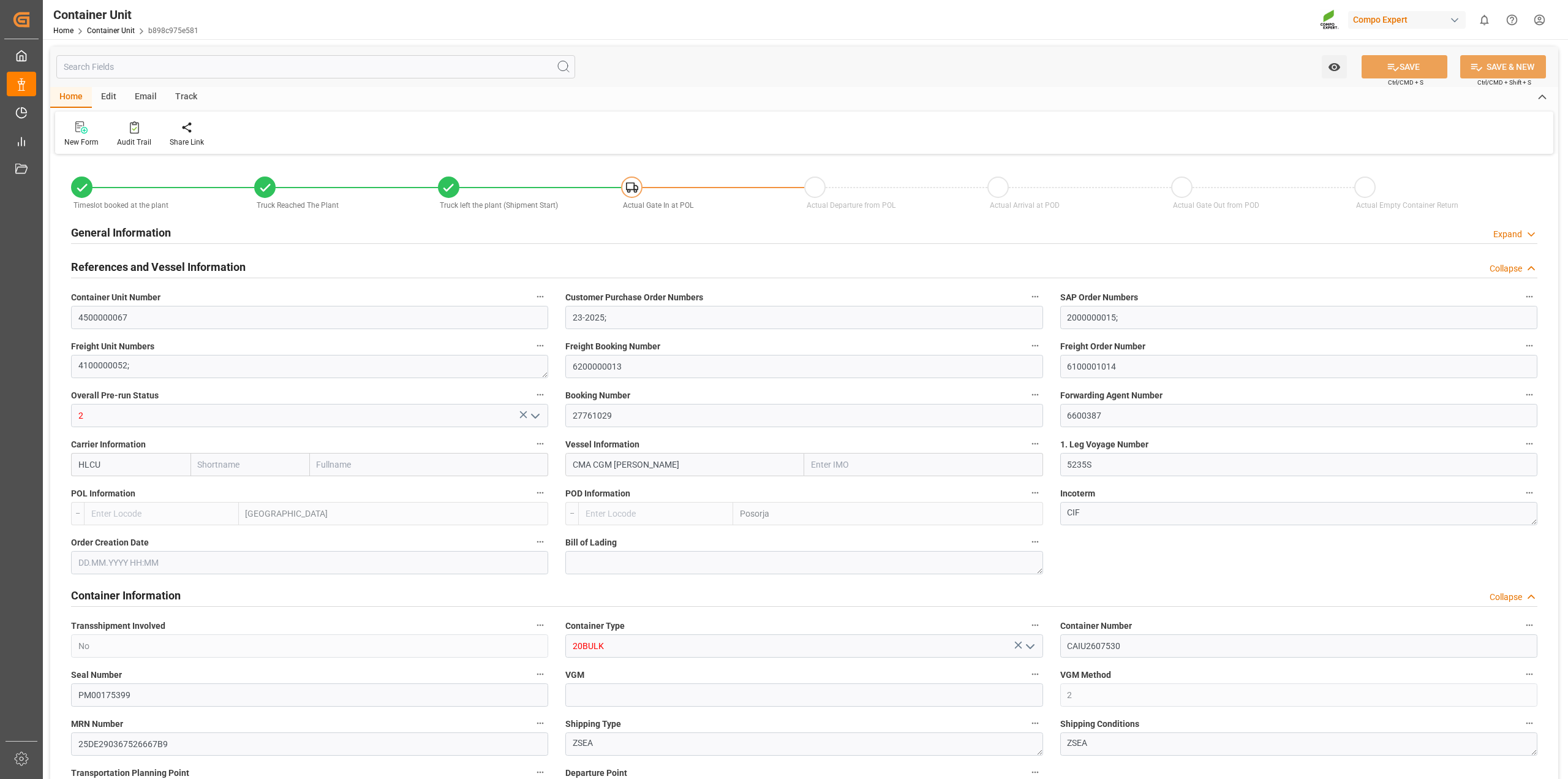
type input "Hapag Lloyd"
type input "Hapag Lloyd Aktiengesellschaft"
type input "9729116"
type input "BEANR"
type input "ECPSJ"
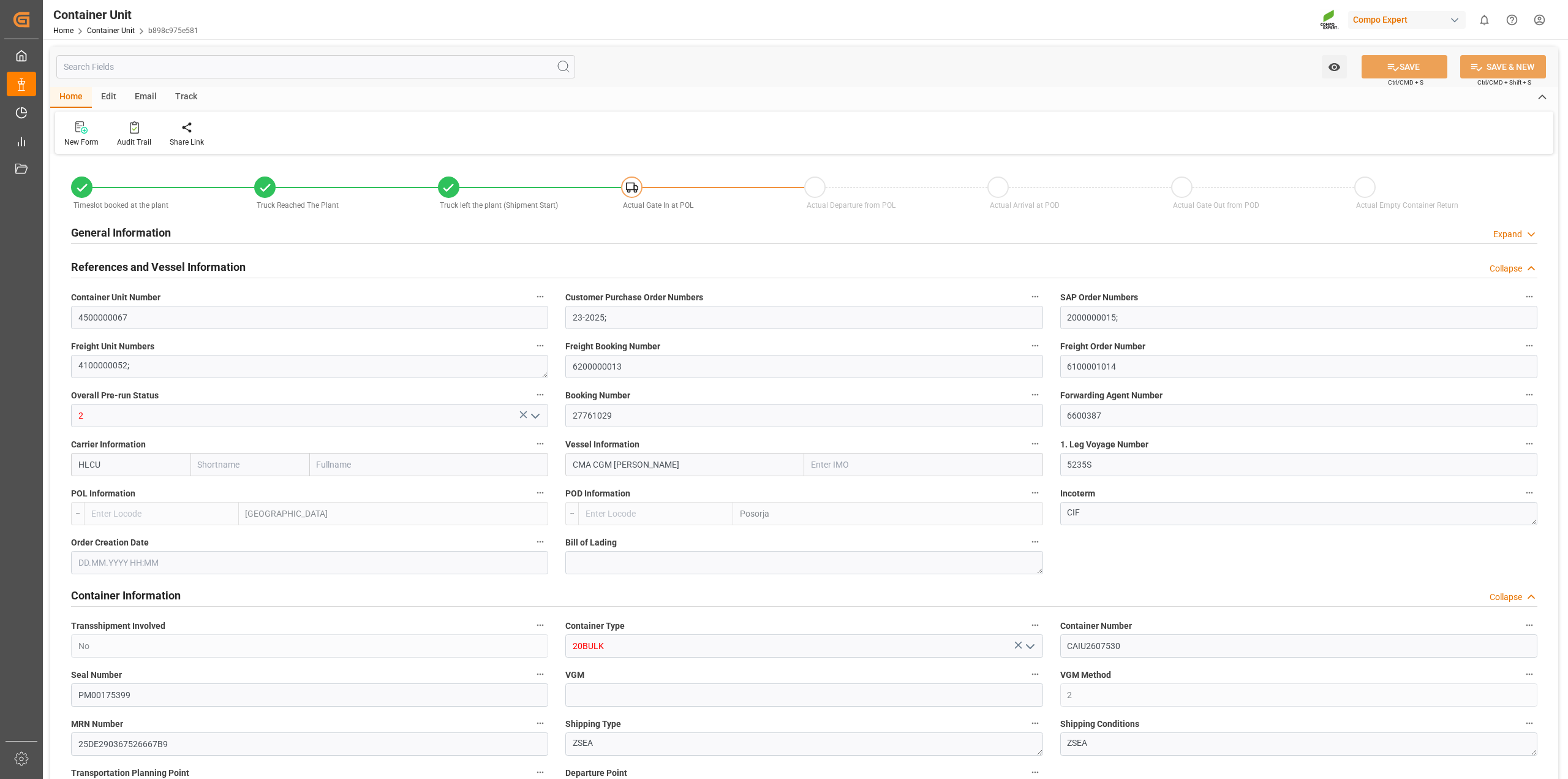
type input "28760"
type input "9"
type input "0"
type input "9"
type input "0"
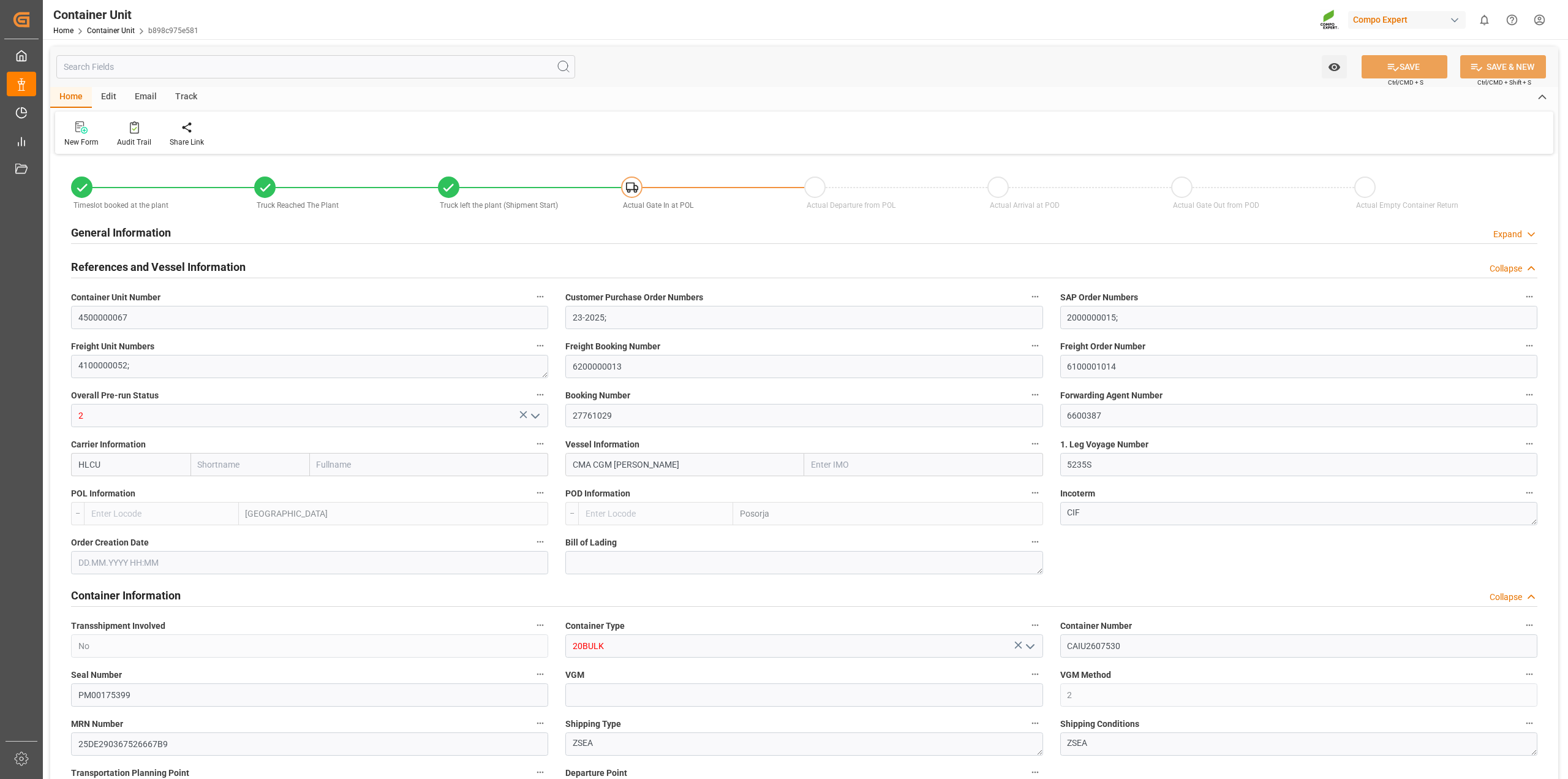
type input "0"
type input "26500"
type input "BEANR"
type input "ECPSJ"
type input "28.08.2025 09:31"
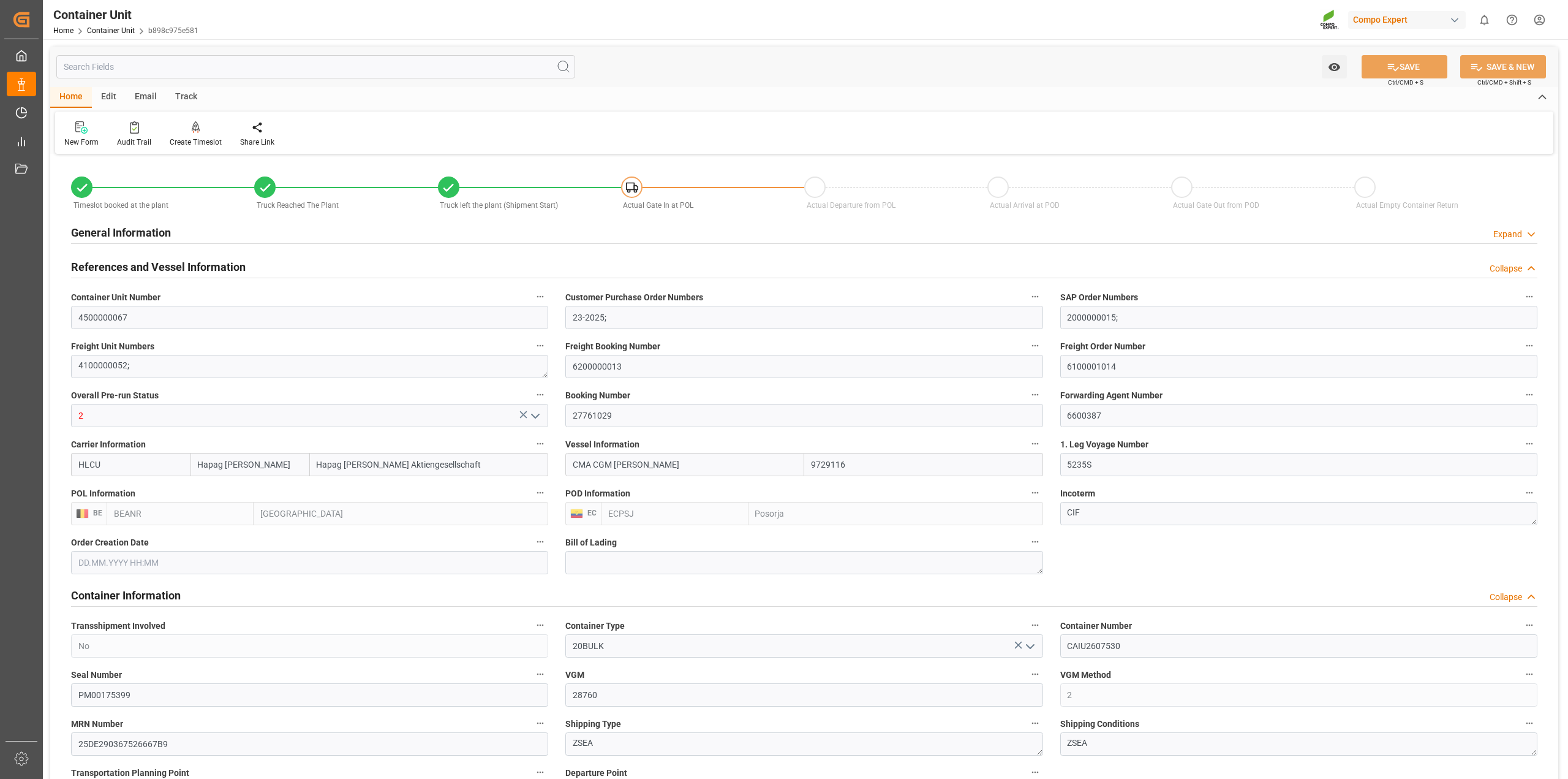
type input "28.08.2025 09:31"
type input "[DATE]"
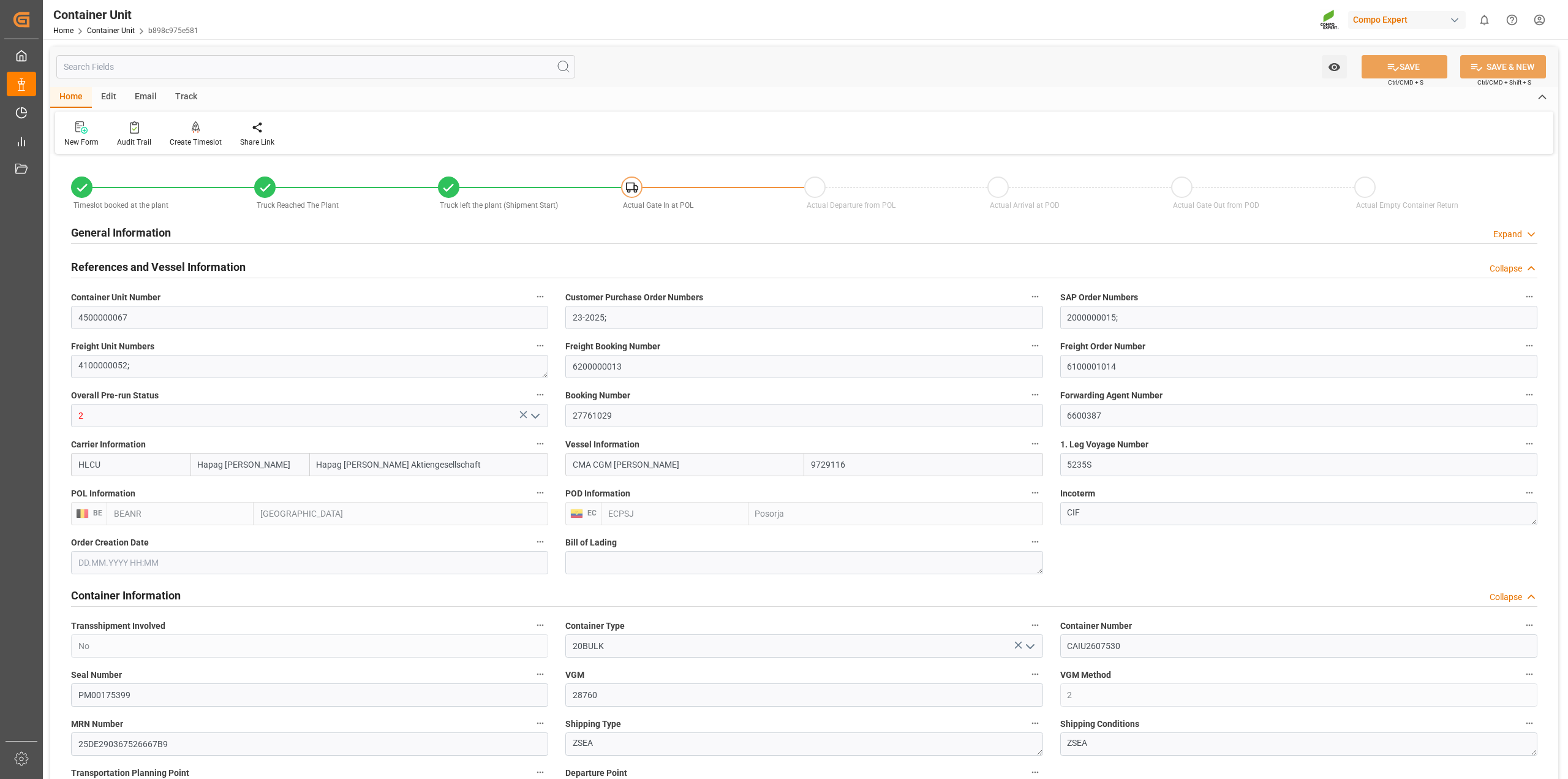
type input "[DATE]"
type input "07.09.2025 15:00"
type input "04.09.2025 22:00"
type input "30.09.2025 08:00"
type input "29.09.2025 18:00"
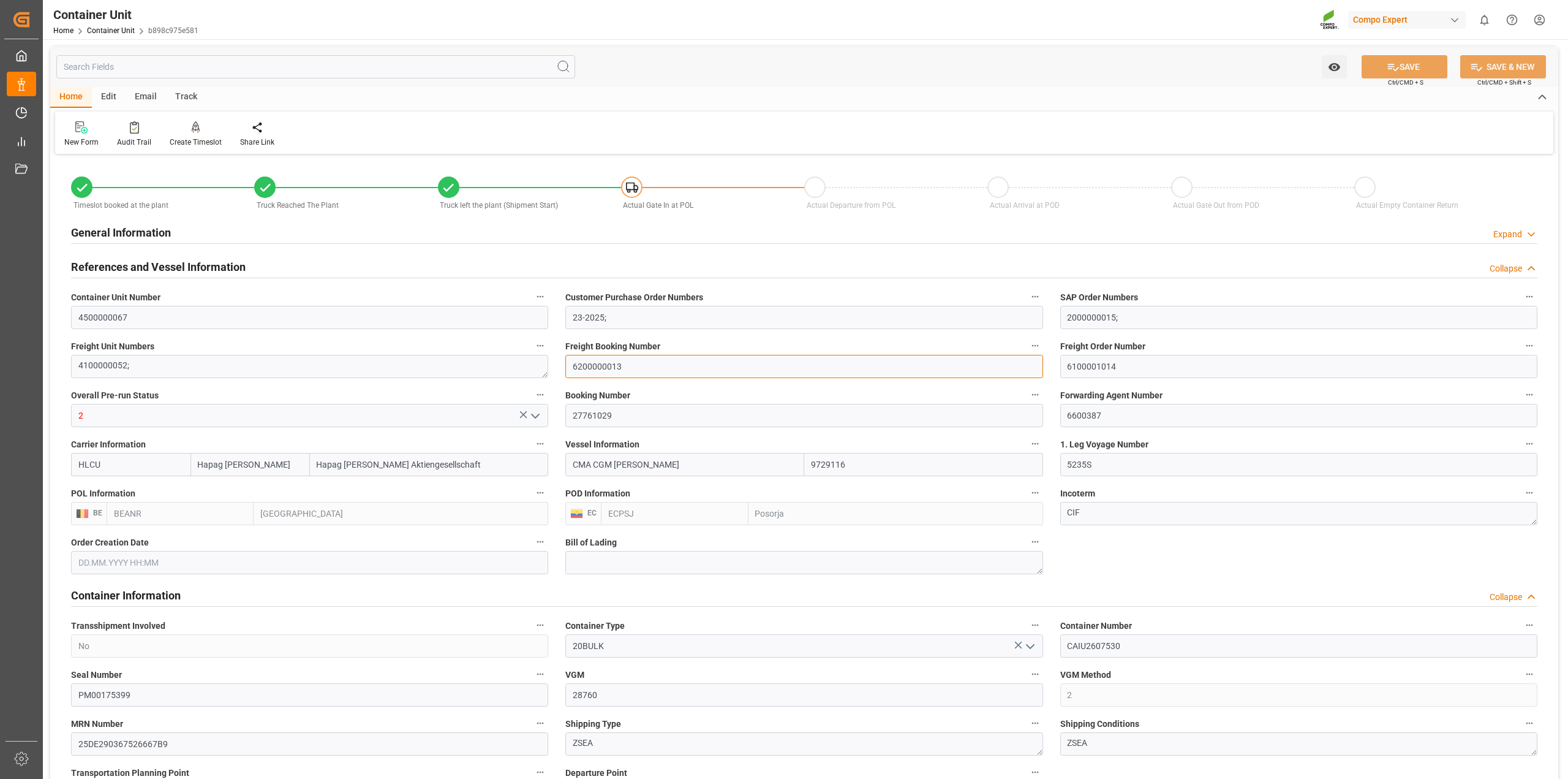
click at [617, 366] on input "6200000013" at bounding box center [804, 366] width 477 height 24
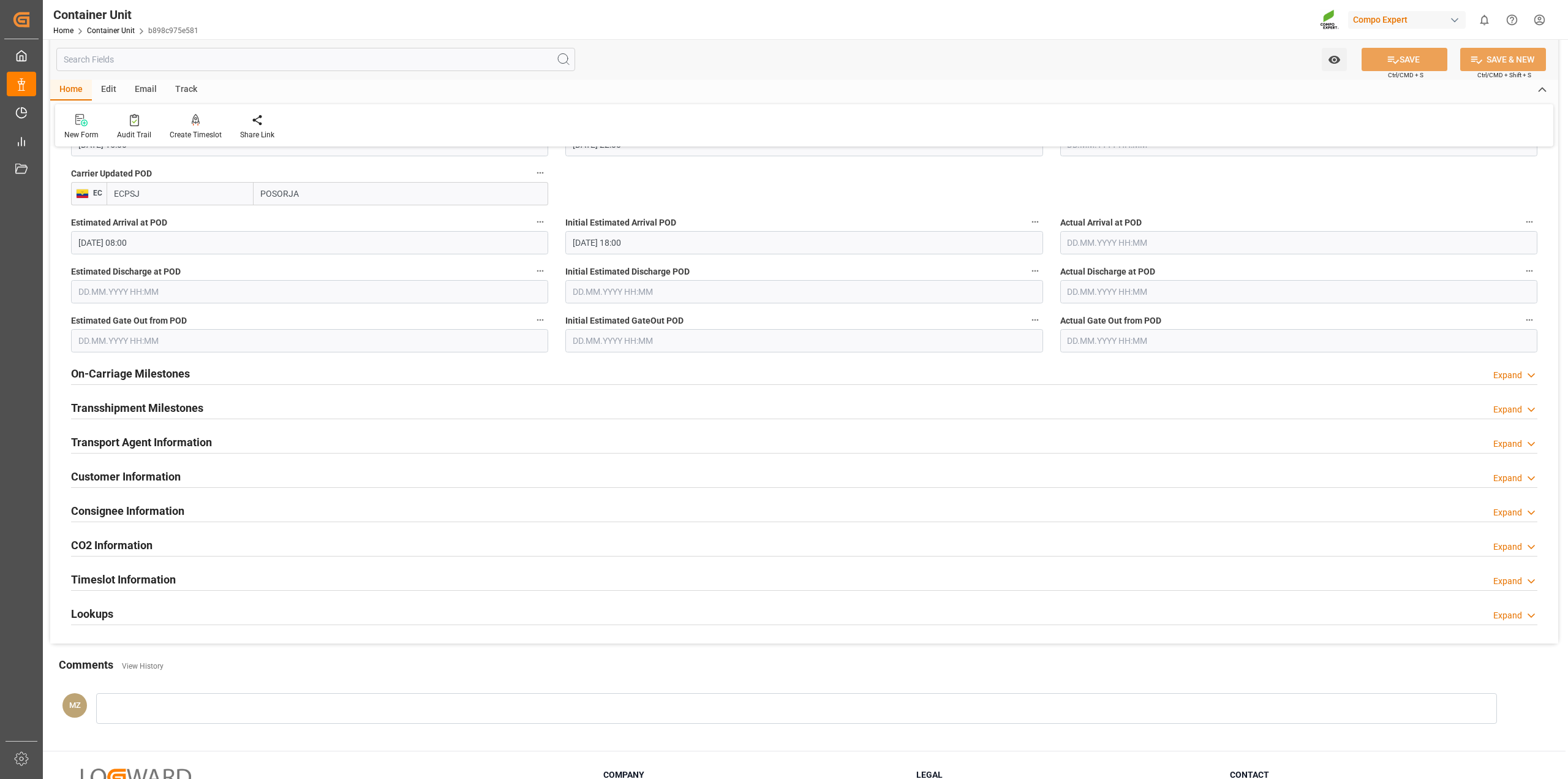
scroll to position [1563, 0]
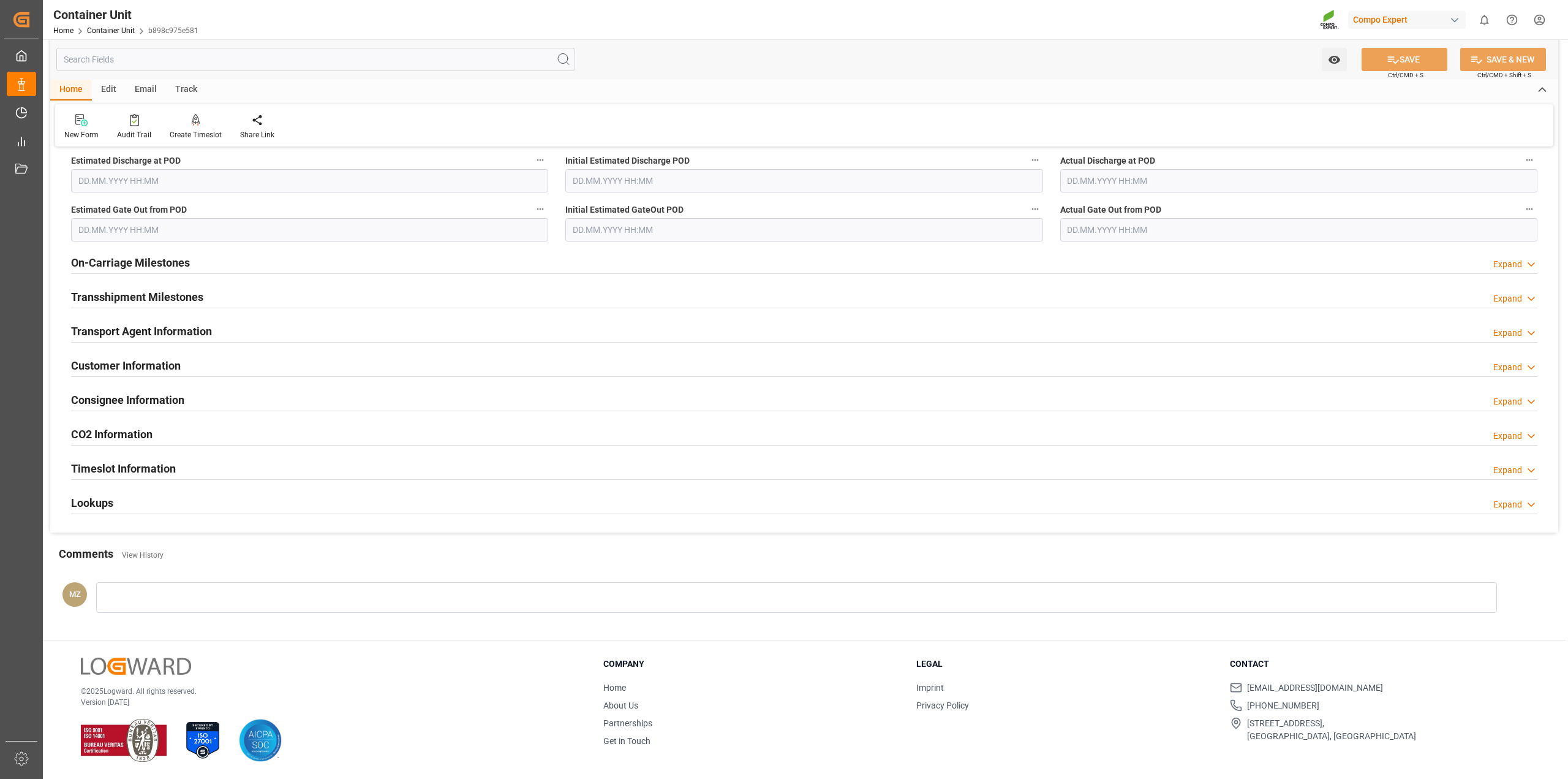
click at [143, 497] on div "Lookups Expand" at bounding box center [804, 502] width 1467 height 24
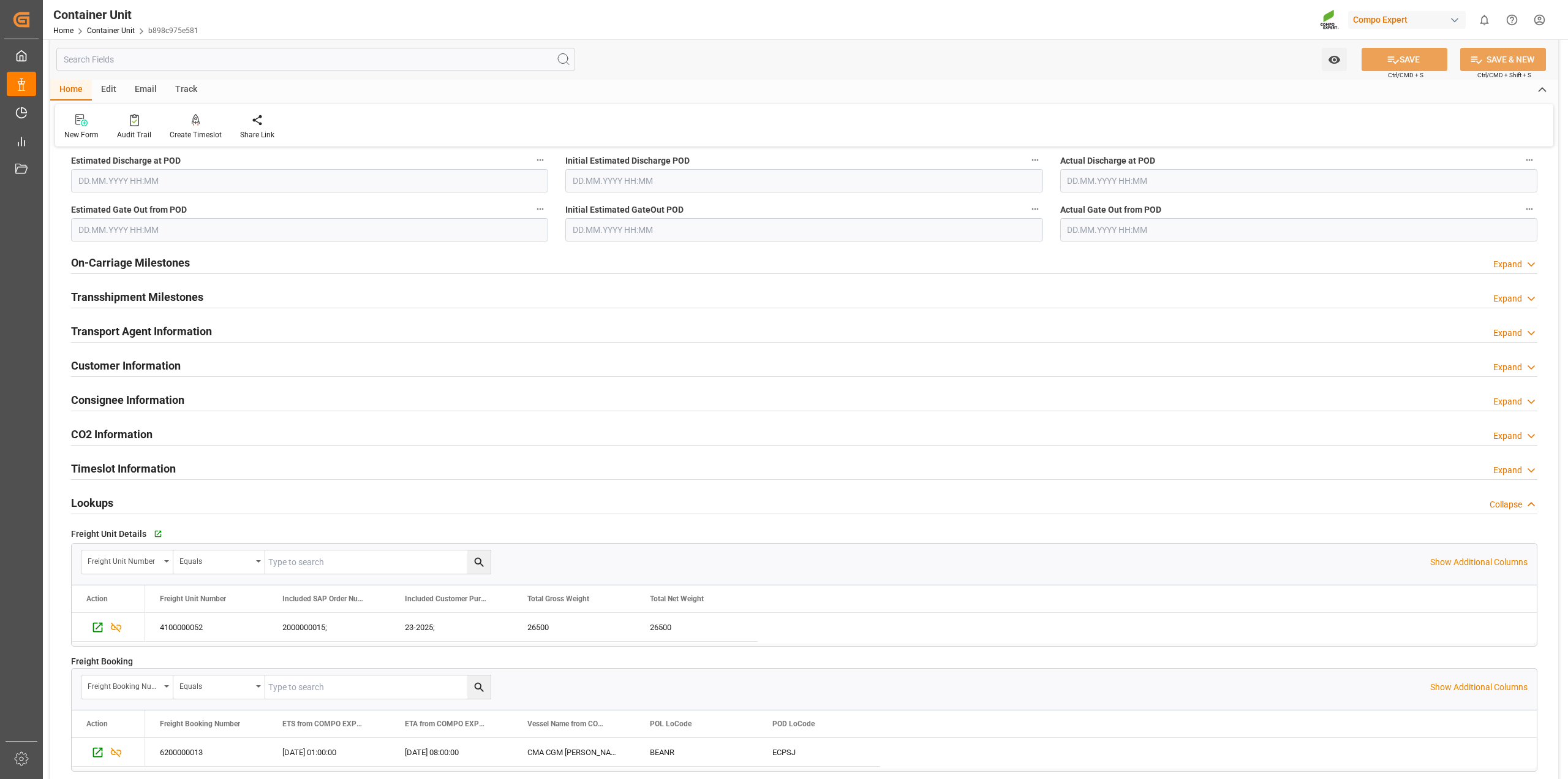
scroll to position [1869, 0]
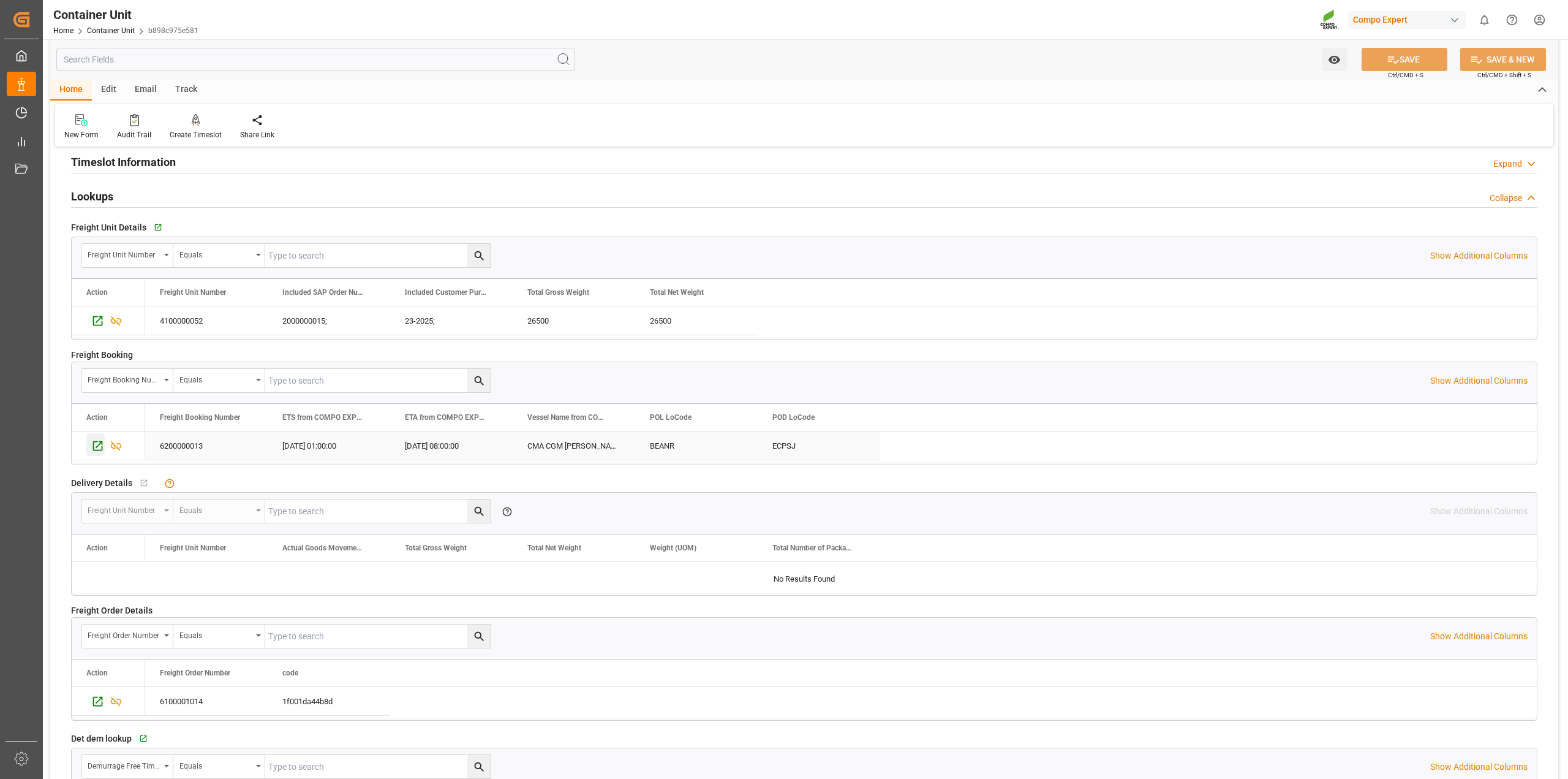
click at [94, 448] on icon "Press SPACE to select this row." at bounding box center [97, 445] width 10 height 10
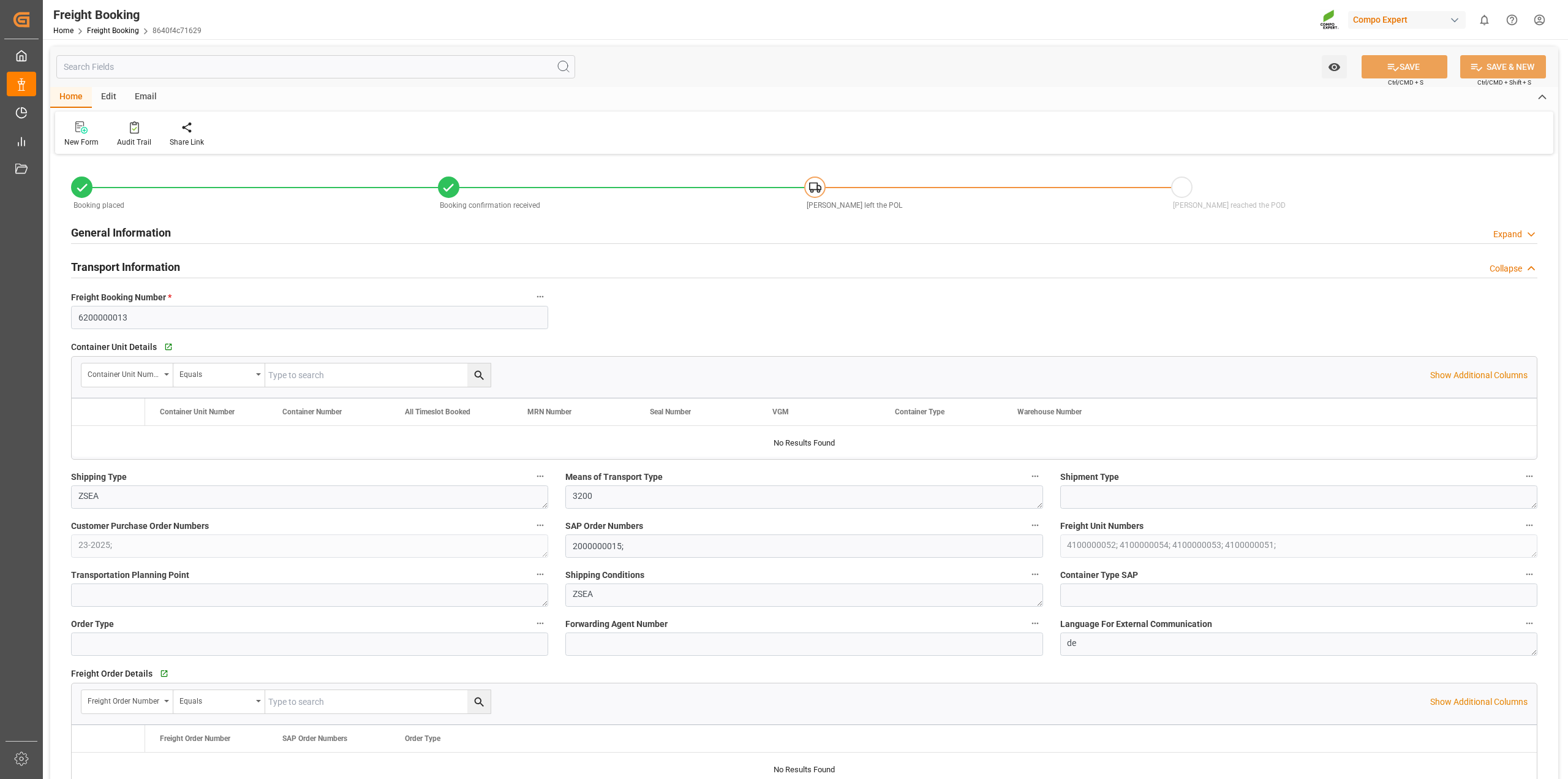
type input "Hapag Lloyd"
type input "Hapag Lloyd Aktiengesellschaft"
type input "9729116"
type input "BEANR"
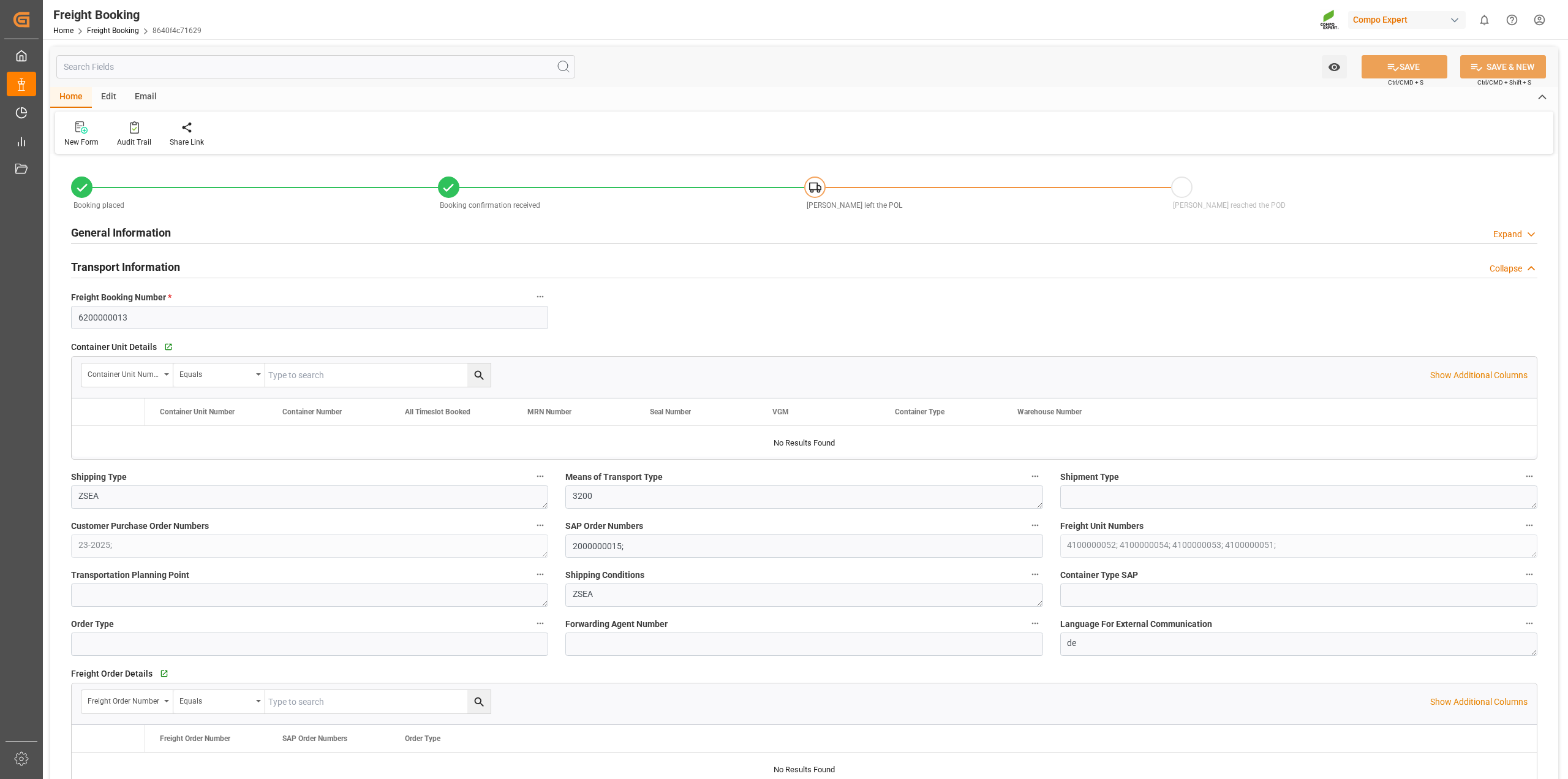
type input "ECPSJ"
type input "0"
type input "185500"
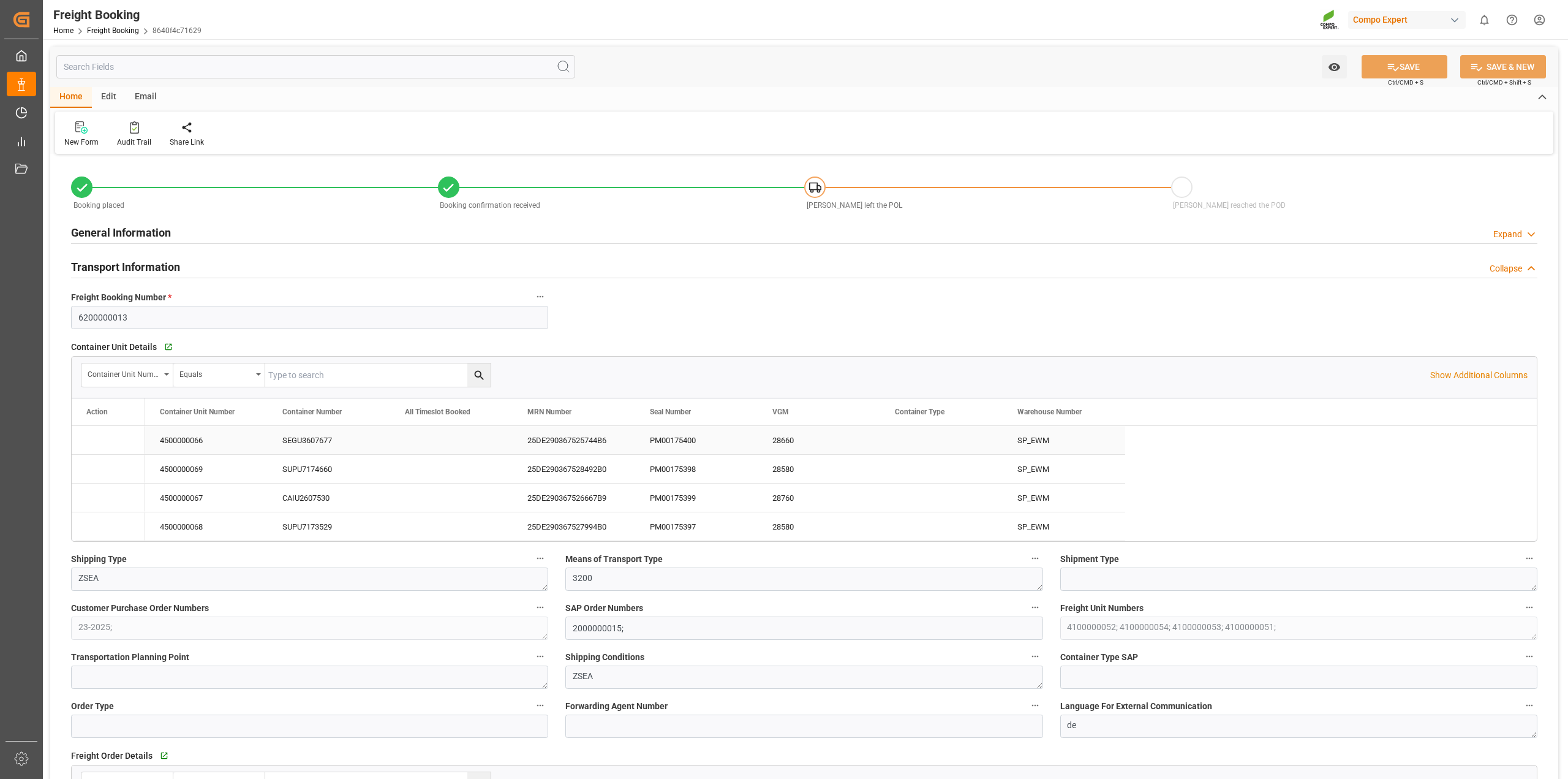
type input "28.08.2025 01:00"
type input "04.09.2025 01:00"
type input "29.09.2025 08:00"
type input "07.09.2025 15:00"
type input "30.09.2025 08:00"
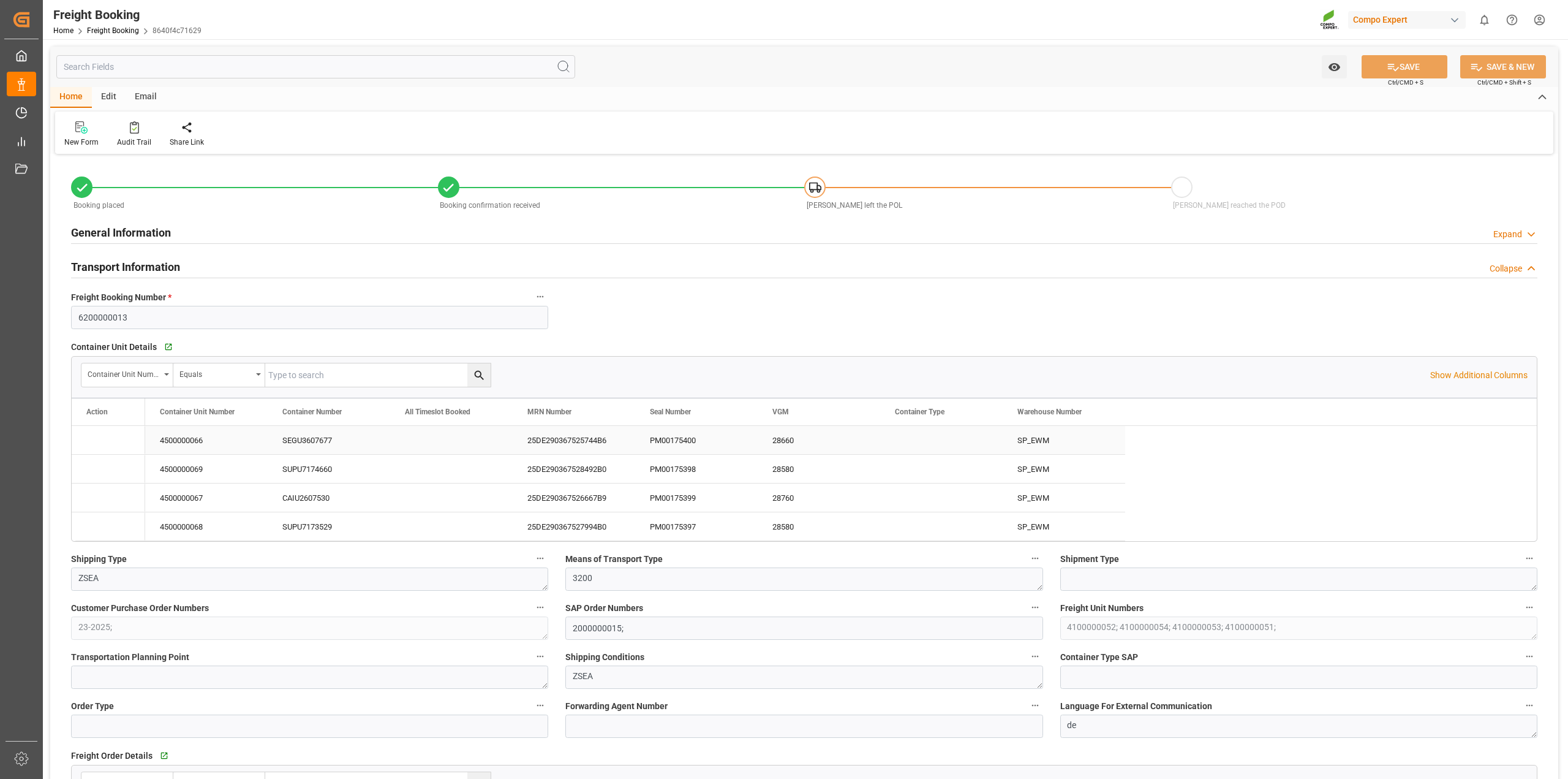
type input "05.08.2025 12:01"
type input "07.08.2025 12:09"
type input "28.08.2025 12:30"
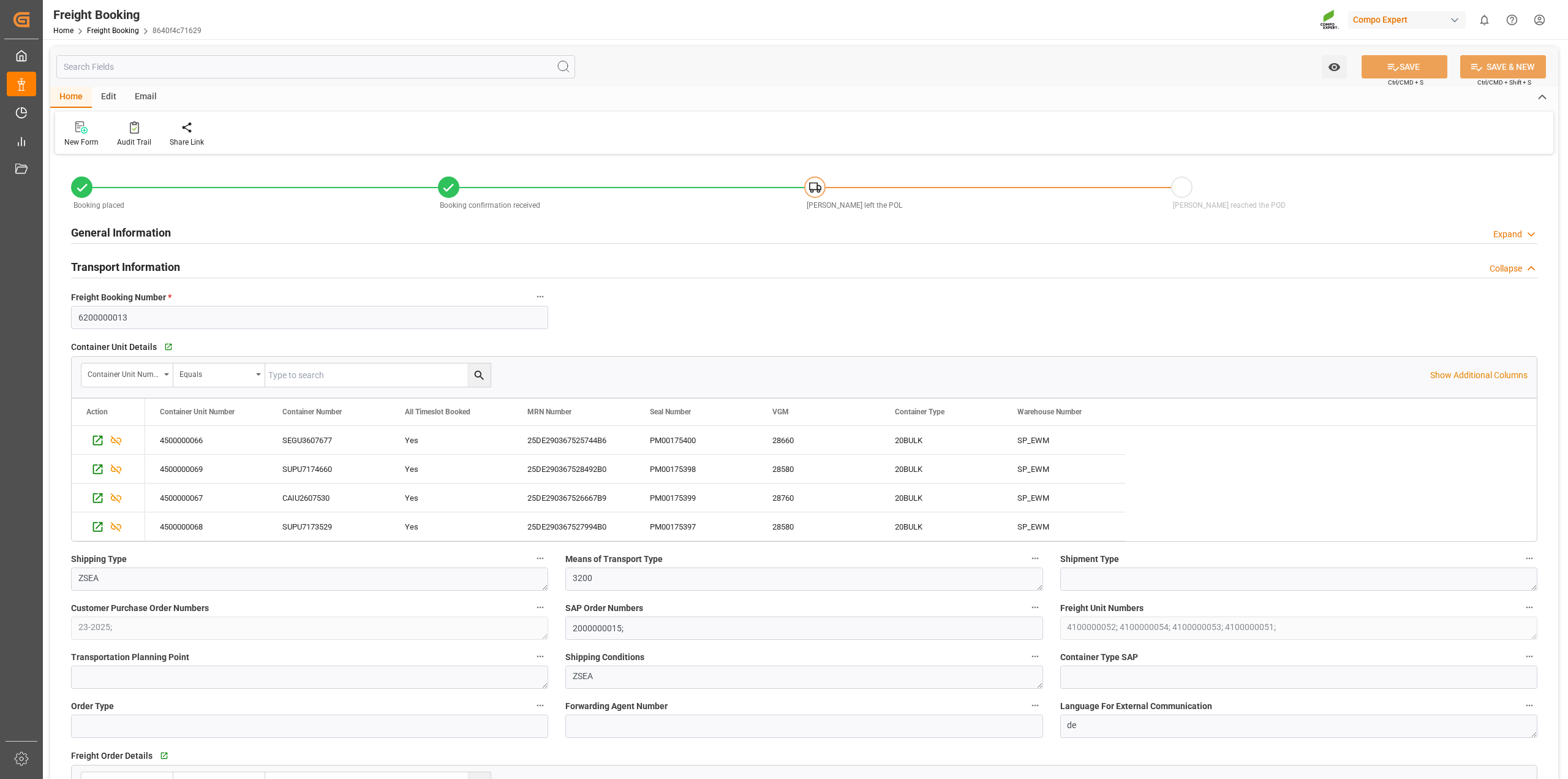
click at [142, 100] on div "Email" at bounding box center [145, 97] width 40 height 21
click at [78, 136] on div "Send Email" at bounding box center [82, 142] width 37 height 11
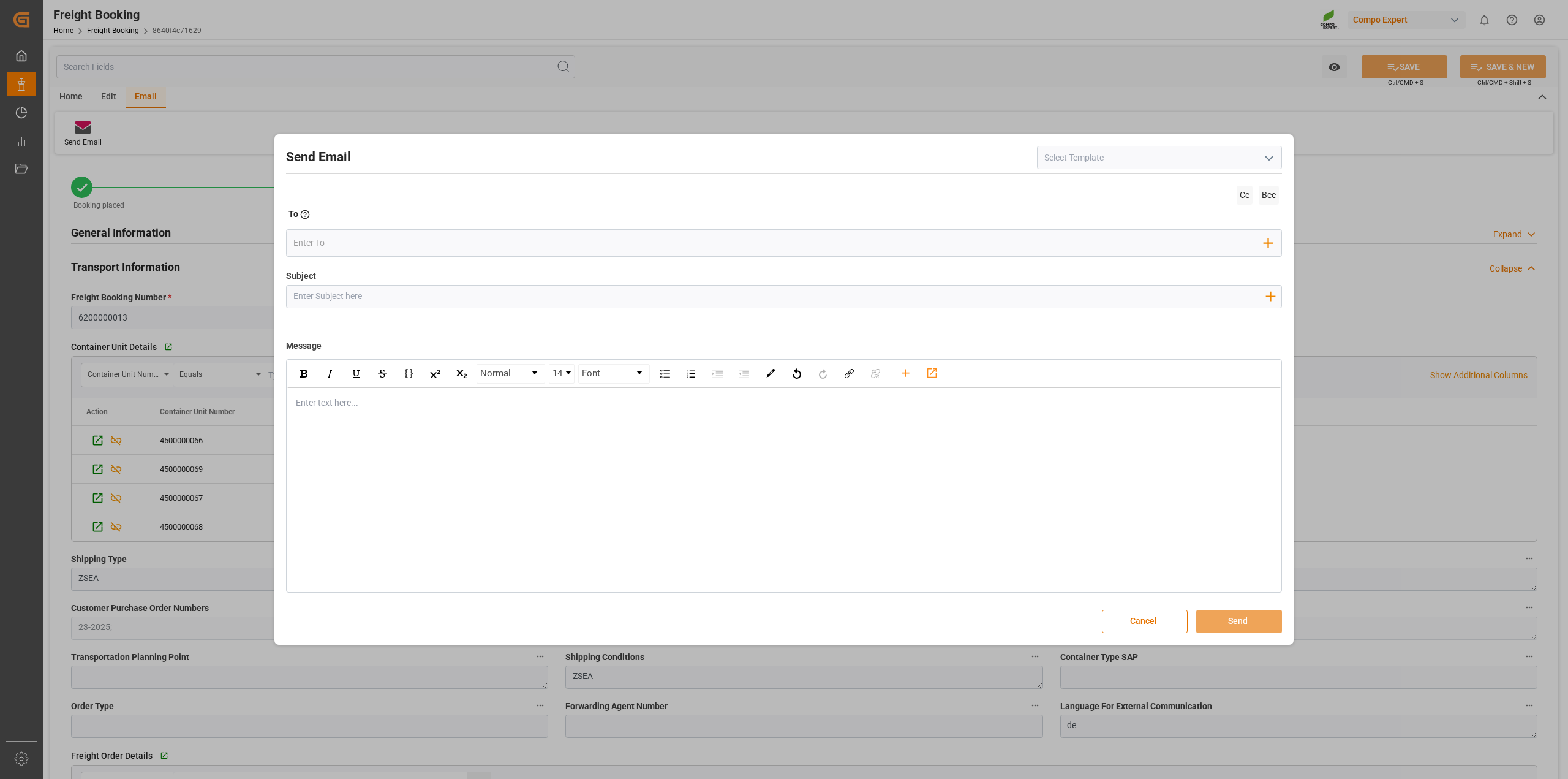
click at [1271, 157] on polyline "open menu" at bounding box center [1270, 158] width 8 height 4
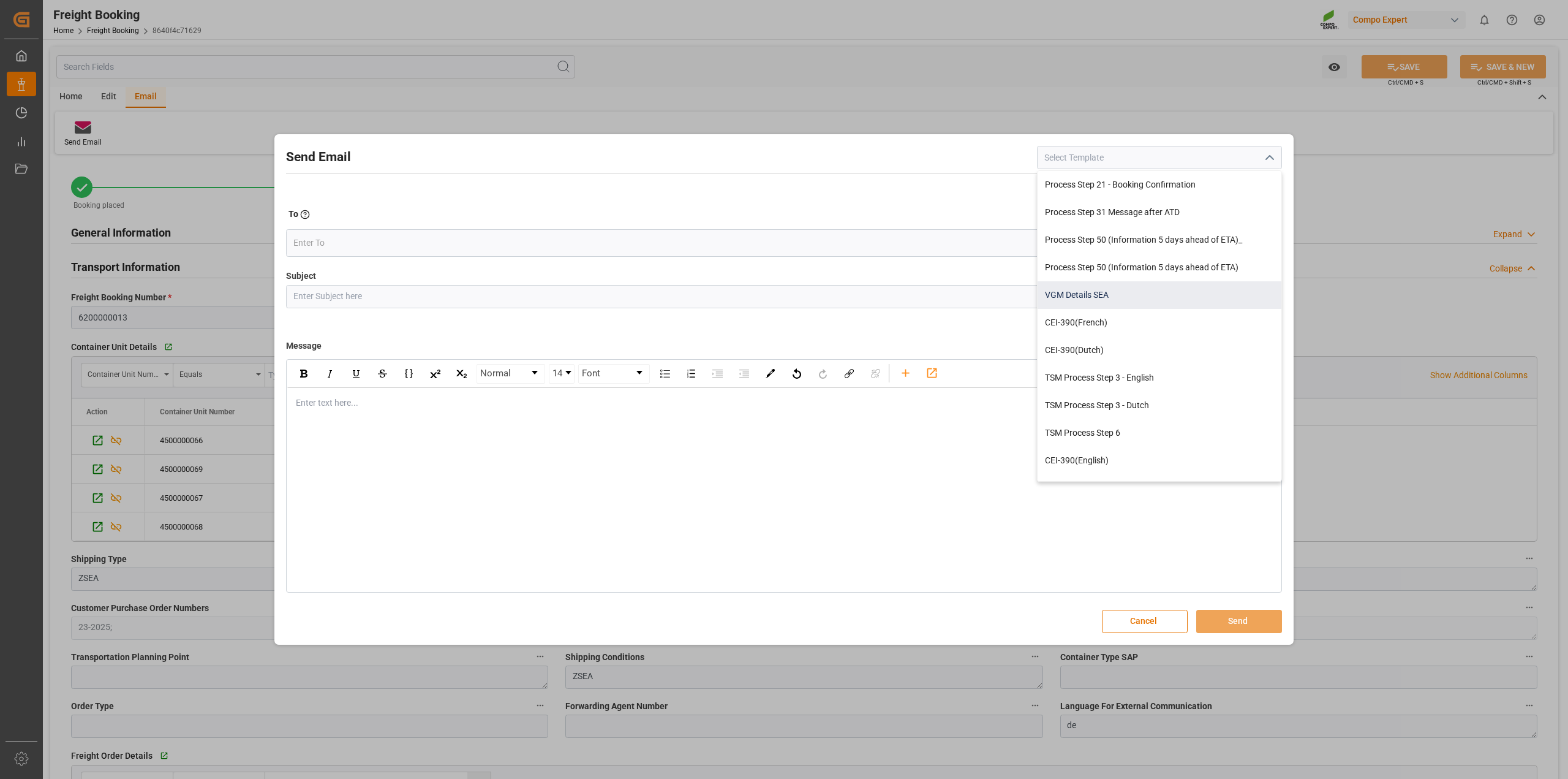
click at [1128, 295] on div "VGM Details SEA" at bounding box center [1159, 295] width 244 height 27
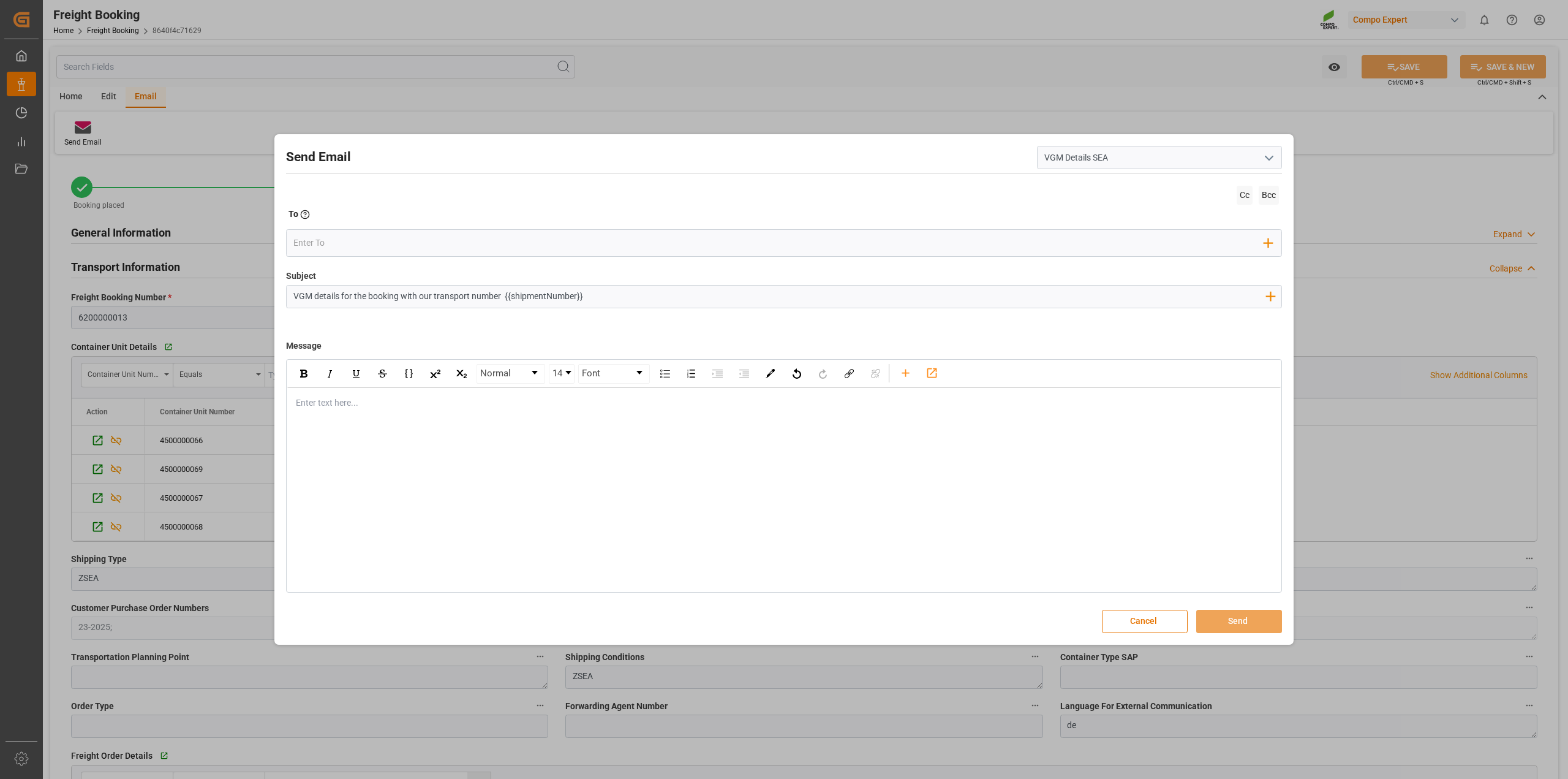
type input "VGM Details SEA"
type input "VGM details for the booking with our transport number {{shipmentNumber}}"
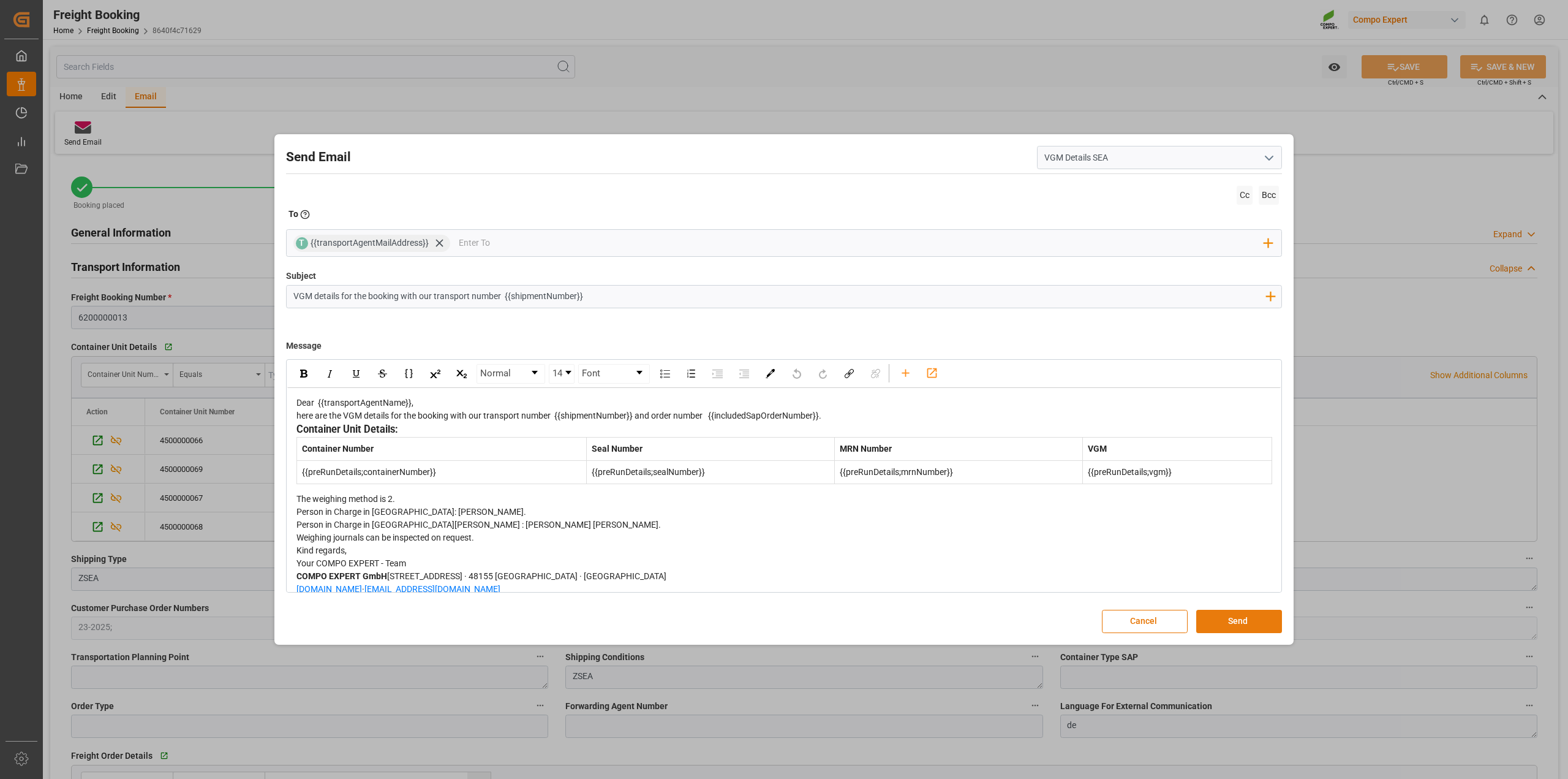
click at [1250, 623] on button "Send" at bounding box center [1239, 621] width 86 height 24
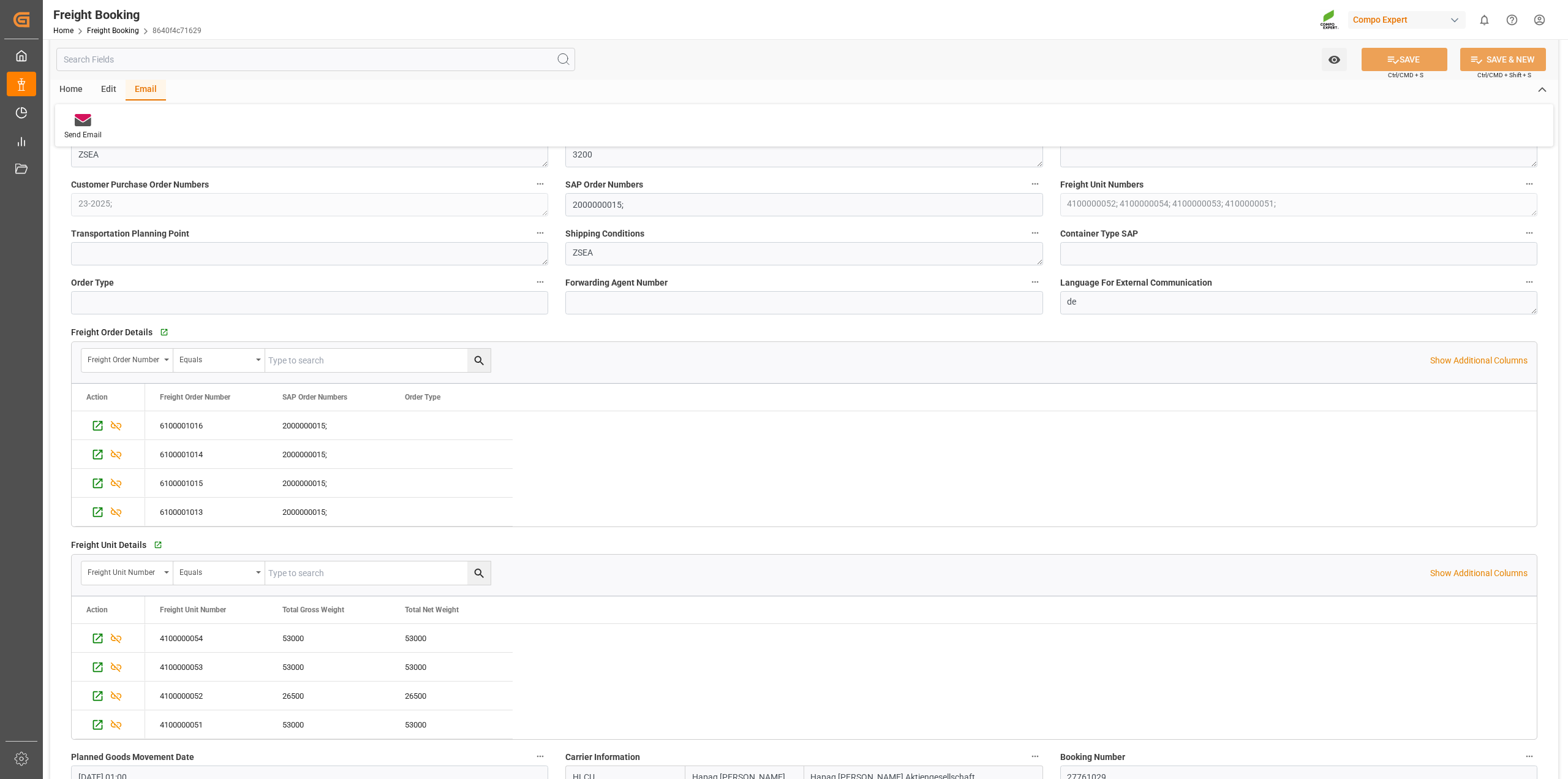
scroll to position [536, 0]
